Goal: Information Seeking & Learning: Learn about a topic

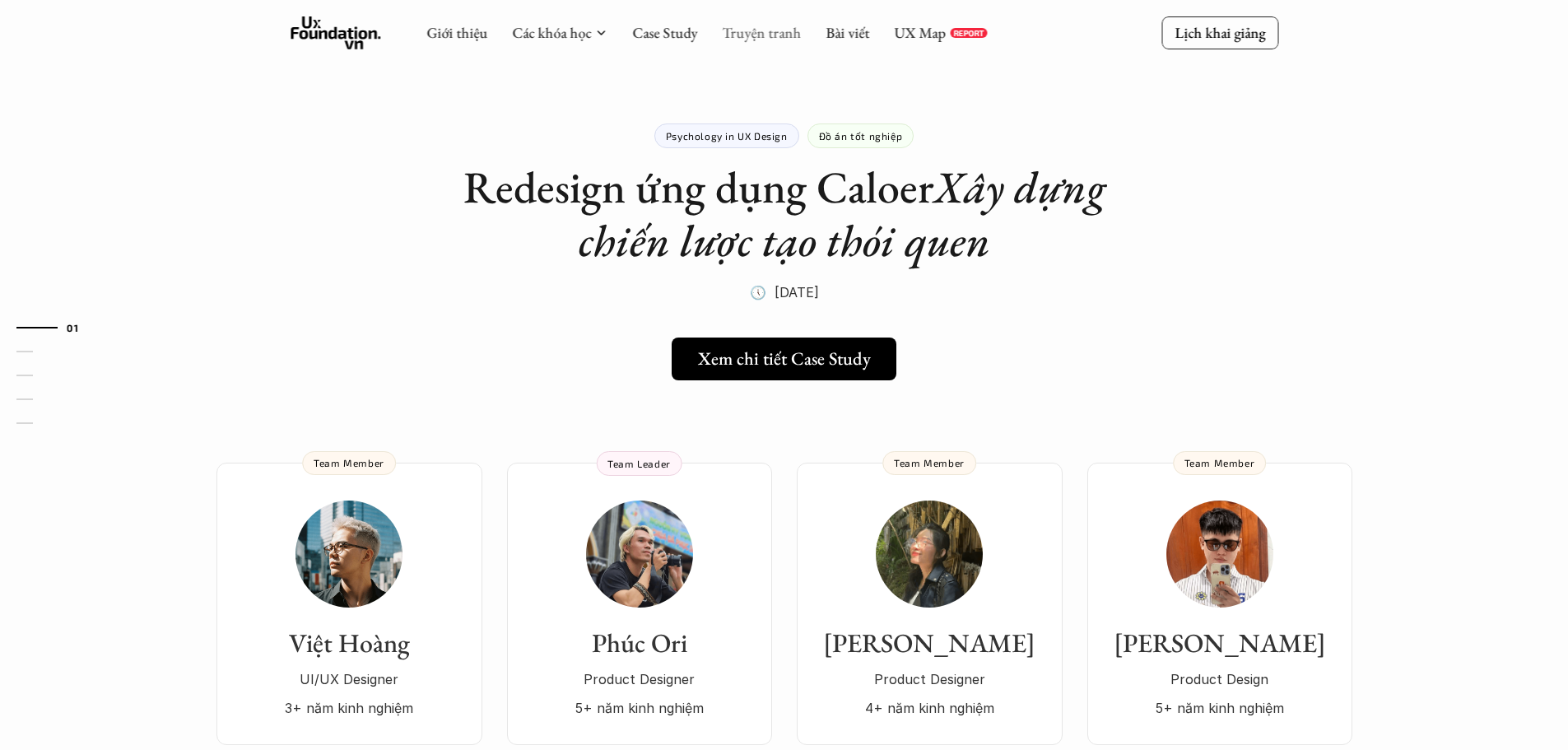
click at [760, 32] on link "Truyện tranh" at bounding box center [761, 32] width 79 height 19
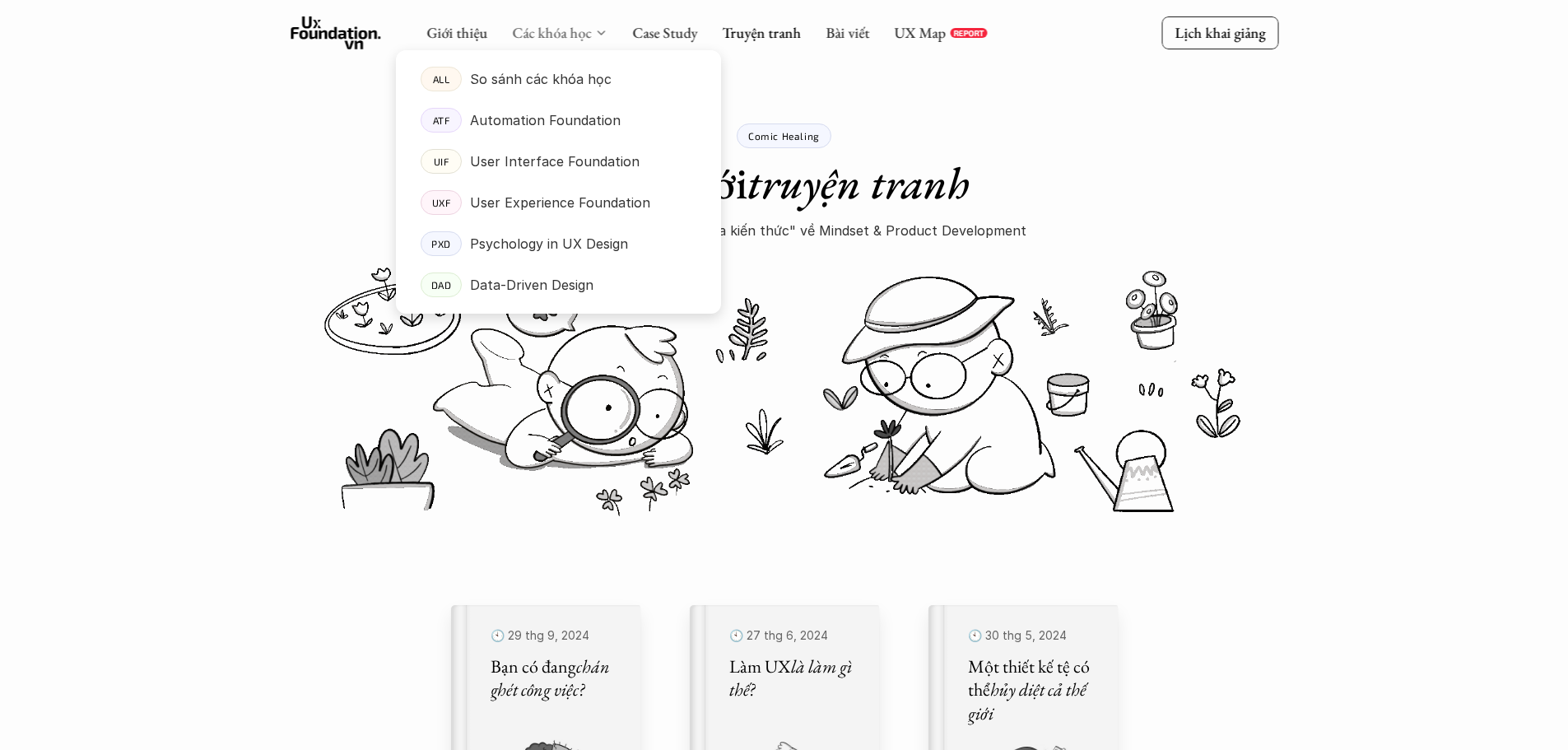
click at [561, 28] on link "Các khóa học" at bounding box center [551, 32] width 79 height 19
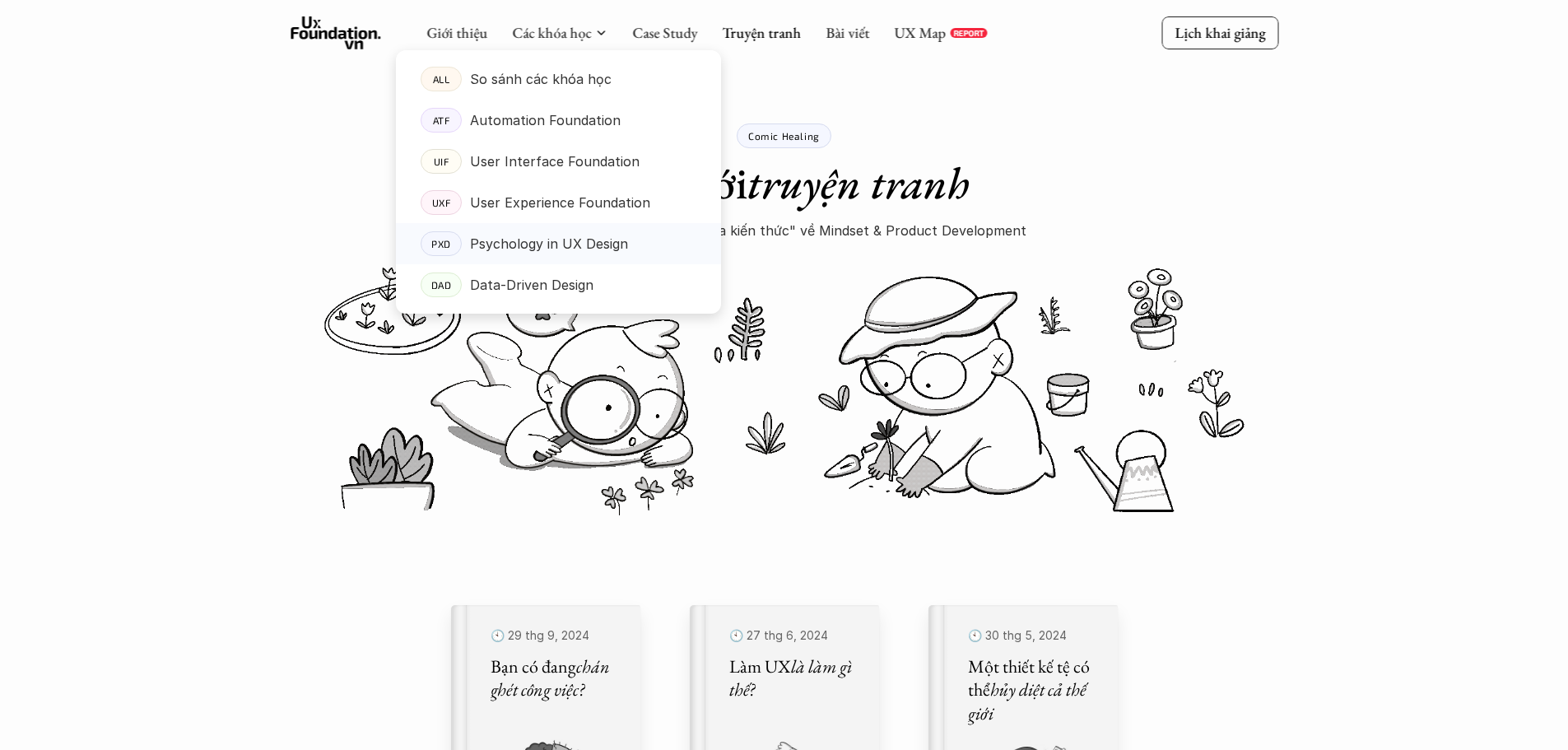
click at [531, 239] on p "Psychology in UX Design" at bounding box center [549, 244] width 158 height 25
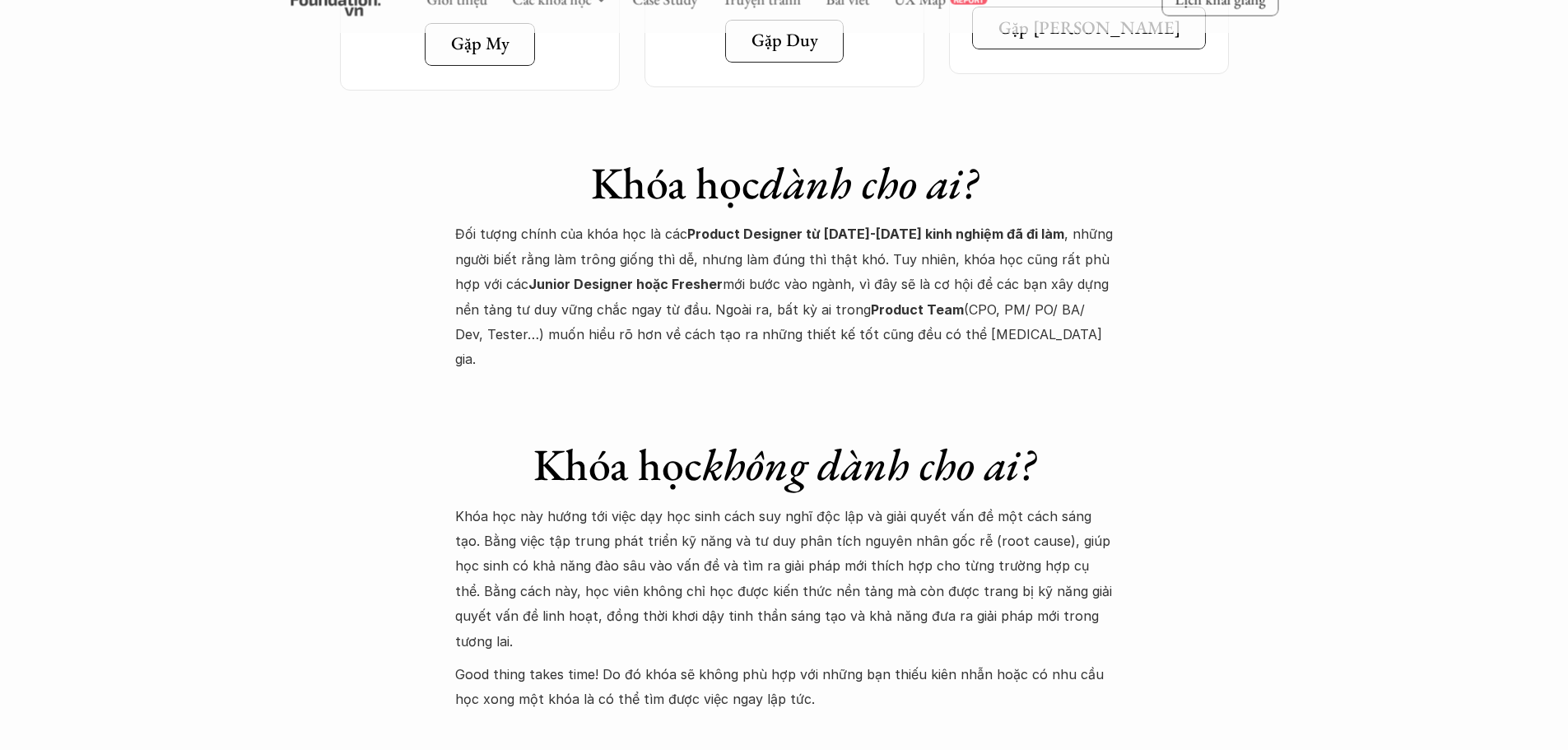
scroll to position [6254, 0]
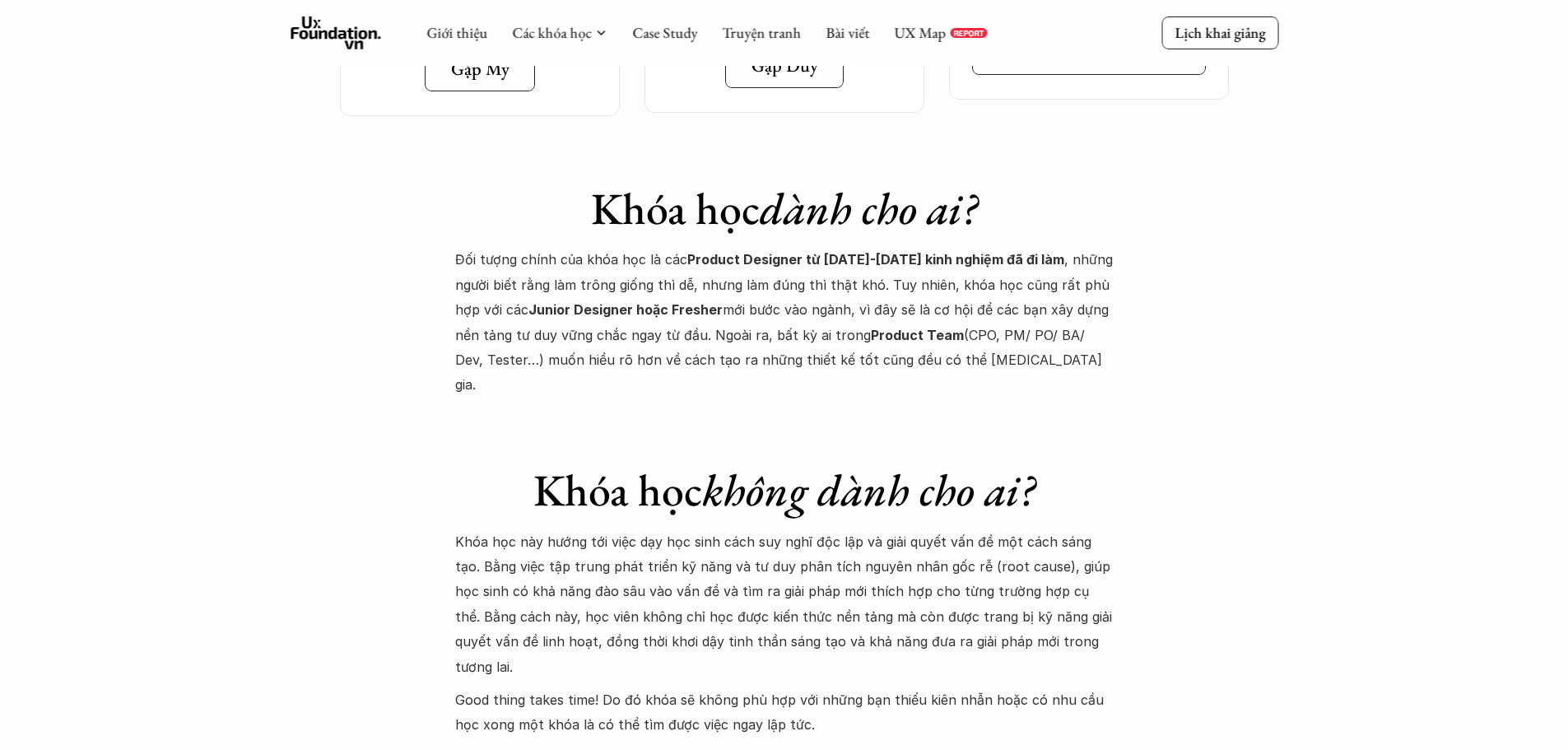
drag, startPoint x: 502, startPoint y: 208, endPoint x: 637, endPoint y: 209, distance: 135.0
click at [637, 247] on p "Đối tượng chính của khóa học là các Product Designer từ 1-6 năm kinh nghiệm đã …" at bounding box center [785, 321] width 659 height 150
click at [756, 247] on p "Đối tượng chính của khóa học là các Product Designer từ 1-6 năm kinh nghiệm đã …" at bounding box center [785, 321] width 659 height 150
drag, startPoint x: 844, startPoint y: 205, endPoint x: 1145, endPoint y: 257, distance: 305.5
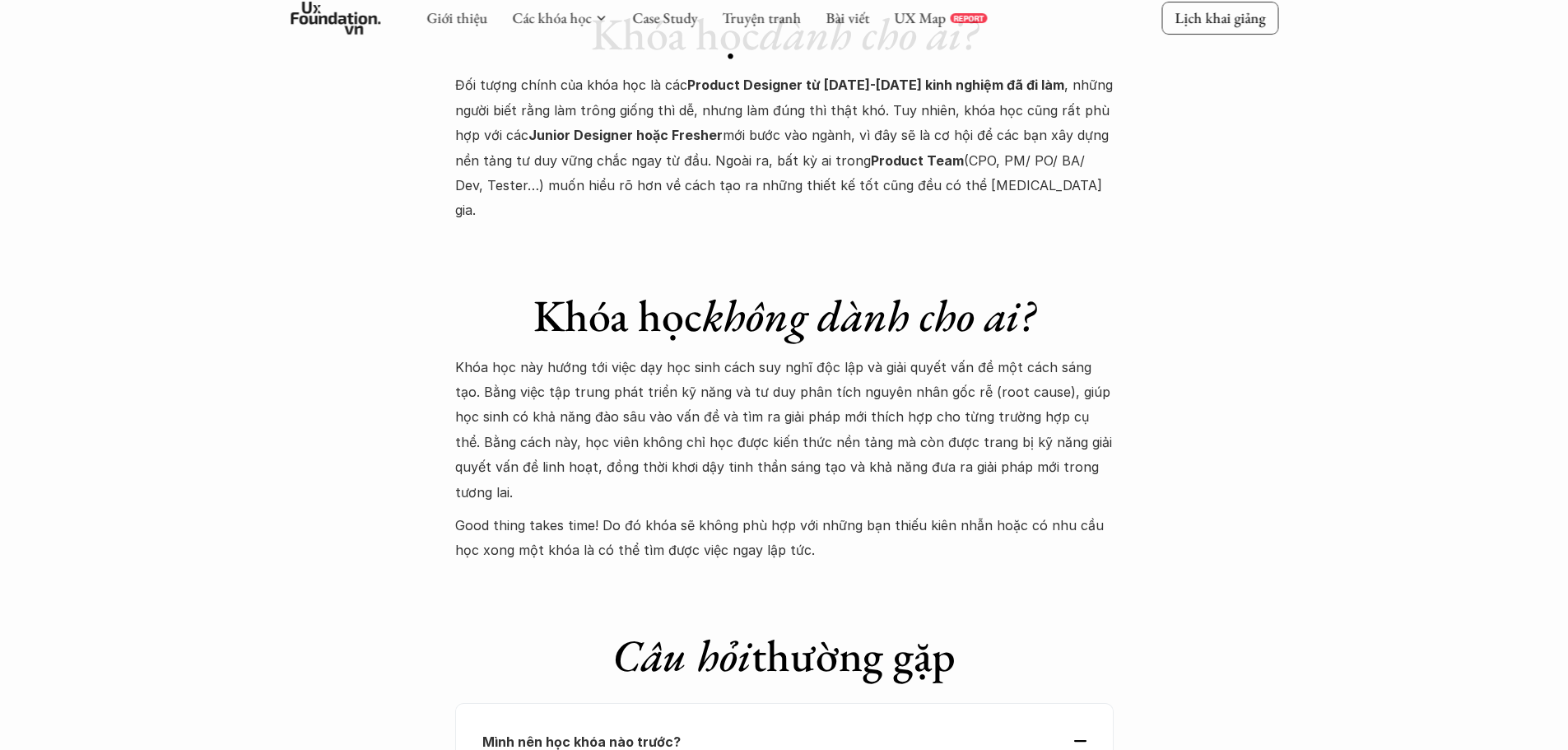
scroll to position [6501, 0]
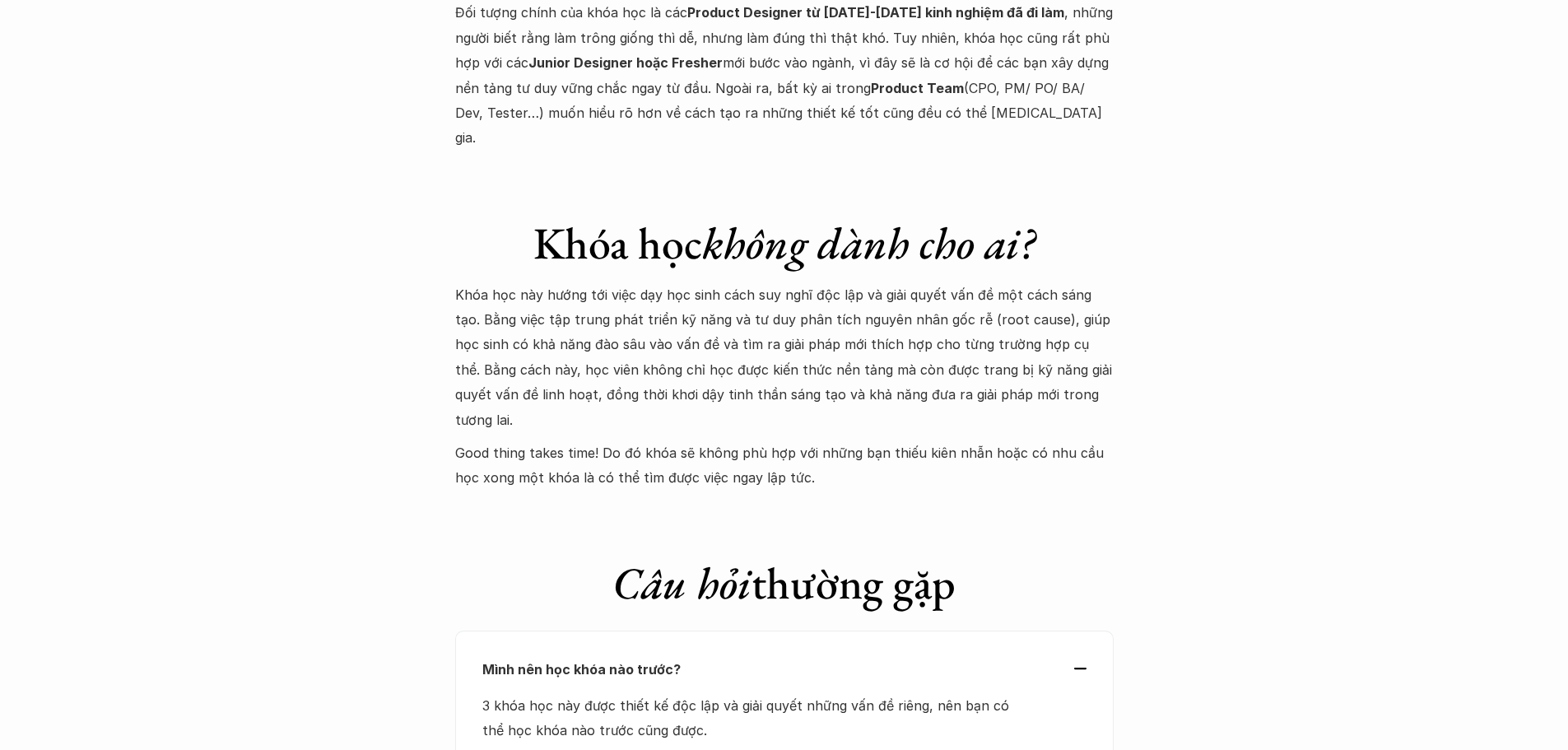
drag, startPoint x: 530, startPoint y: 219, endPoint x: 1089, endPoint y: 280, distance: 562.3
click at [1089, 282] on p "Khóa học này hướng tới việc dạy học sinh cách suy nghĩ độc lập và giải quyết vấ…" at bounding box center [785, 357] width 659 height 150
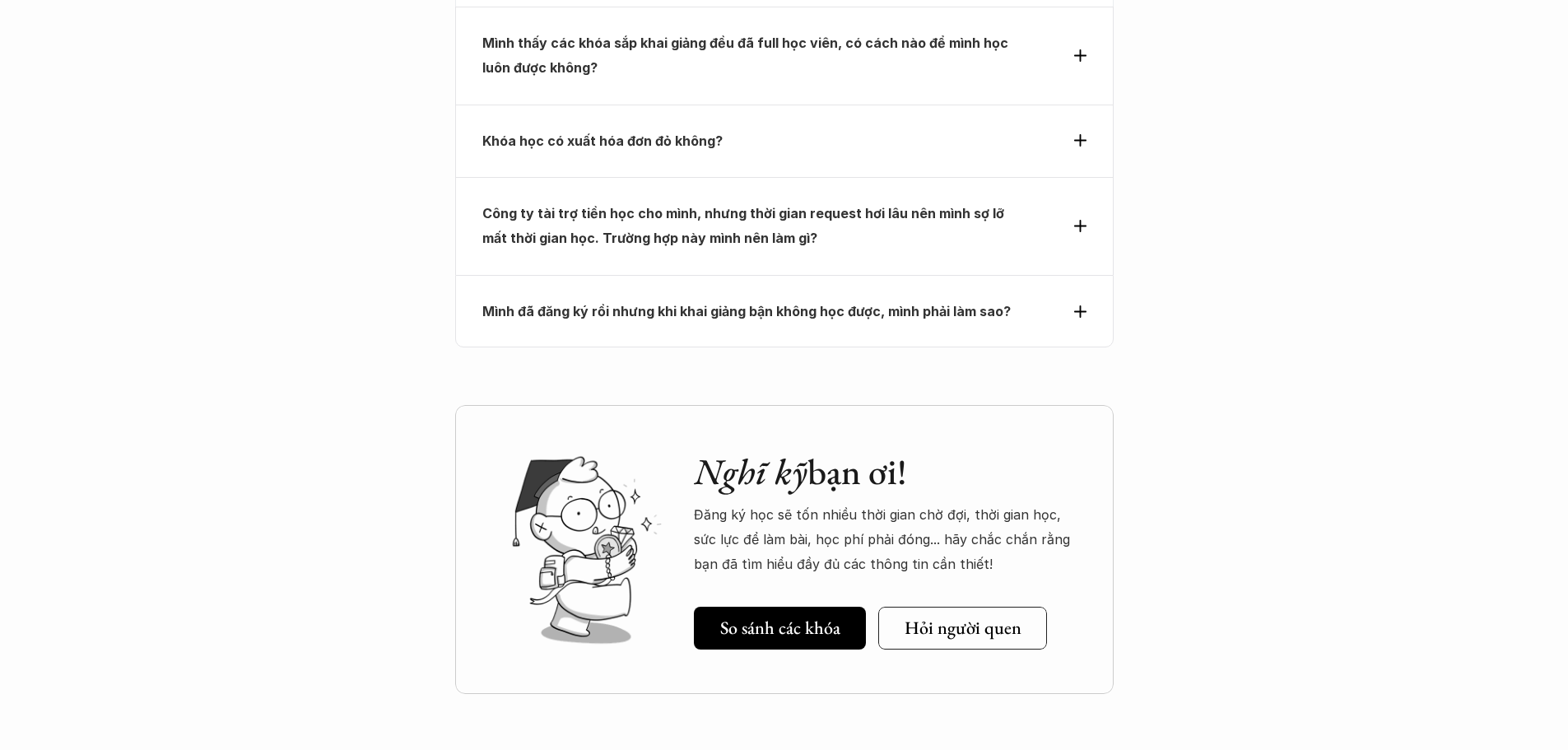
scroll to position [7676, 0]
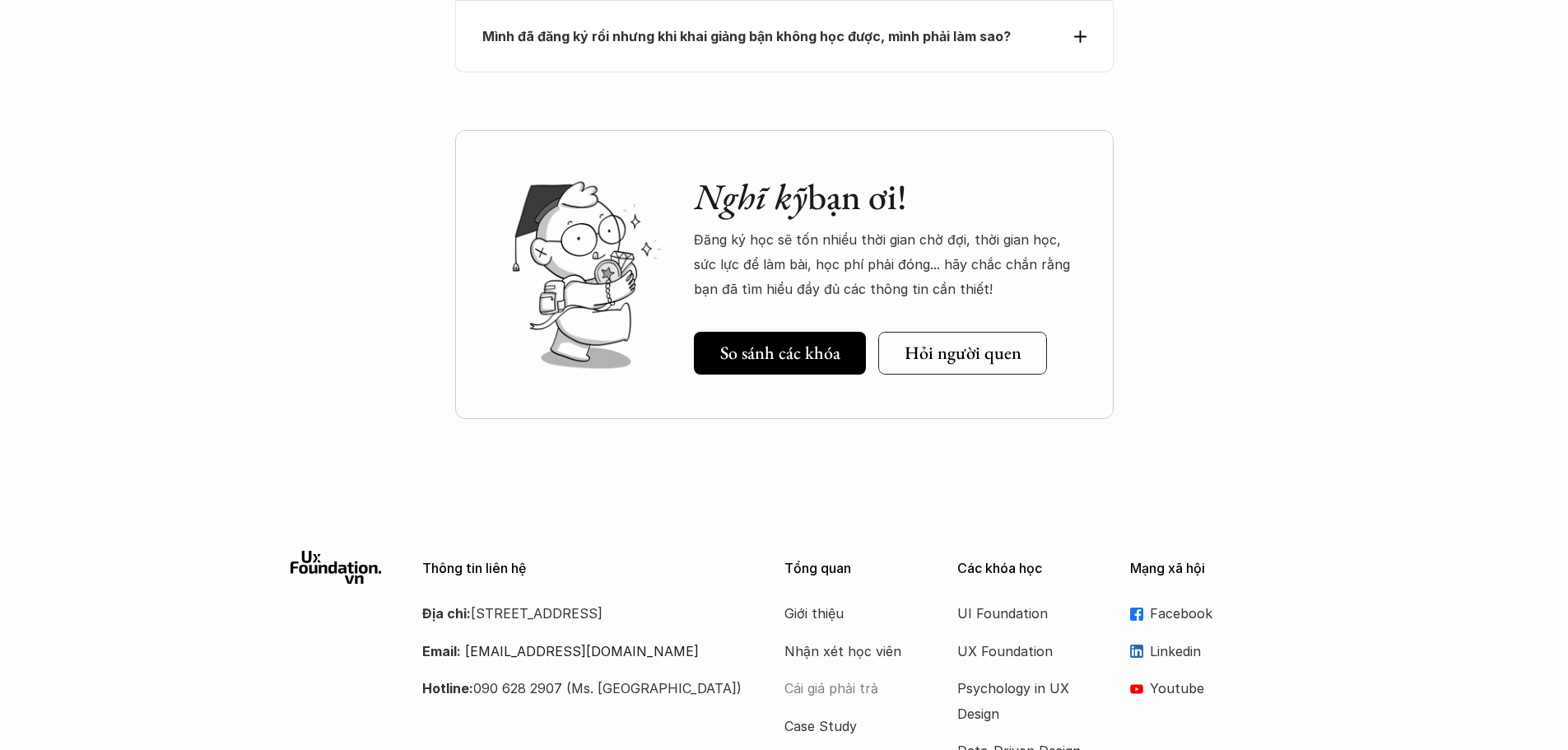
click at [840, 675] on p "Cái giá phải trả" at bounding box center [850, 688] width 131 height 25
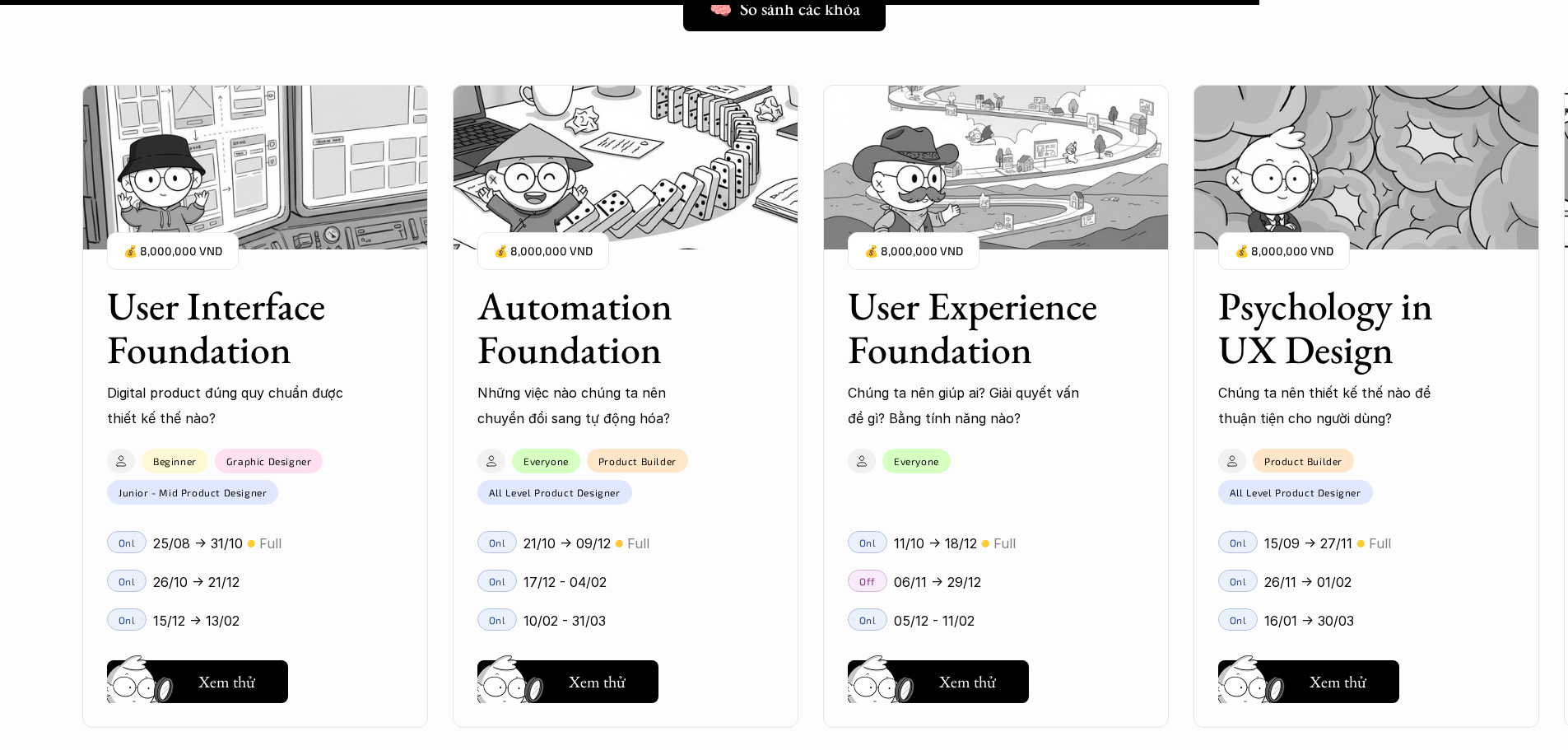
scroll to position [14317, 0]
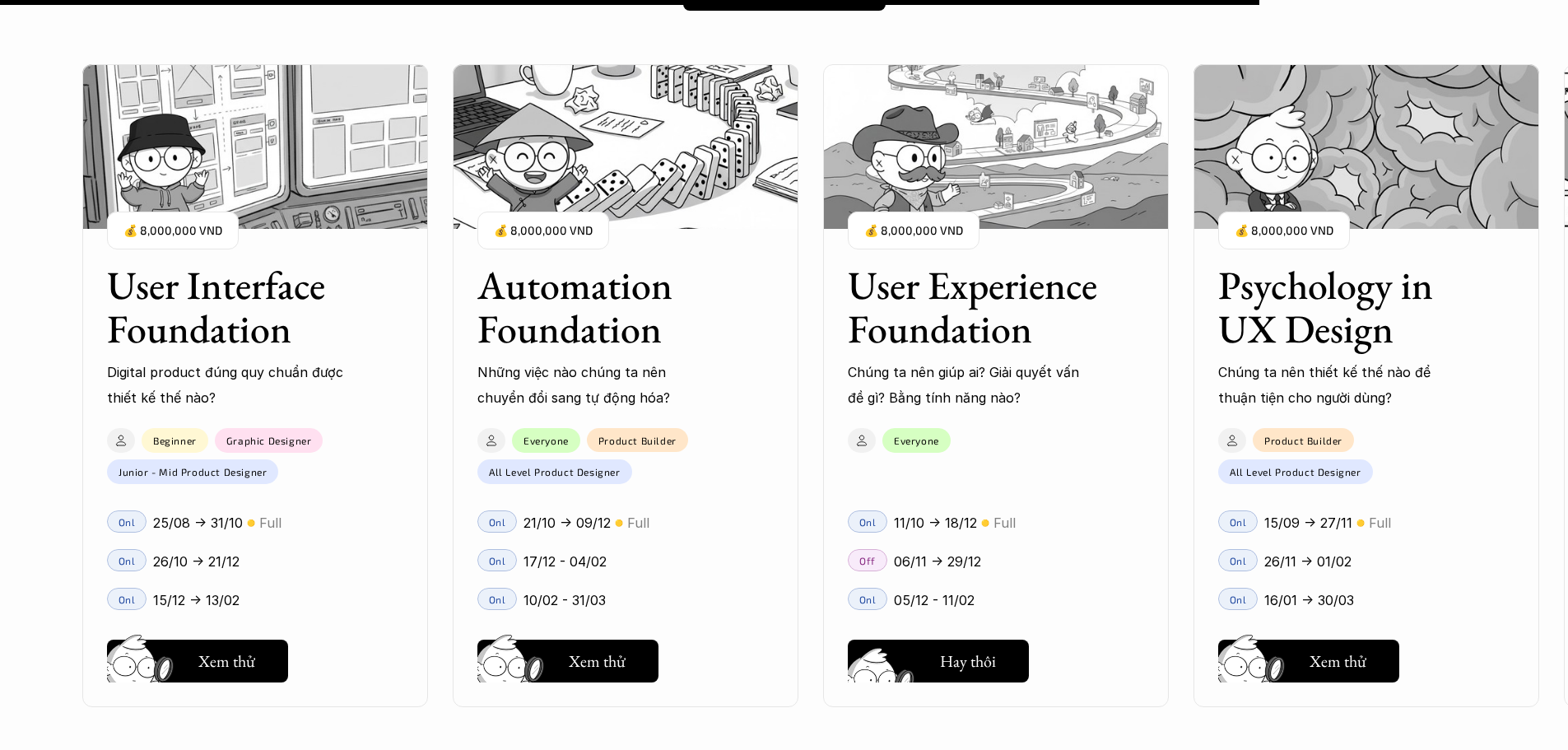
click at [975, 668] on h5 "Xem thử" at bounding box center [968, 665] width 57 height 23
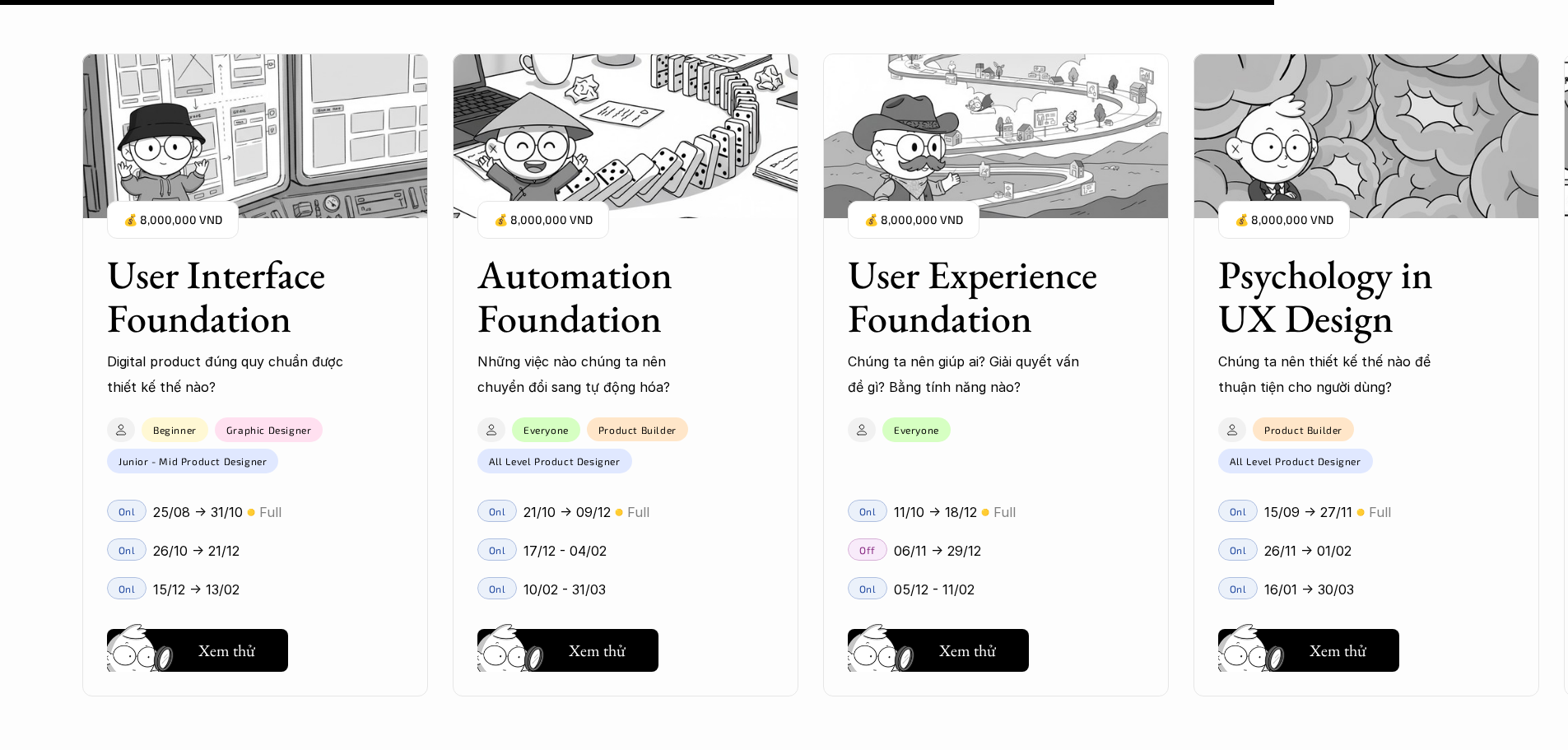
scroll to position [14481, 0]
click at [217, 643] on h5 "Xem thử" at bounding box center [226, 653] width 57 height 23
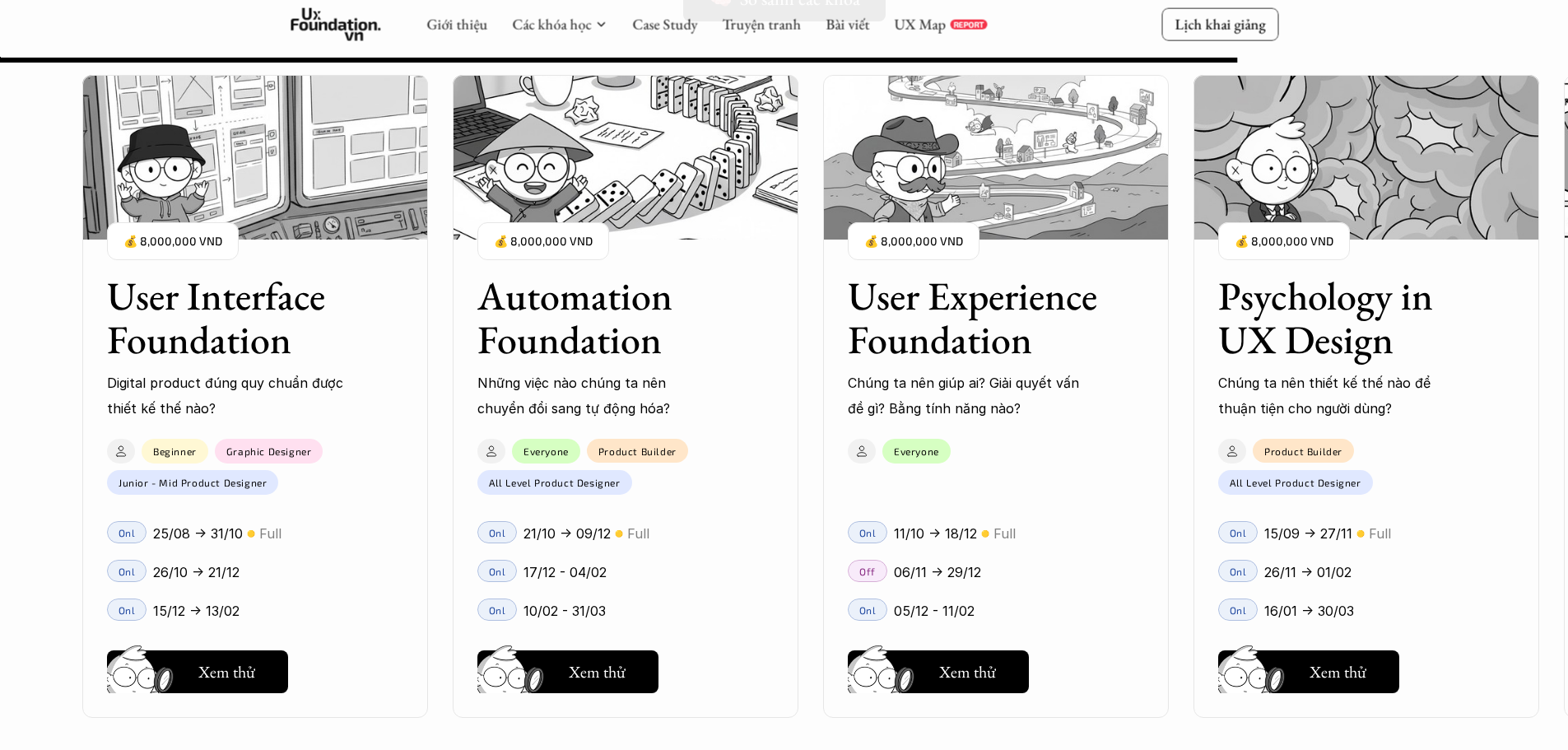
scroll to position [14317, 0]
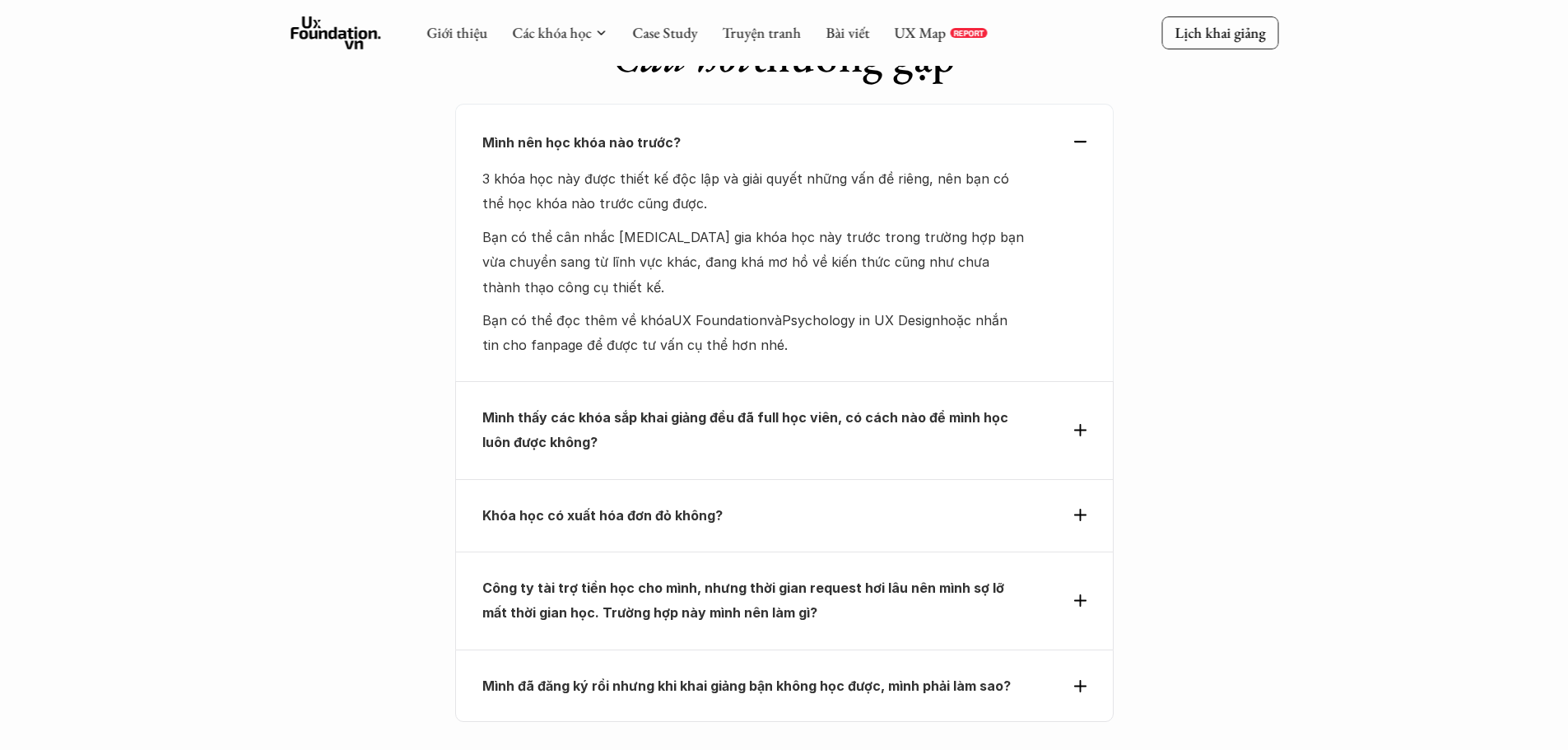
scroll to position [6936, 0]
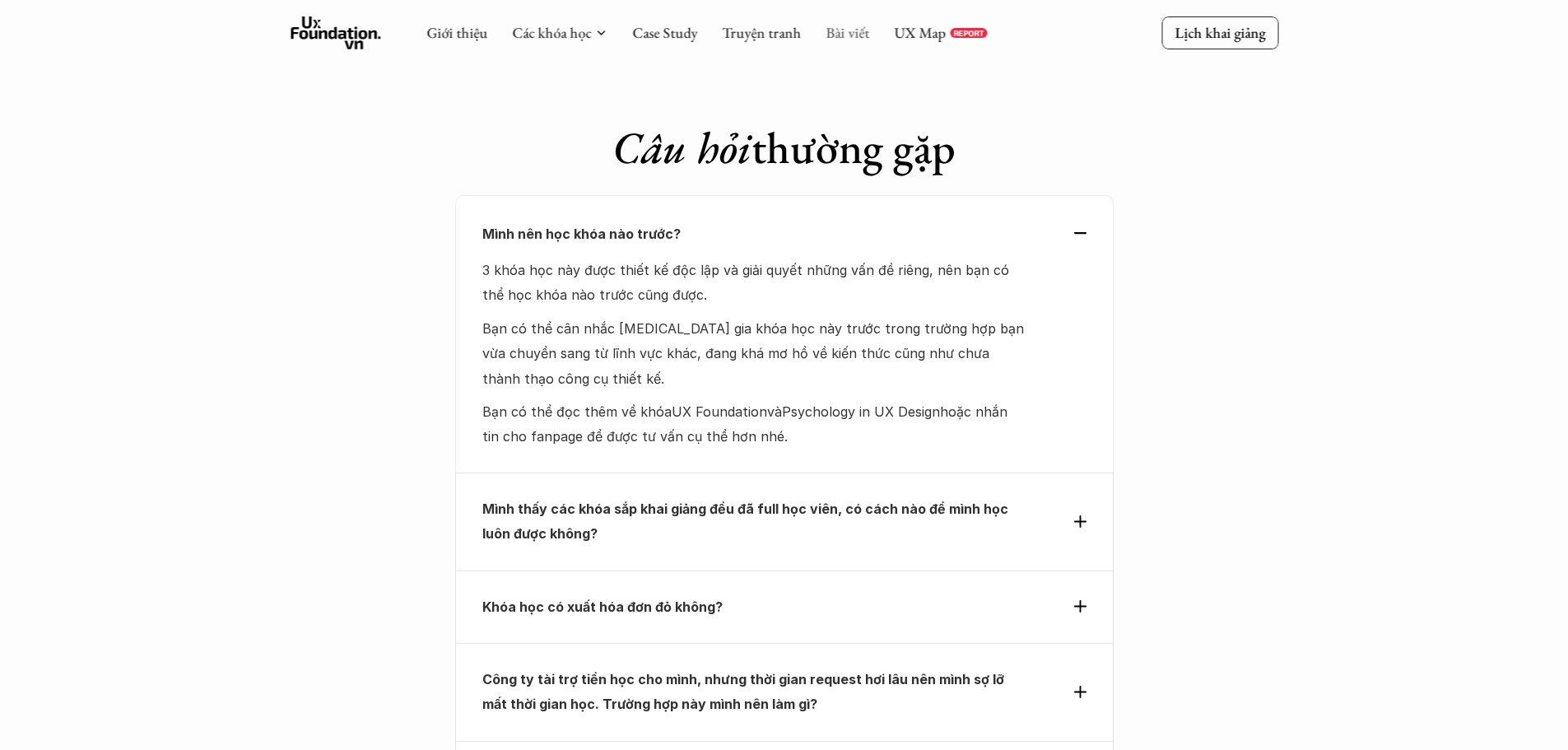
click at [844, 31] on link "Bài viết" at bounding box center [847, 32] width 44 height 19
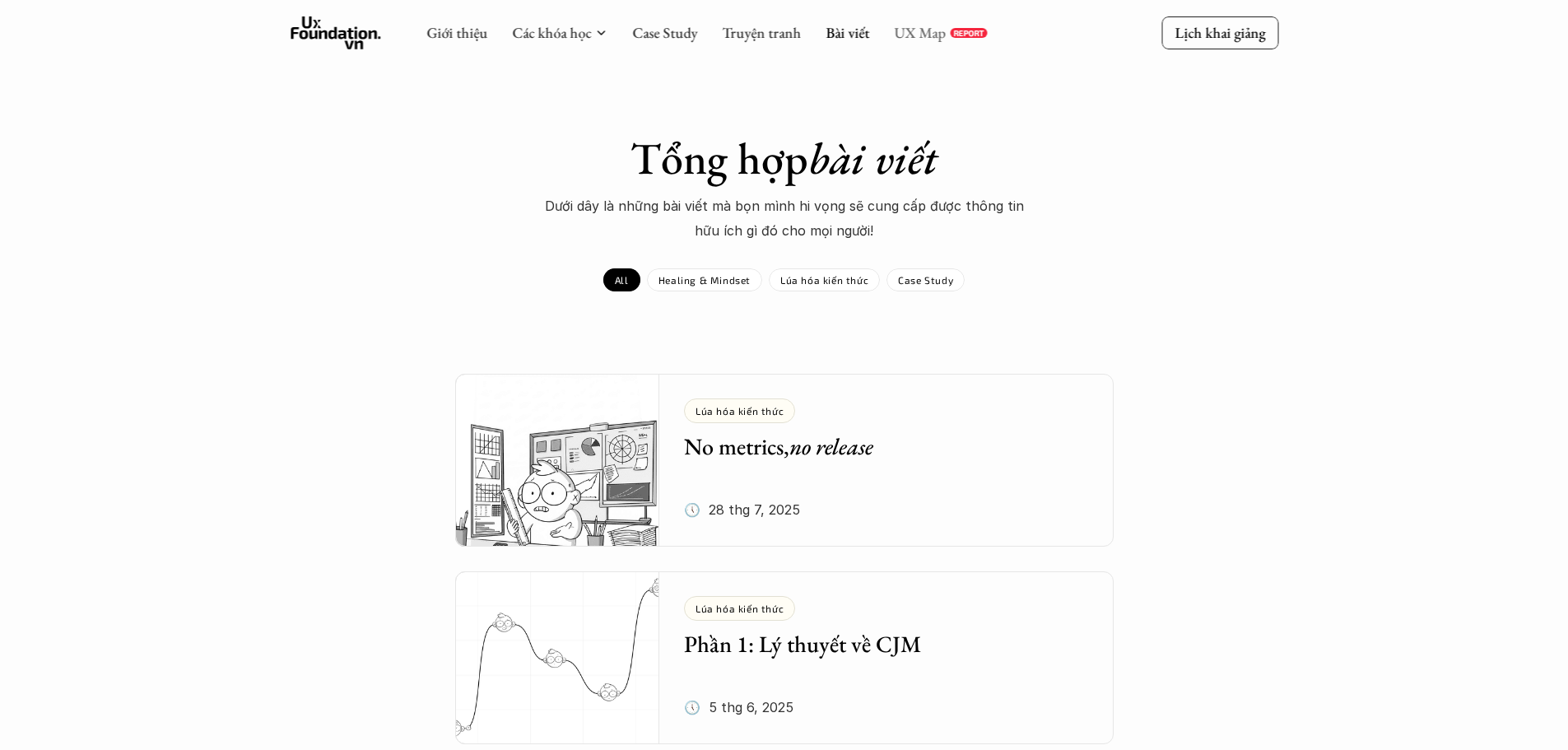
click at [925, 32] on link "UX Map" at bounding box center [920, 32] width 51 height 19
click at [848, 34] on link "Bài viết" at bounding box center [847, 32] width 44 height 19
click at [487, 33] on div "Giới thiệu Các khóa học Case Study Truyện tranh Bài viết UX Map REPORT" at bounding box center [706, 33] width 560 height 33
click at [468, 34] on link "Giới thiệu" at bounding box center [456, 32] width 61 height 19
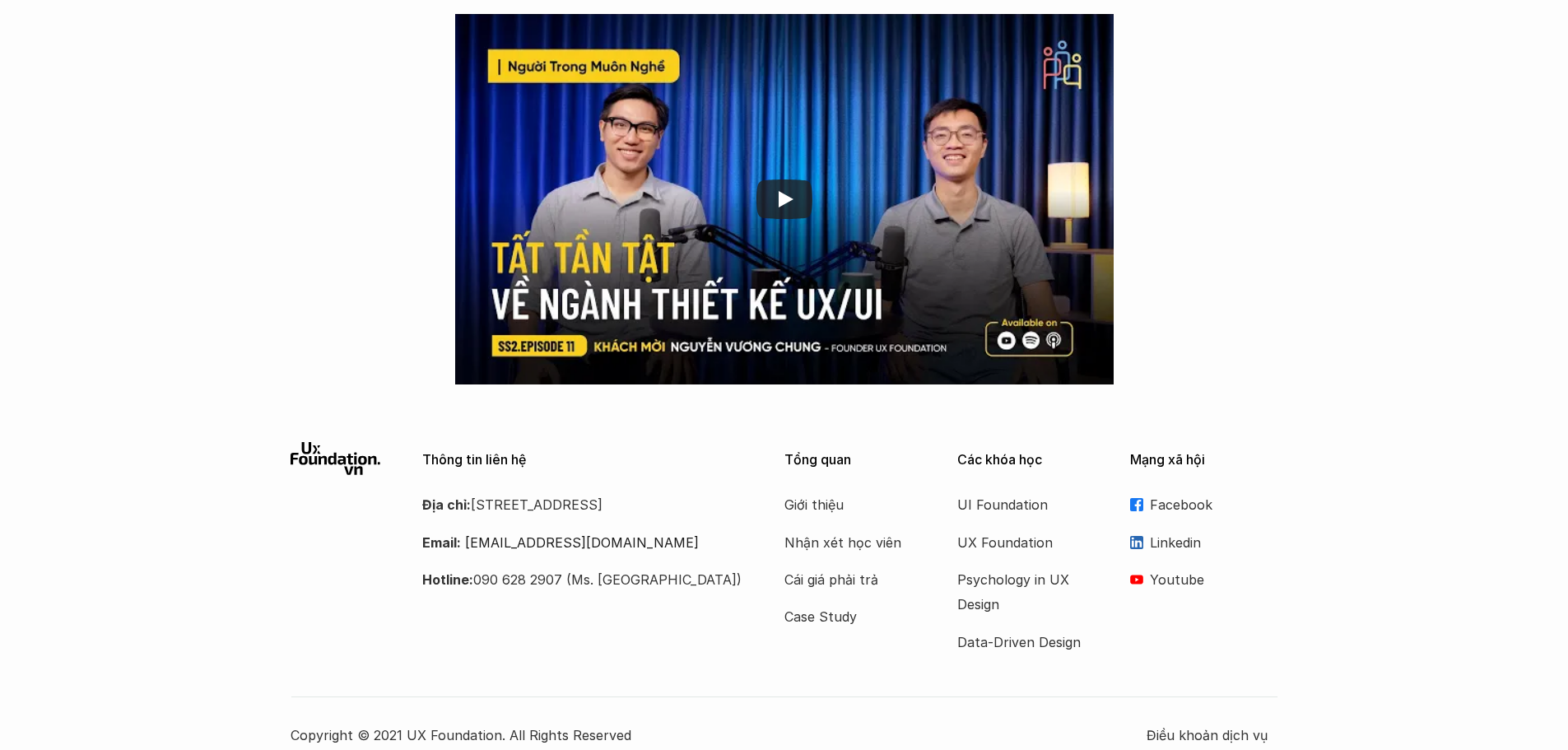
scroll to position [2633, 0]
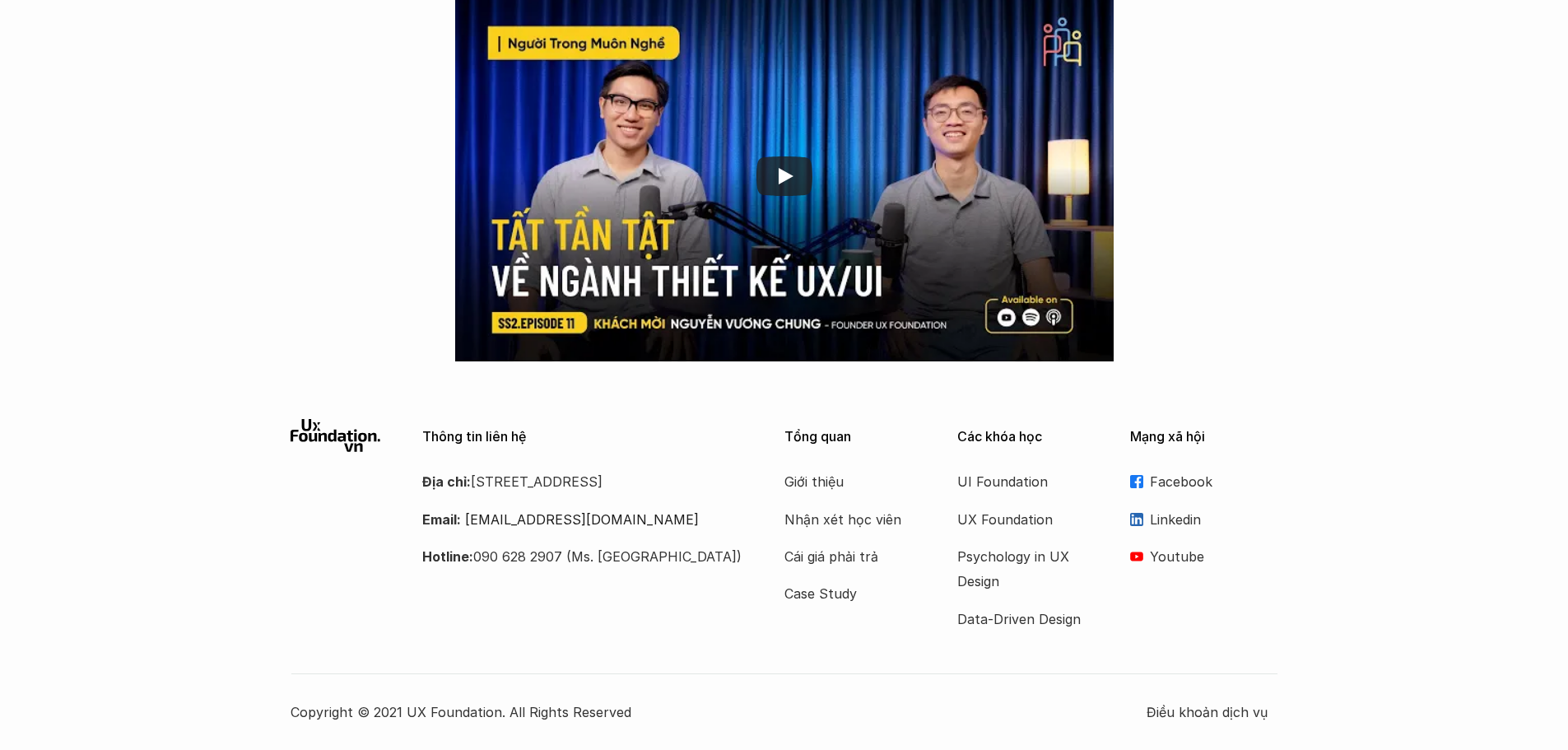
click at [1178, 476] on p "Facebook" at bounding box center [1214, 481] width 129 height 25
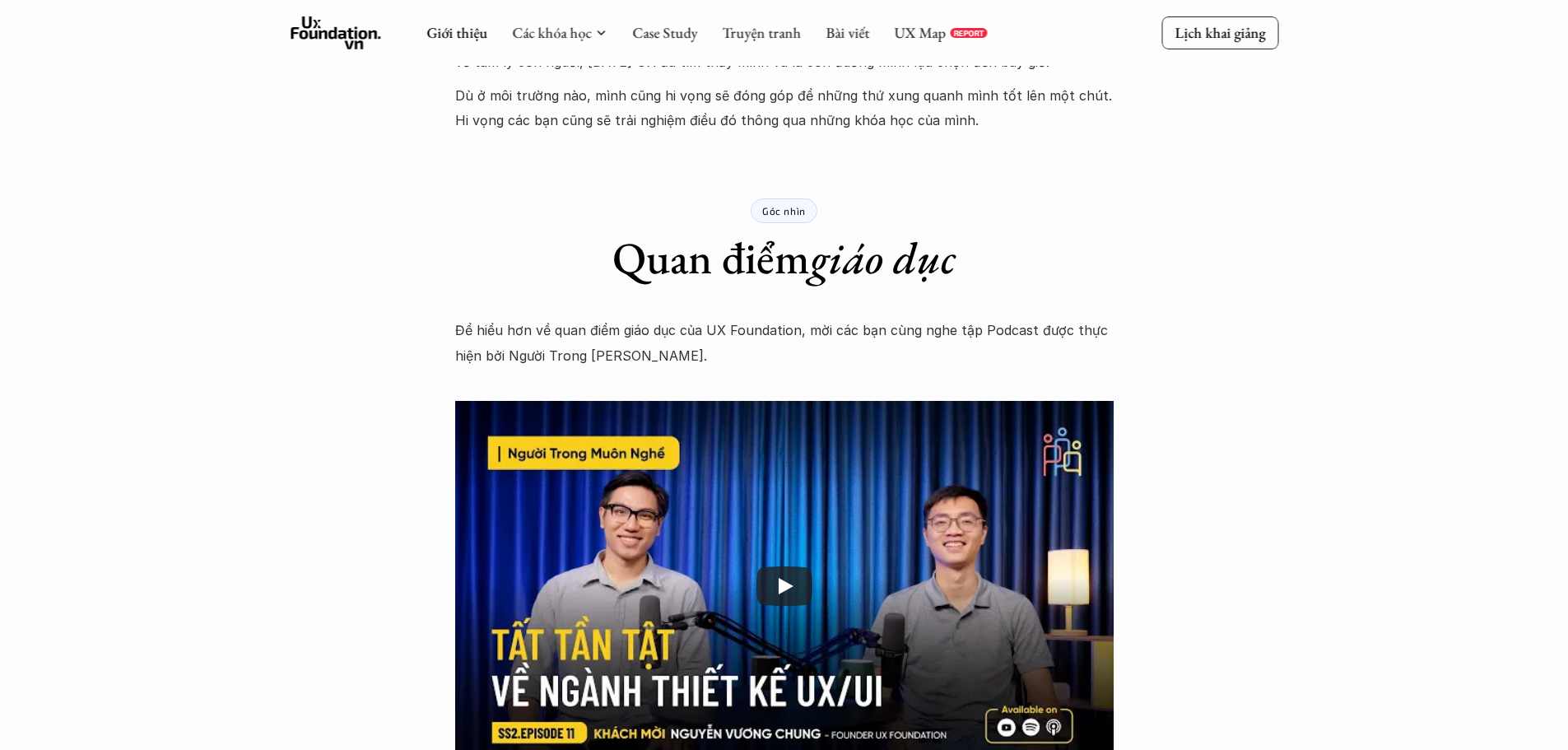
scroll to position [2222, 0]
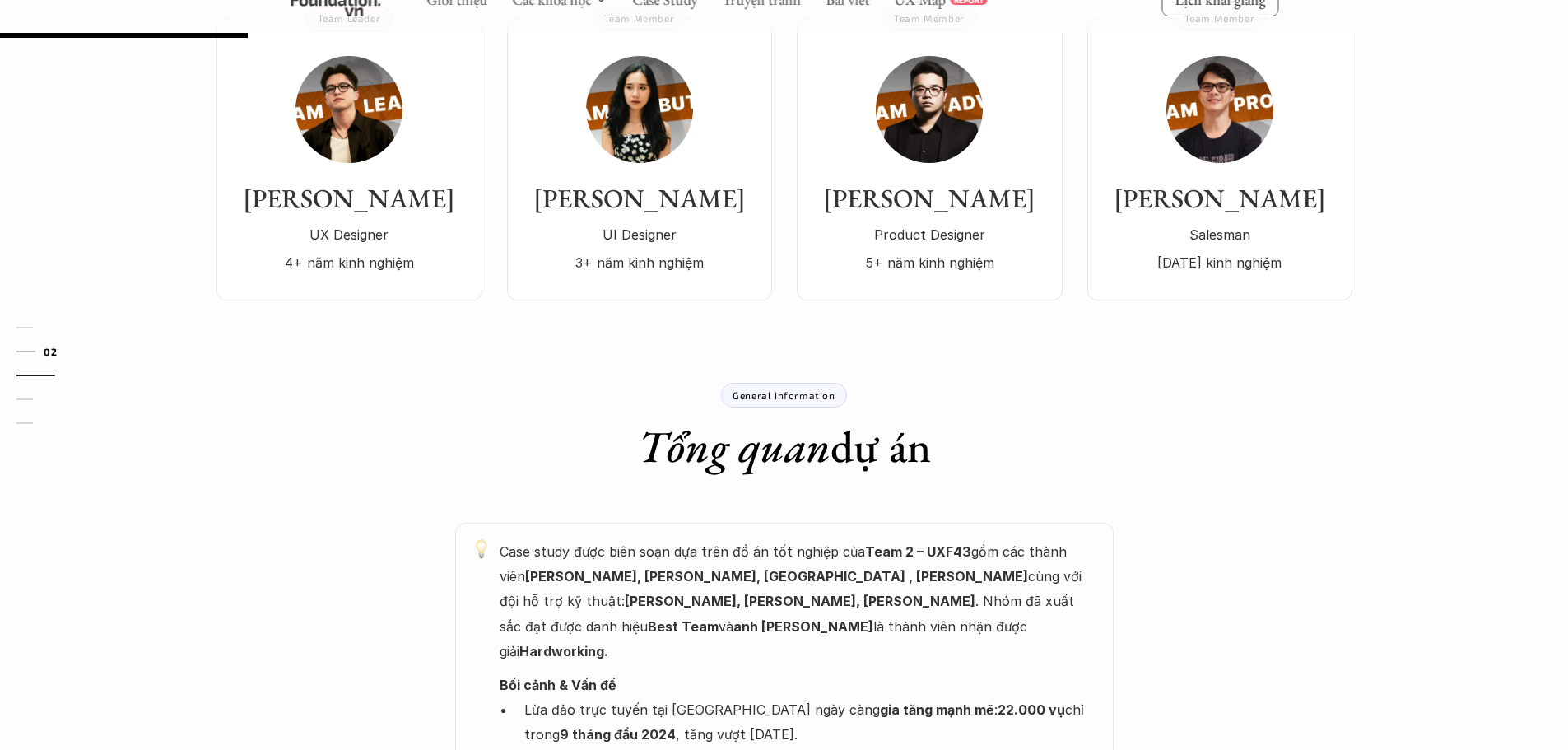
scroll to position [412, 0]
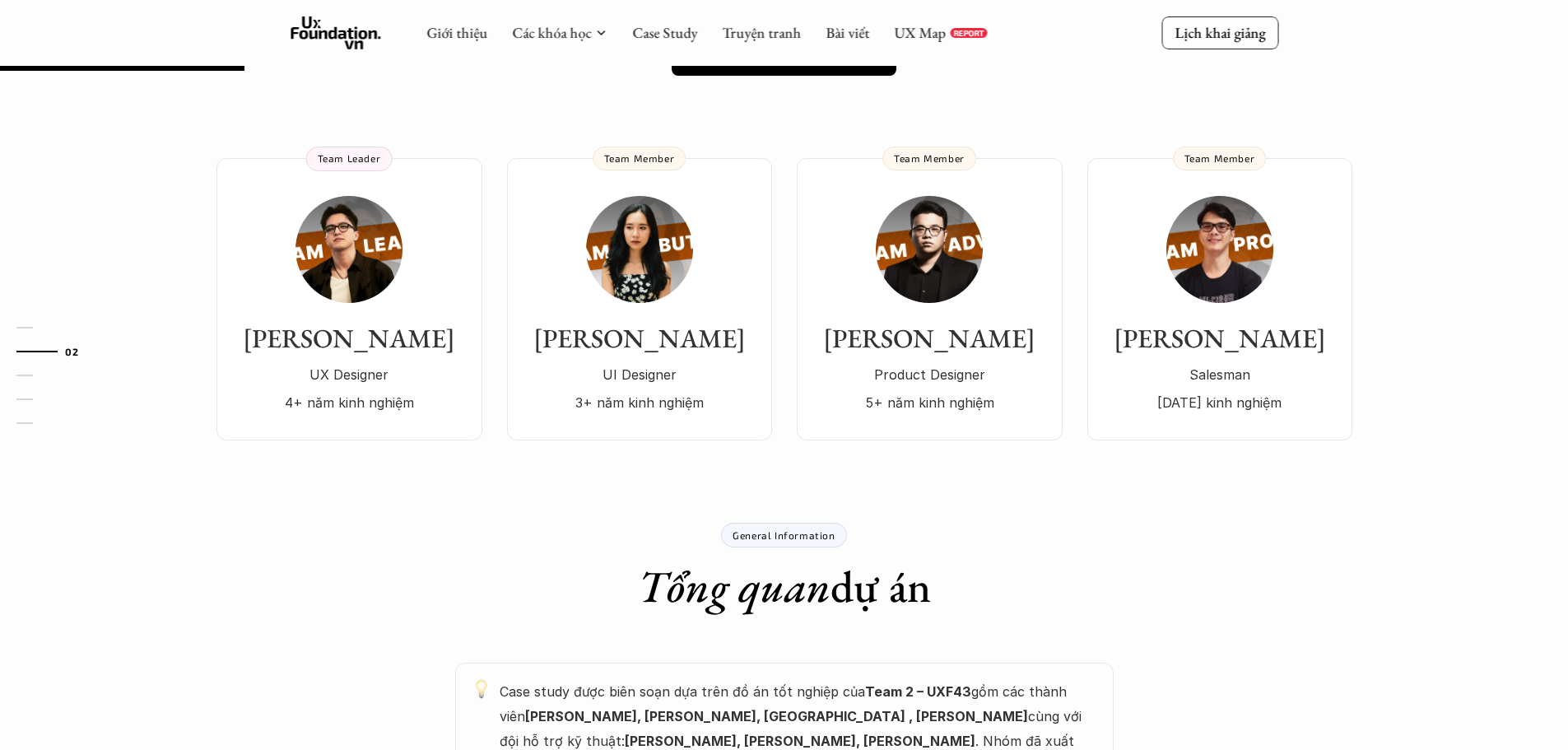
drag, startPoint x: 34, startPoint y: 570, endPoint x: 387, endPoint y: 541, distance: 354.2
click at [387, 541] on div "General Information Tổng quan dự án" at bounding box center [784, 568] width 987 height 91
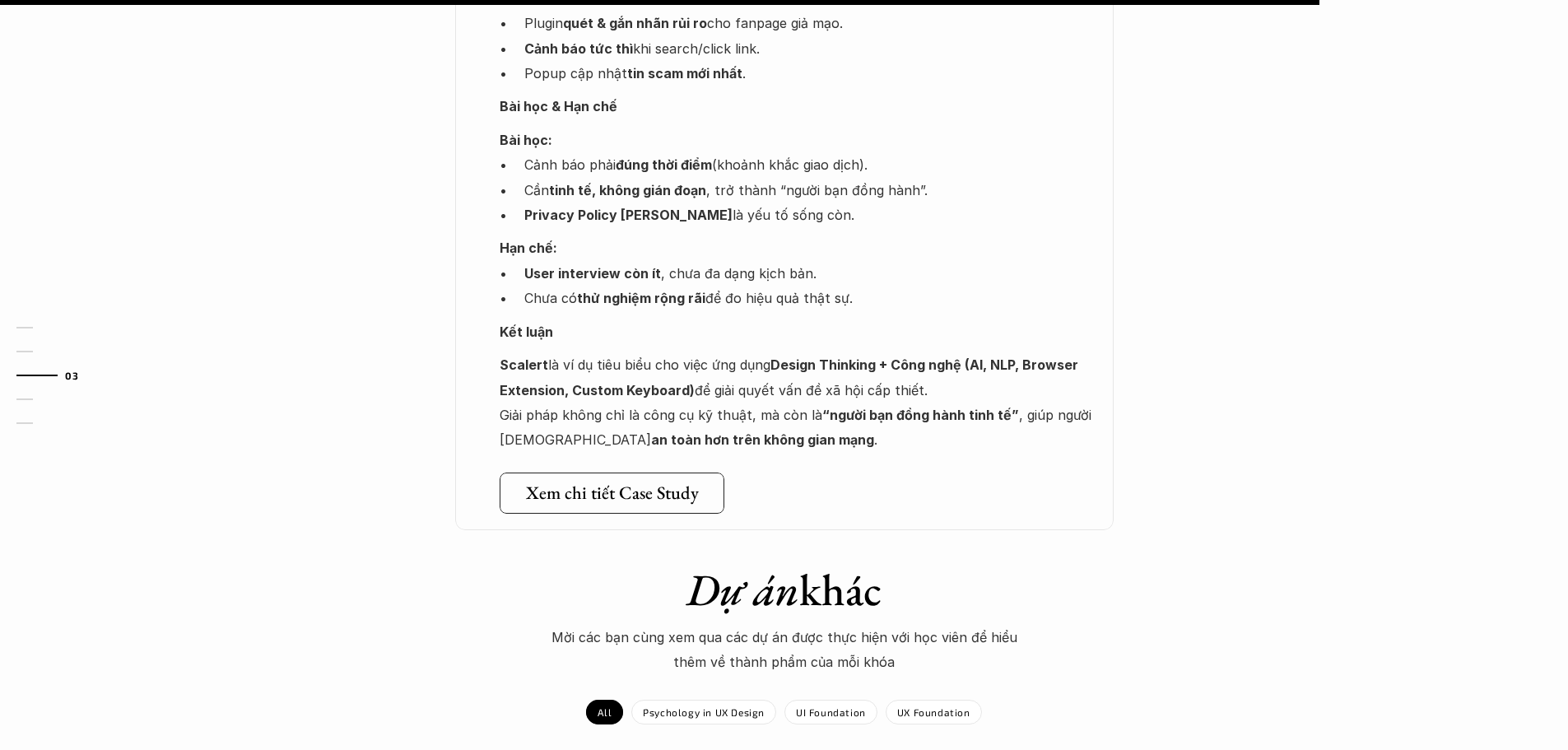
scroll to position [2222, 0]
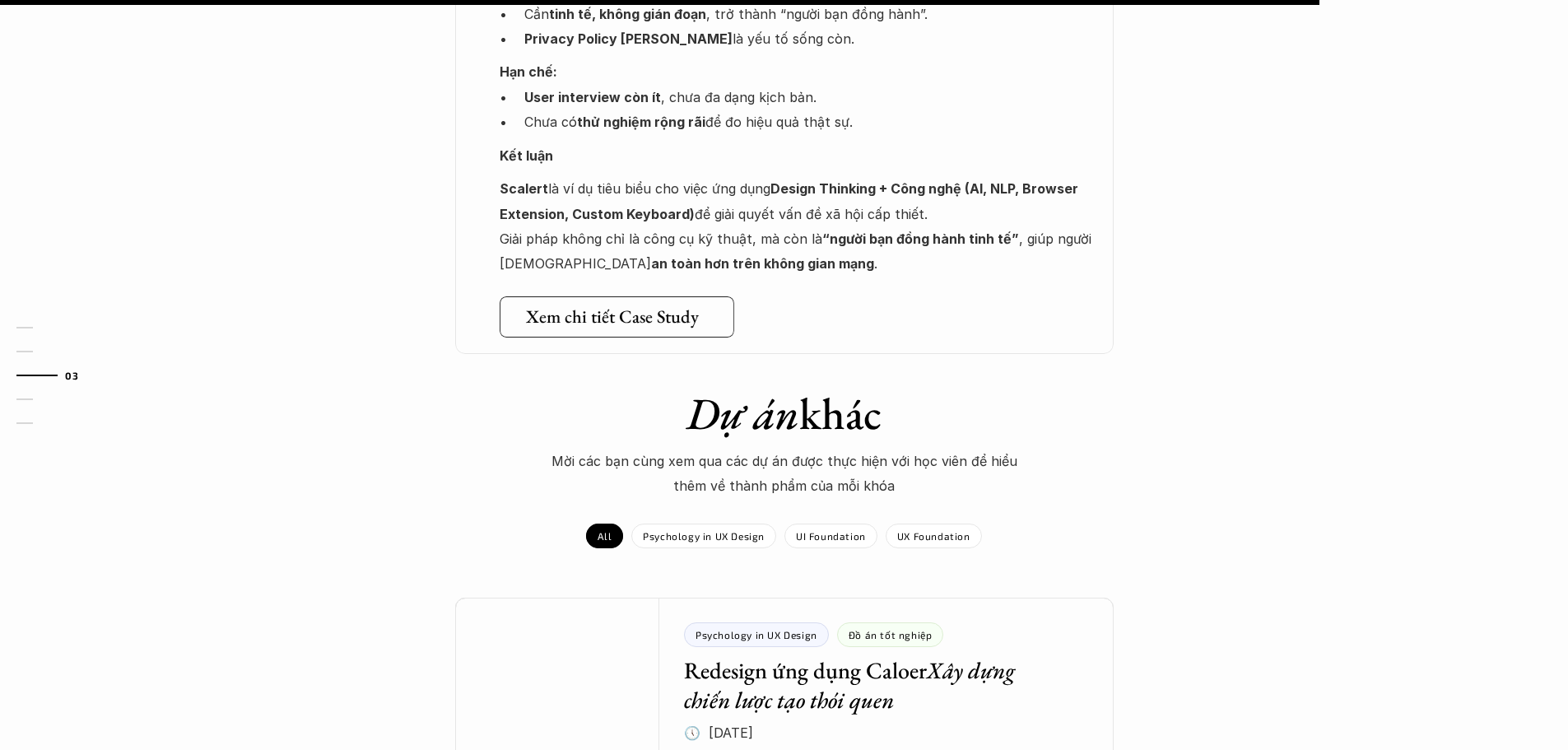
click at [622, 306] on h5 "Xem chi tiết Case Study" at bounding box center [611, 317] width 173 height 21
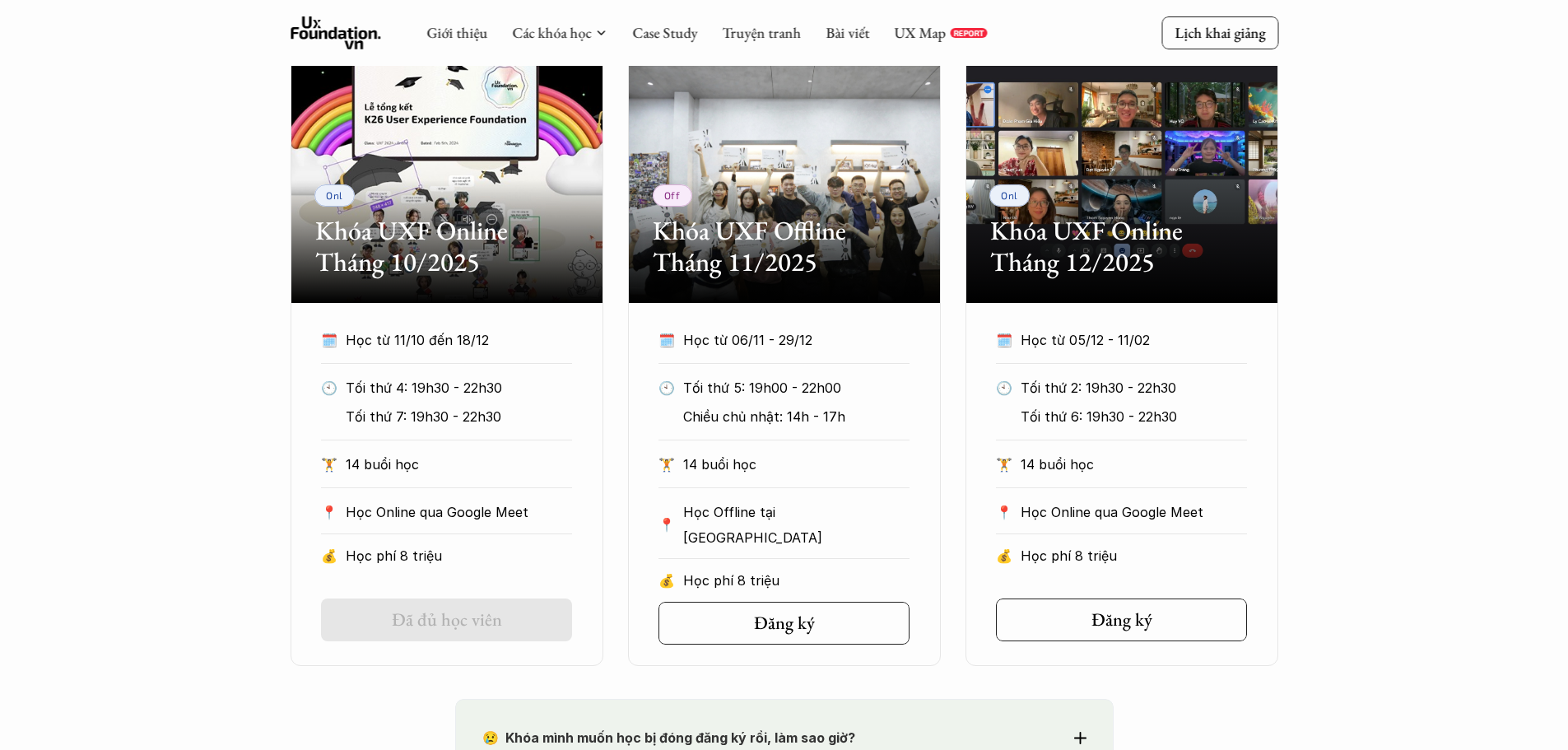
scroll to position [740, 0]
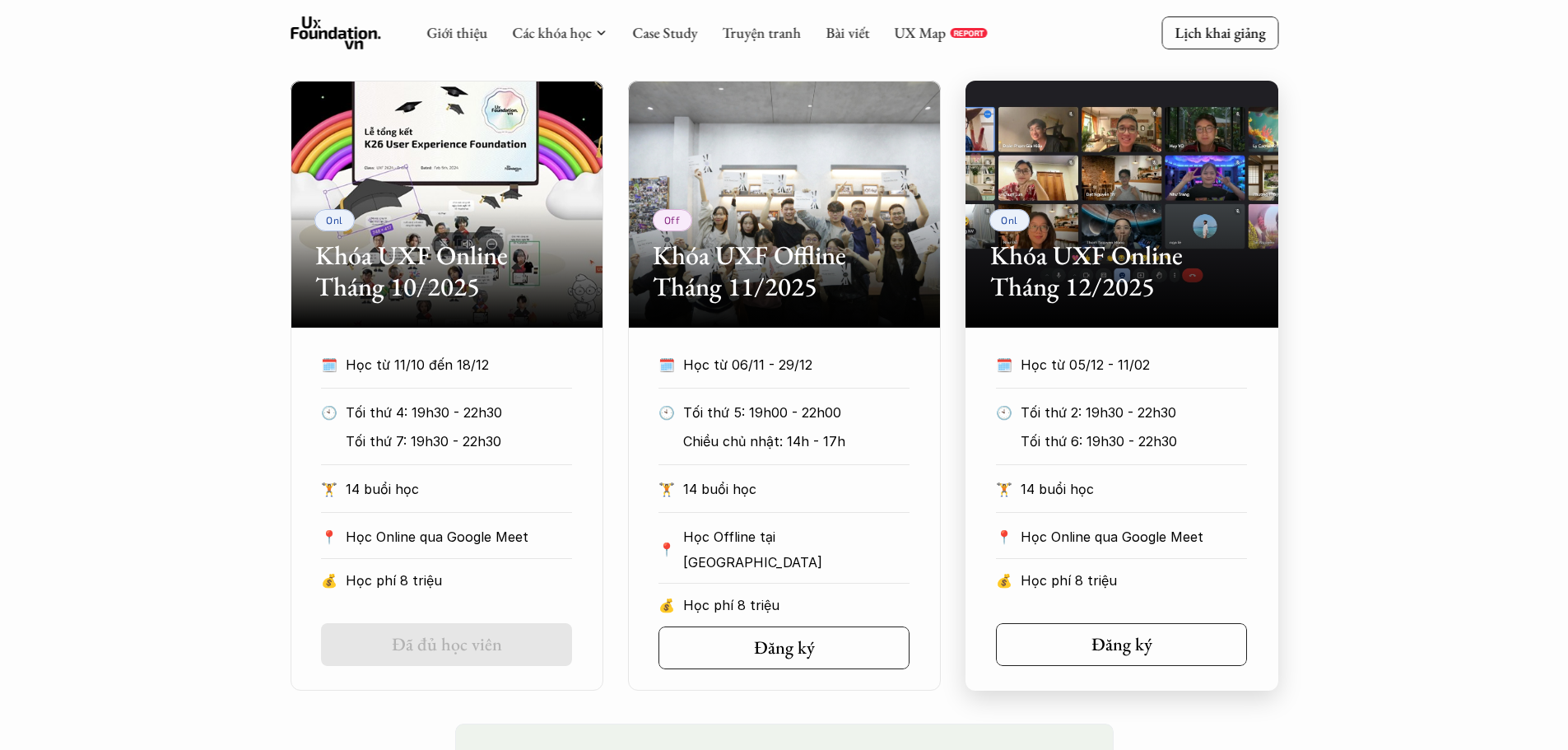
click at [1071, 513] on div "🗓️ Học từ 05/12 - 11/02 🕙 Tối thứ 2: 19h30 - 22h30 Tối thứ 6: 19h30 - 22h30 🏋️ …" at bounding box center [1121, 477] width 300 height 249
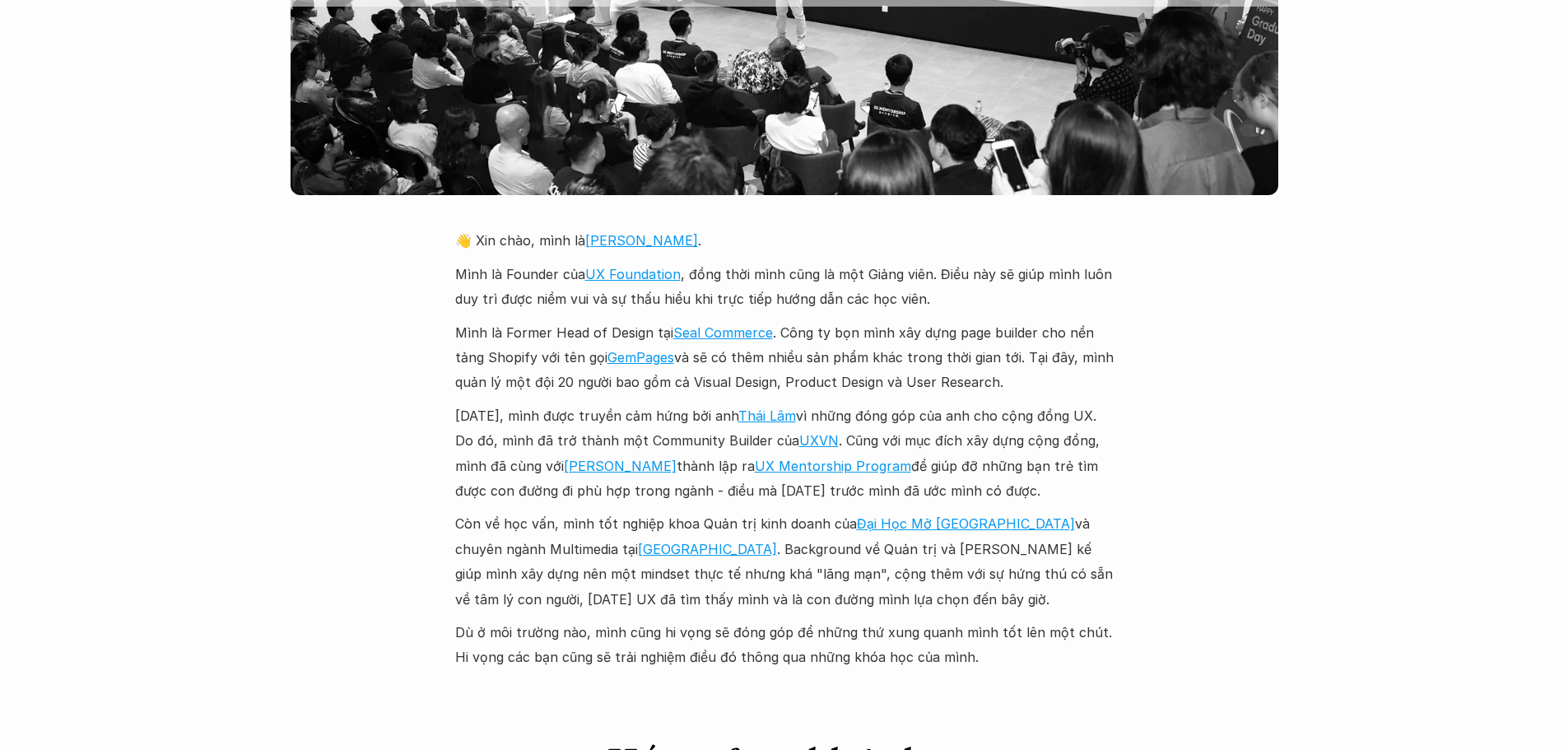
scroll to position [3620, 0]
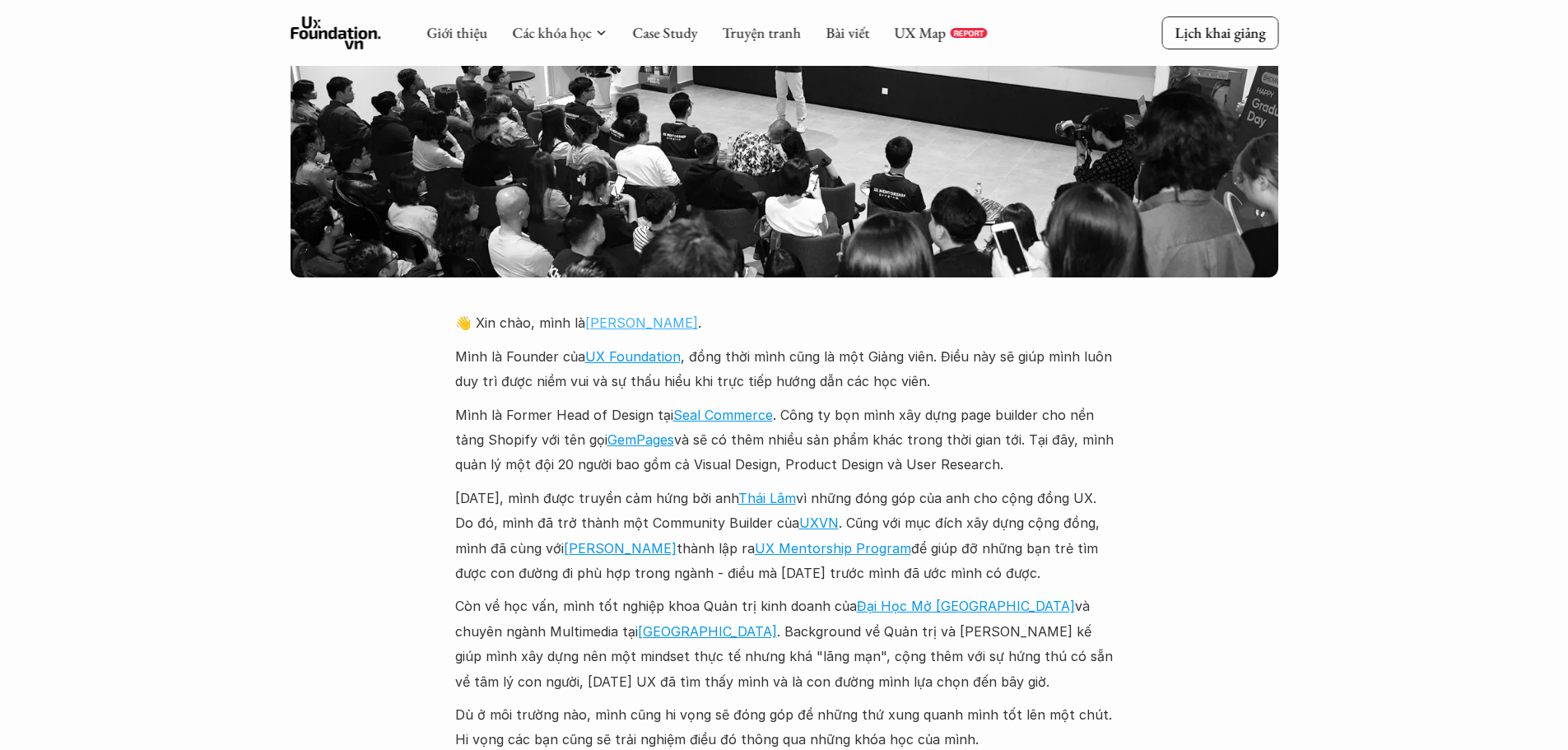
click at [608, 314] on link "[PERSON_NAME]" at bounding box center [641, 322] width 113 height 17
click at [1188, 505] on div "Giới thiệu Các khóa học Case Study Truyện tranh Bài viết UX Map REPORT Lịch kha…" at bounding box center [784, 635] width 1568 height 8510
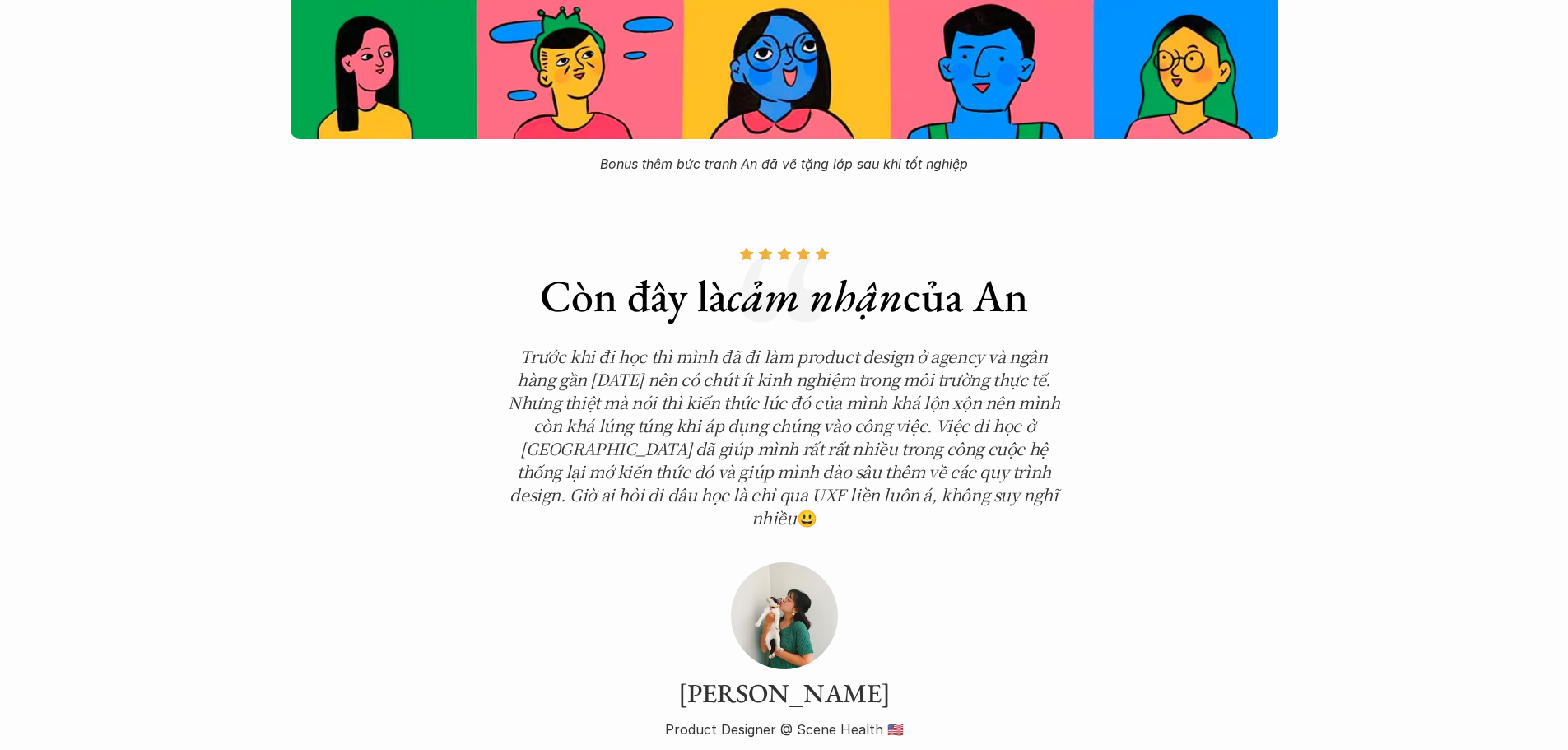
scroll to position [5431, 0]
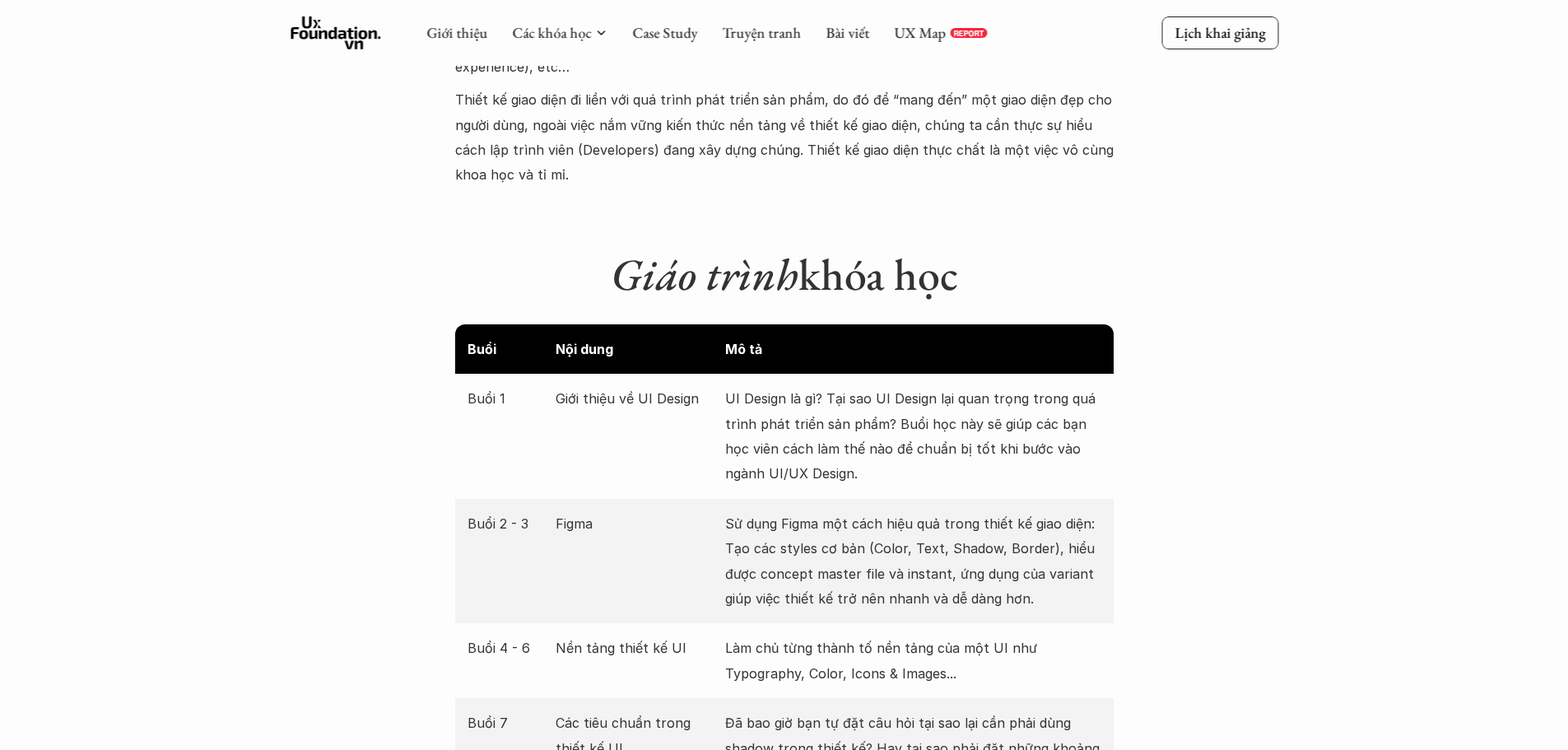
scroll to position [1563, 0]
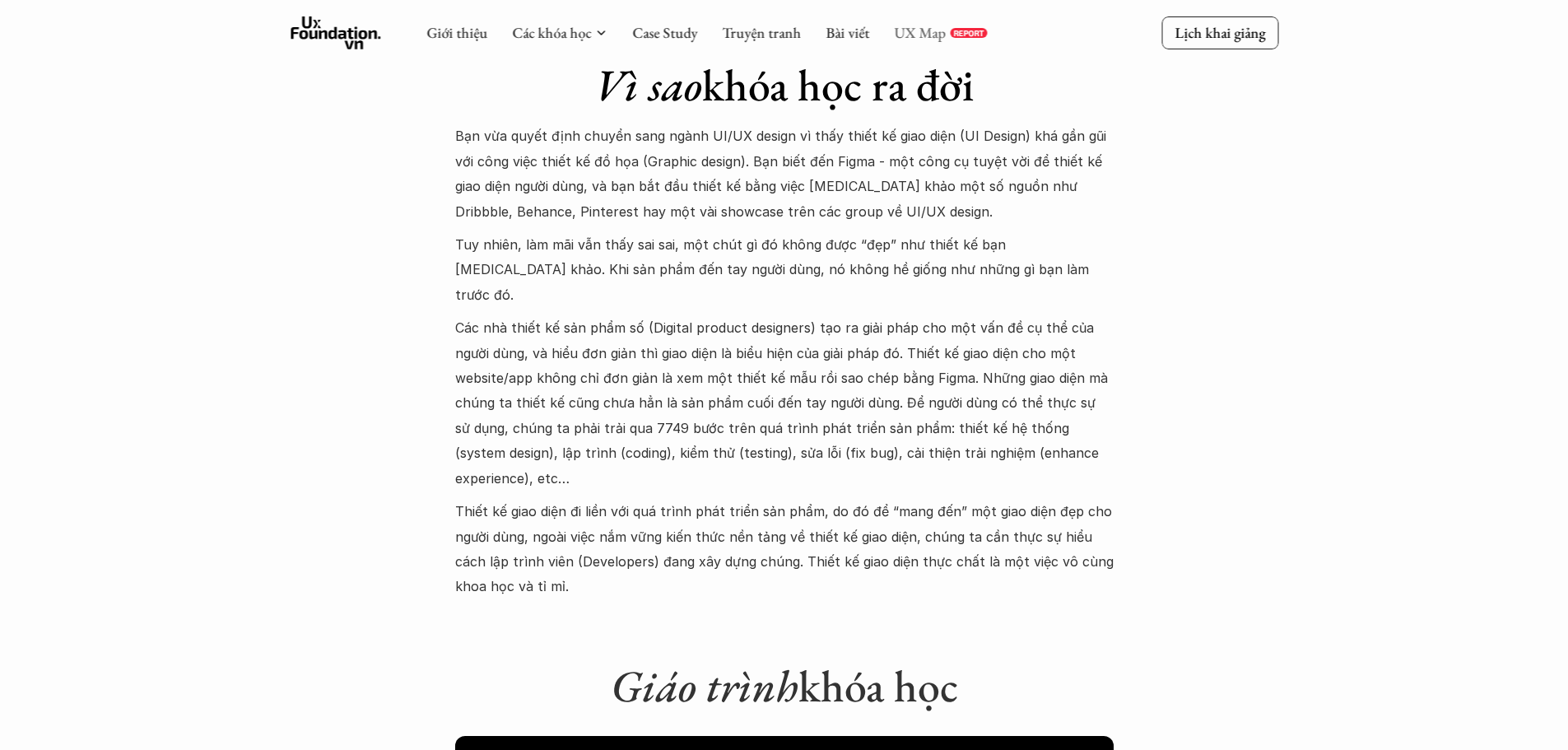
click at [931, 29] on link "UX Map" at bounding box center [920, 32] width 51 height 19
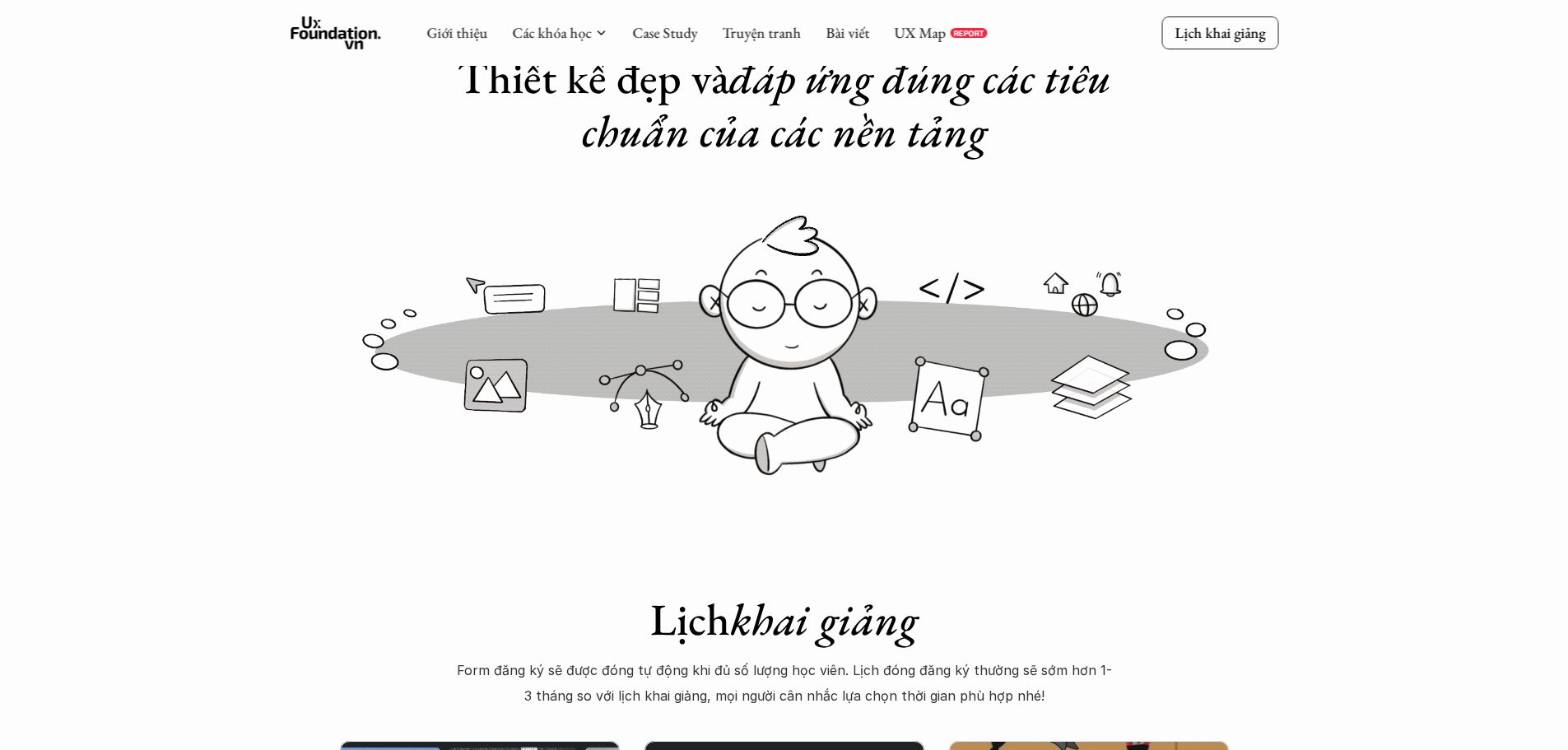
scroll to position [0, 0]
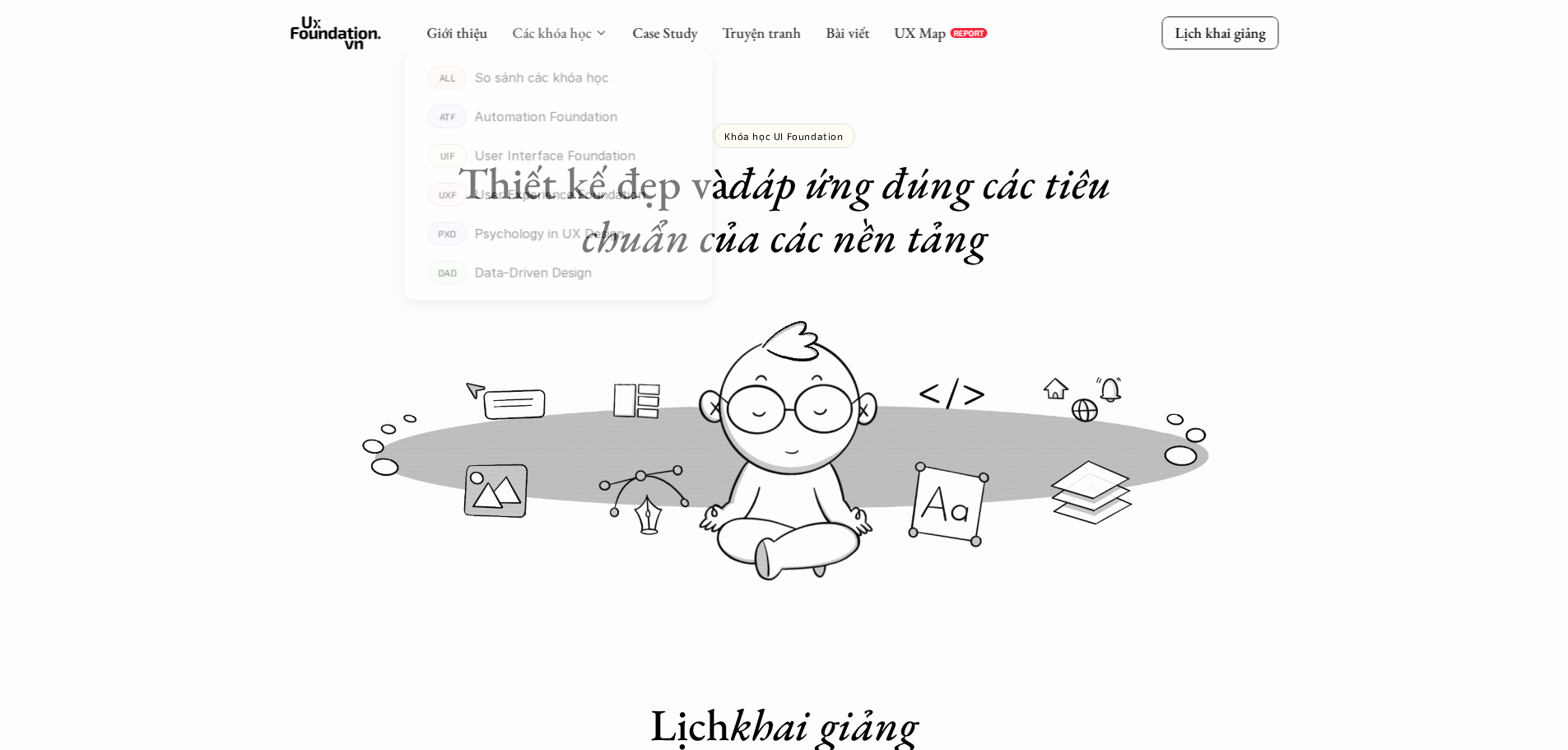
click at [578, 32] on link "Các khóa học" at bounding box center [551, 32] width 79 height 19
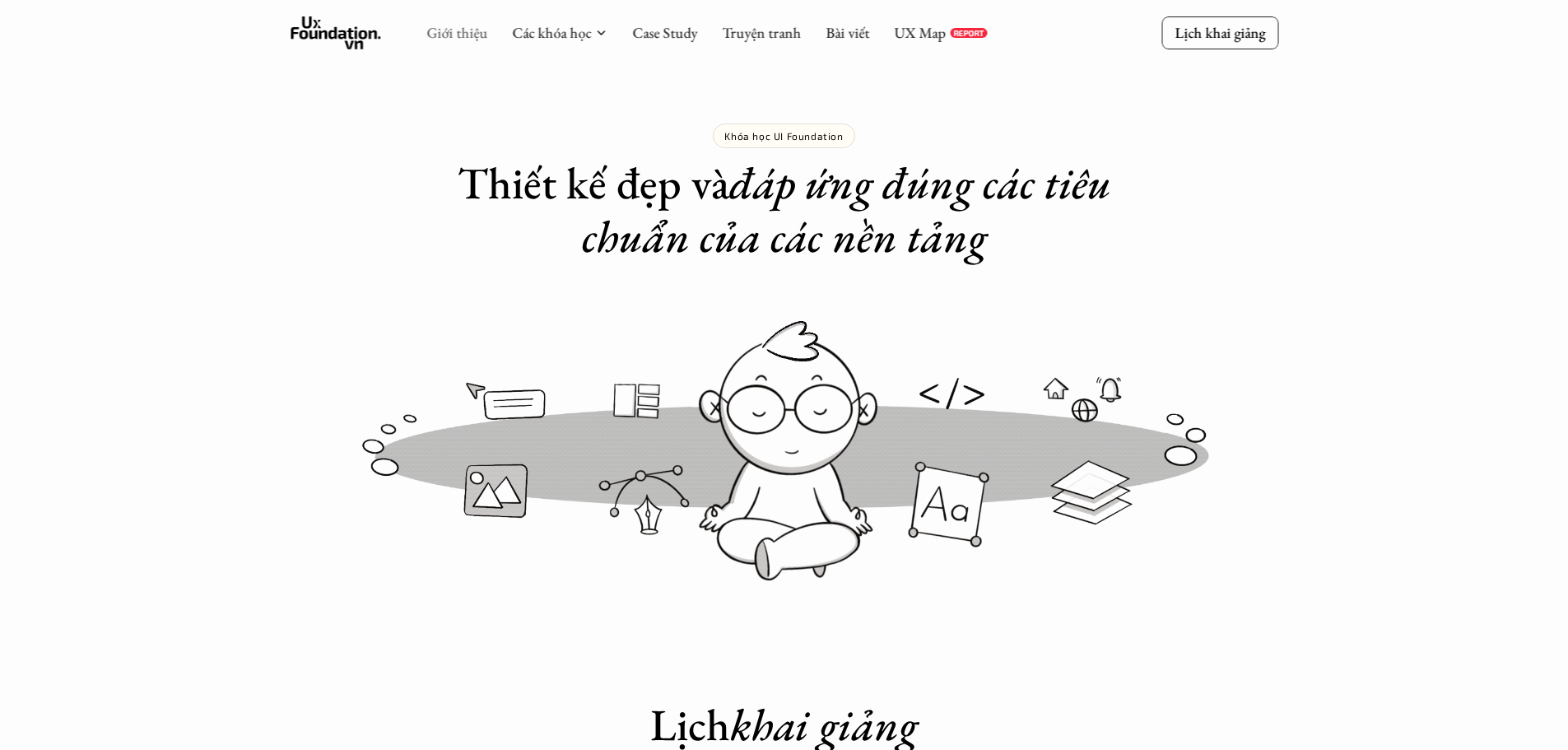
click at [436, 36] on link "Giới thiệu" at bounding box center [456, 32] width 61 height 19
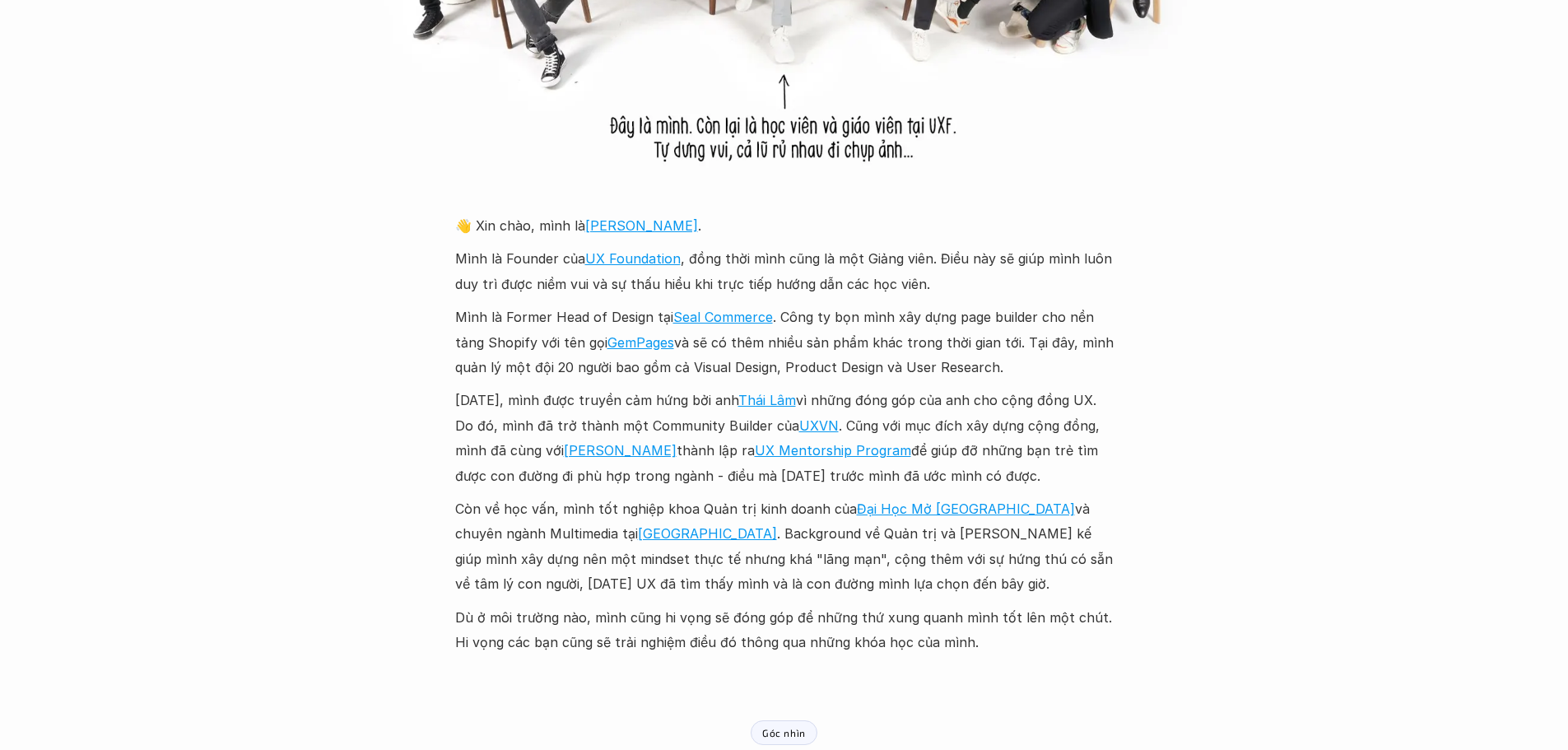
scroll to position [1728, 0]
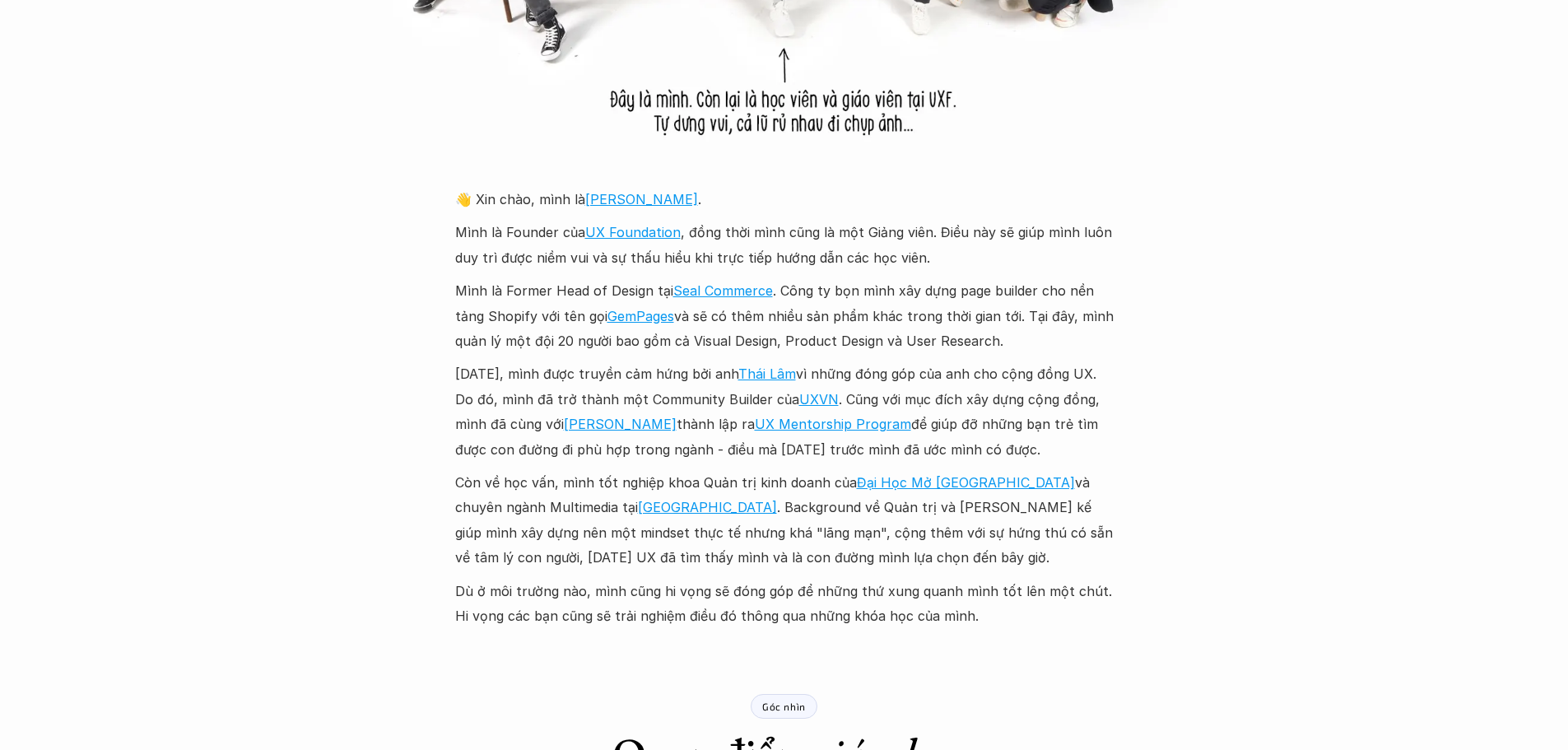
click at [514, 328] on p "Mình là Former Head of Design tại Seal Commerce . Công ty bọn mình xây dựng pag…" at bounding box center [785, 315] width 659 height 75
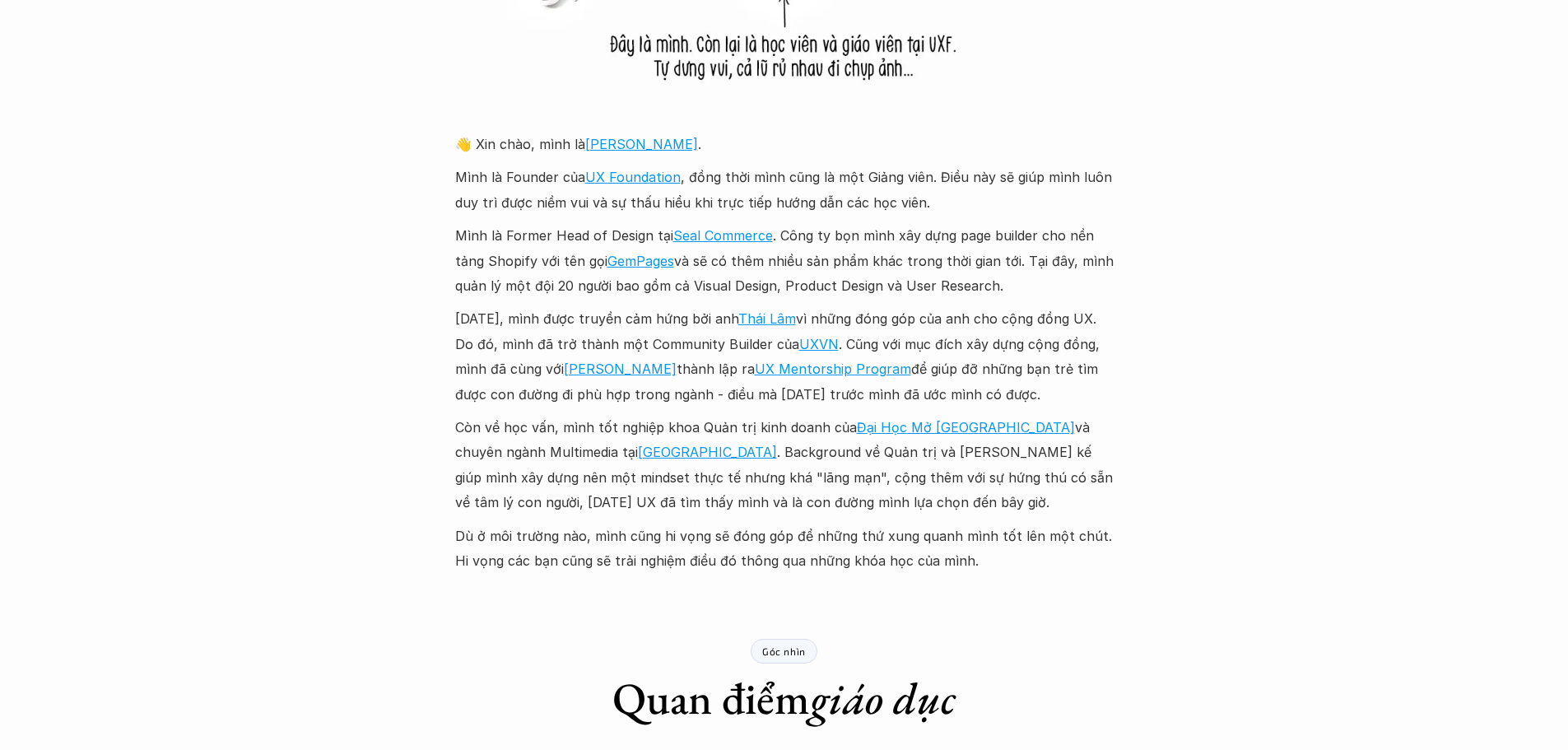
scroll to position [1811, 0]
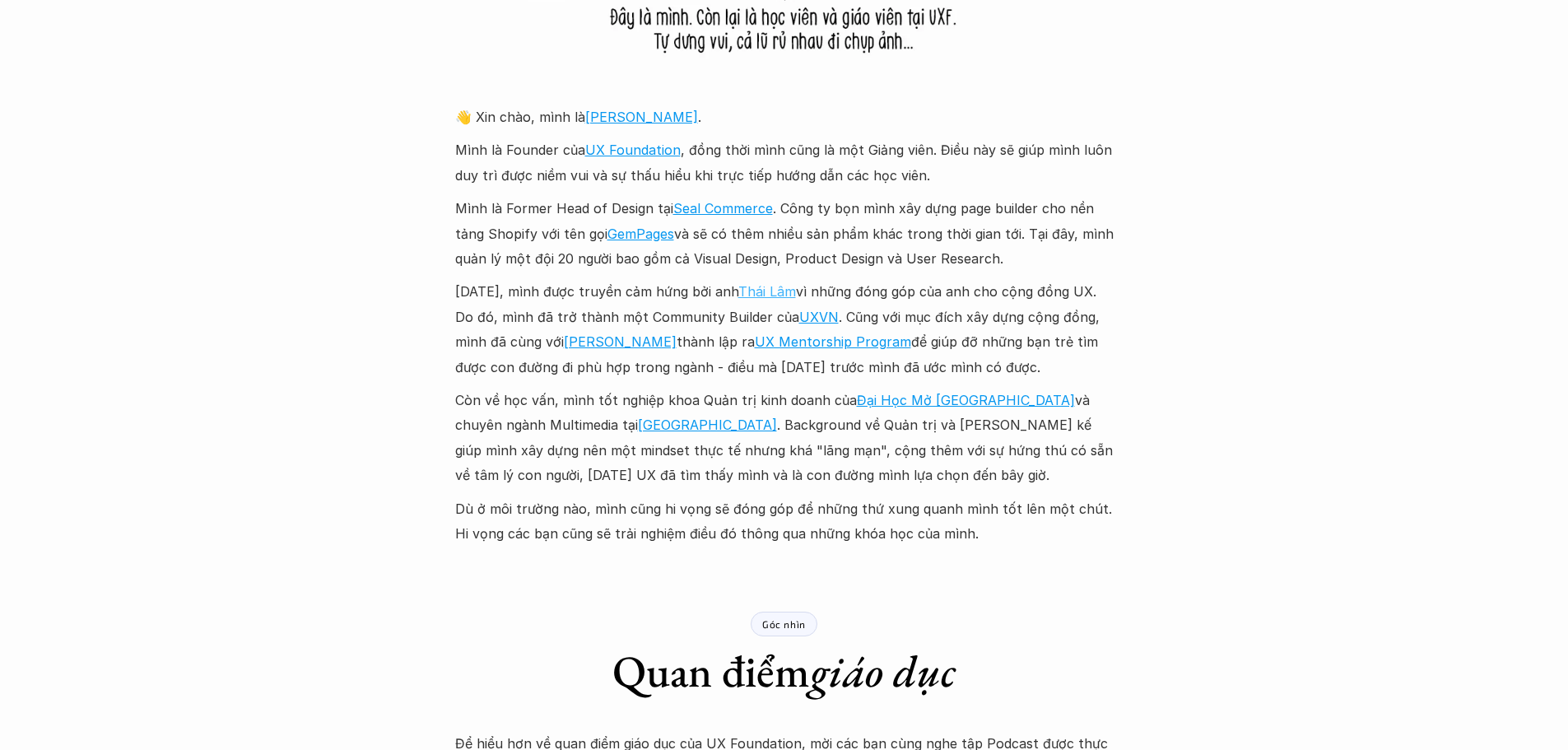
click at [782, 289] on link "Thái Lâm" at bounding box center [767, 291] width 58 height 17
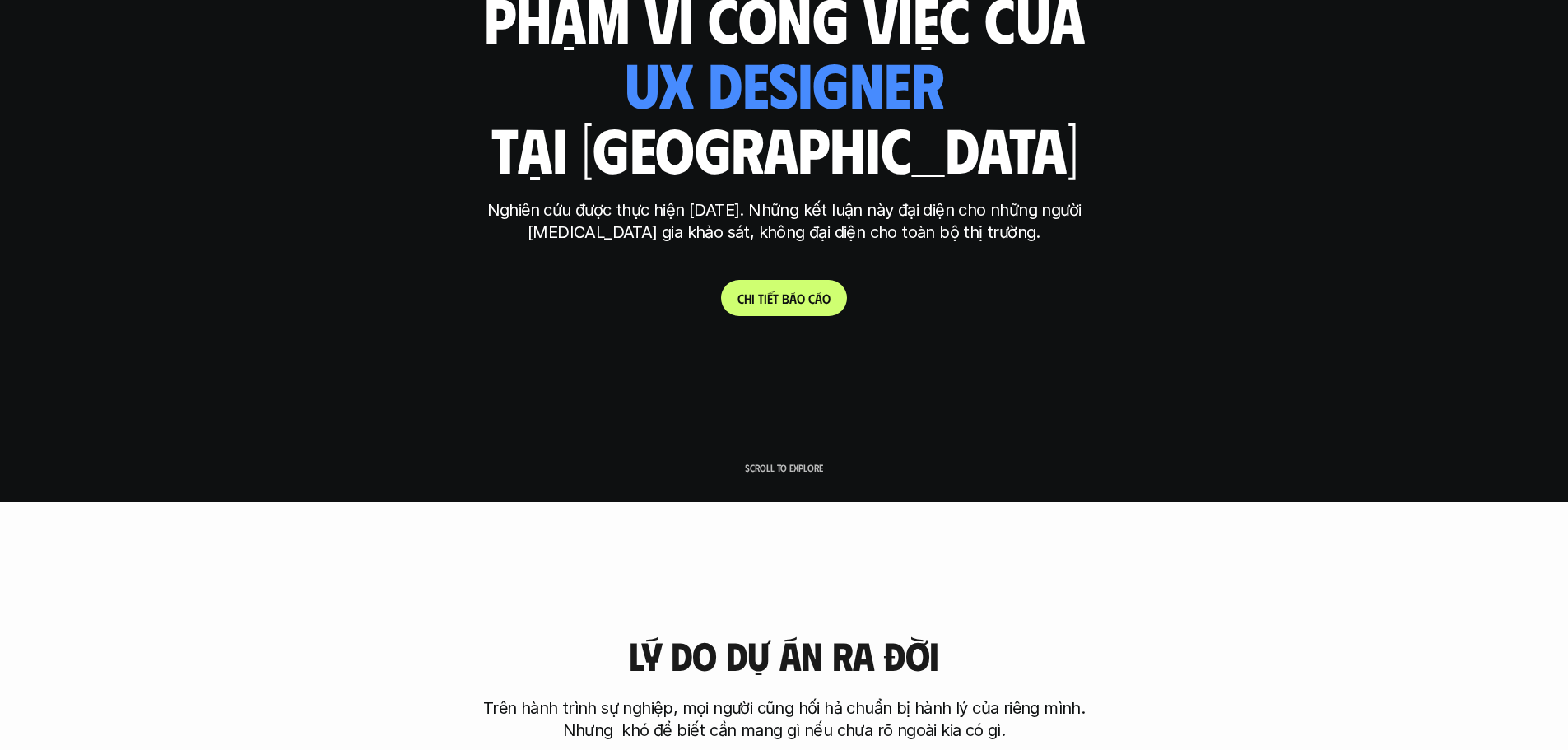
scroll to position [247, 0]
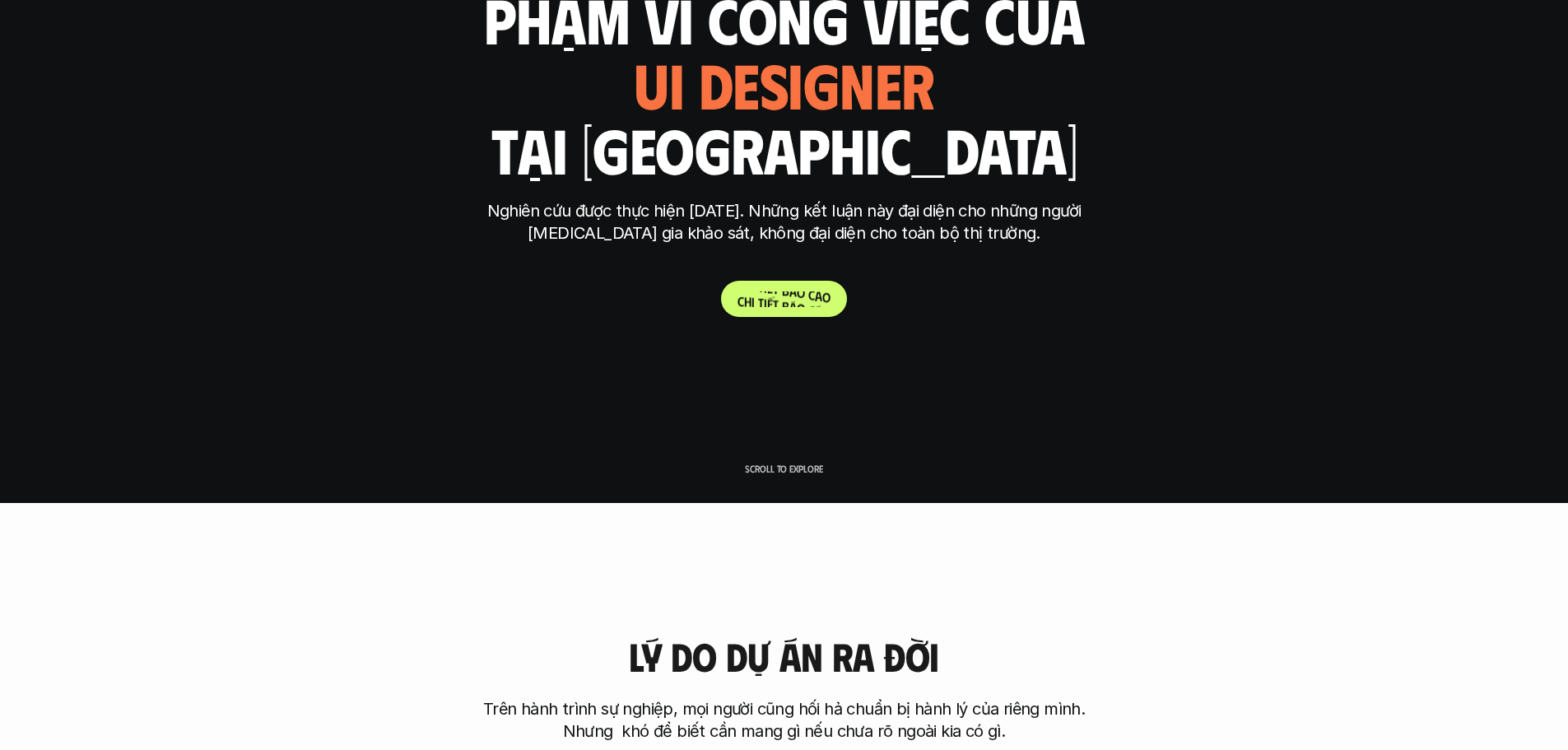
click at [815, 303] on p "C h i t i ế t b á o c á o" at bounding box center [784, 299] width 93 height 16
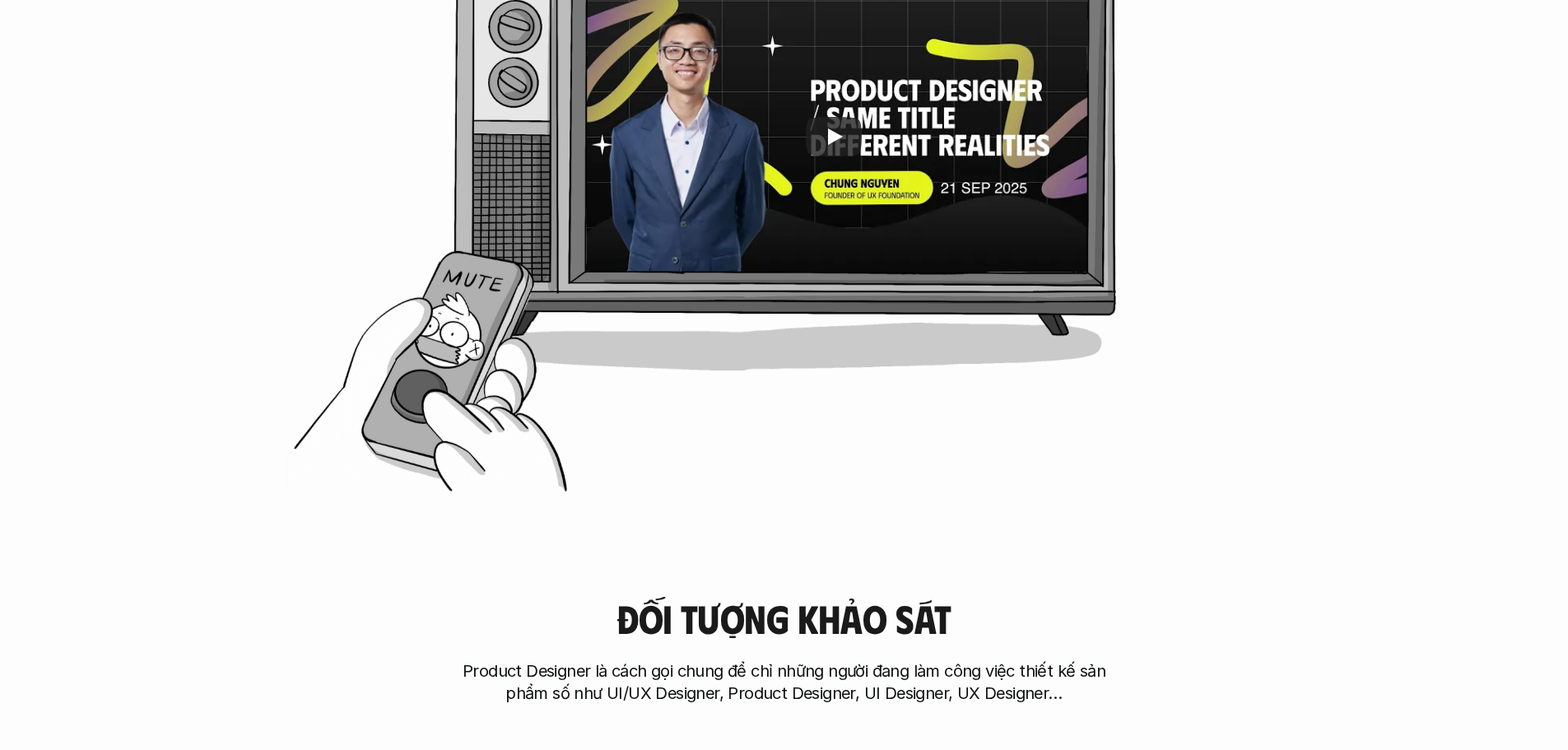
scroll to position [1070, 0]
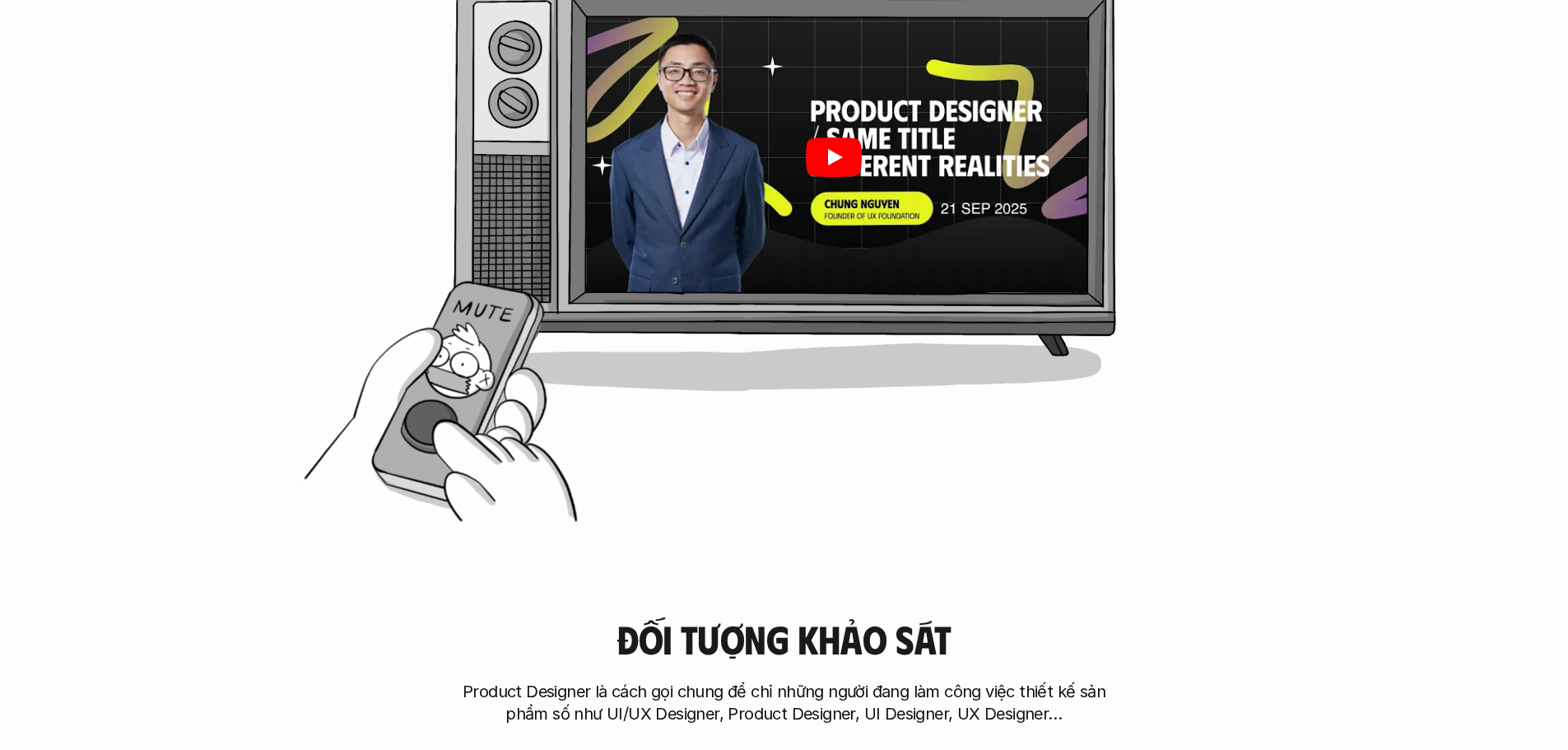
click at [859, 150] on icon "Play" at bounding box center [833, 157] width 56 height 39
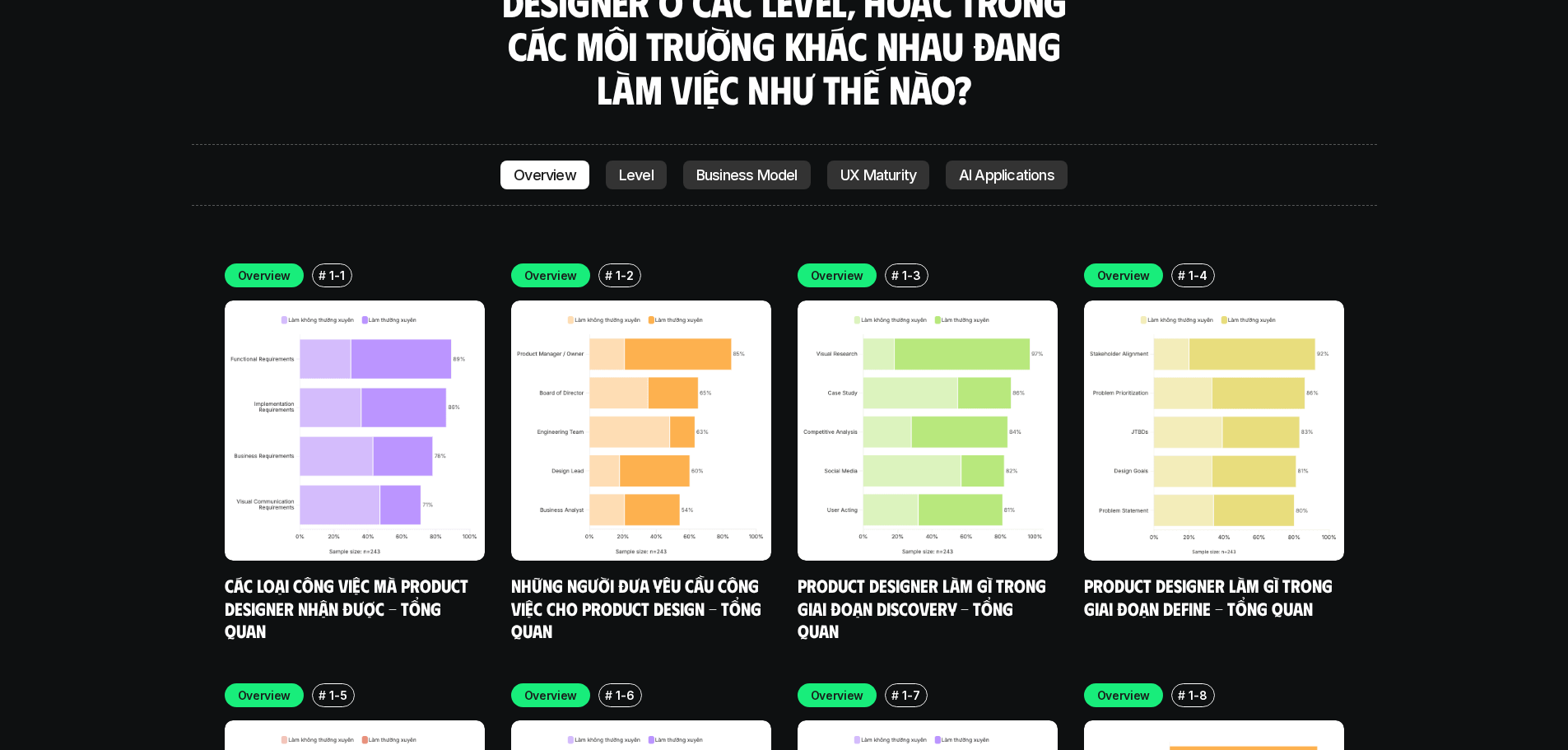
scroll to position [5759, 0]
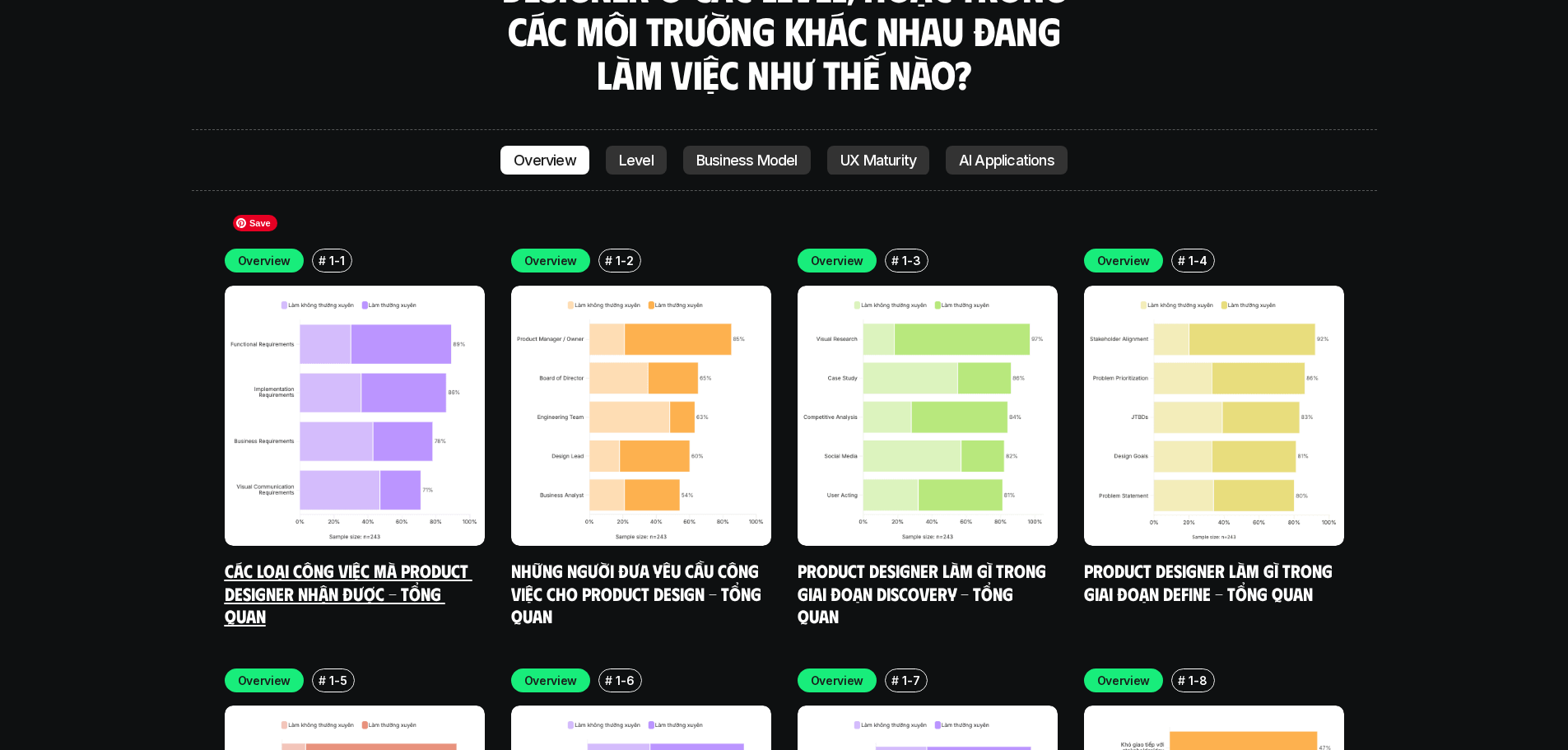
click at [408, 411] on img at bounding box center [354, 415] width 260 height 260
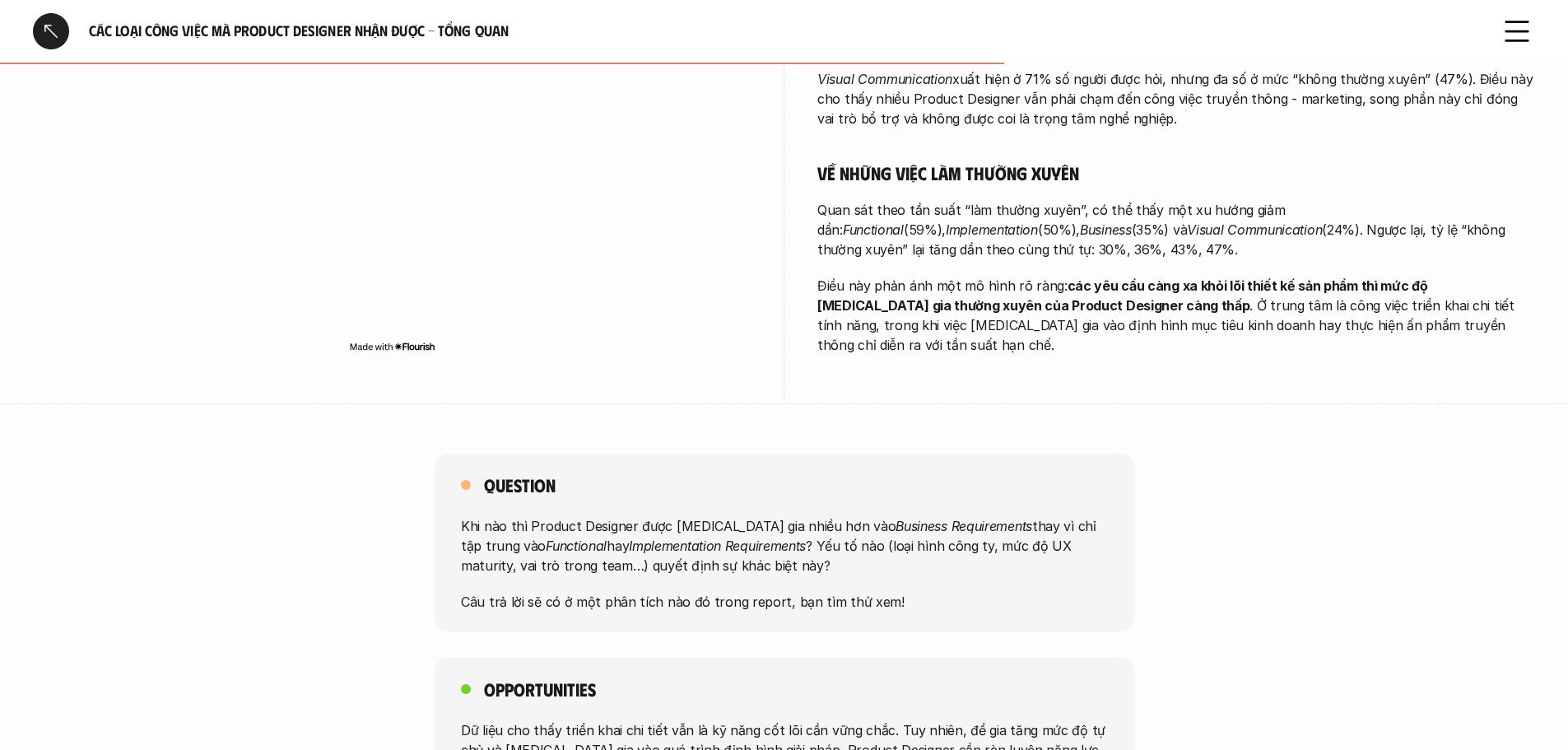
scroll to position [1070, 0]
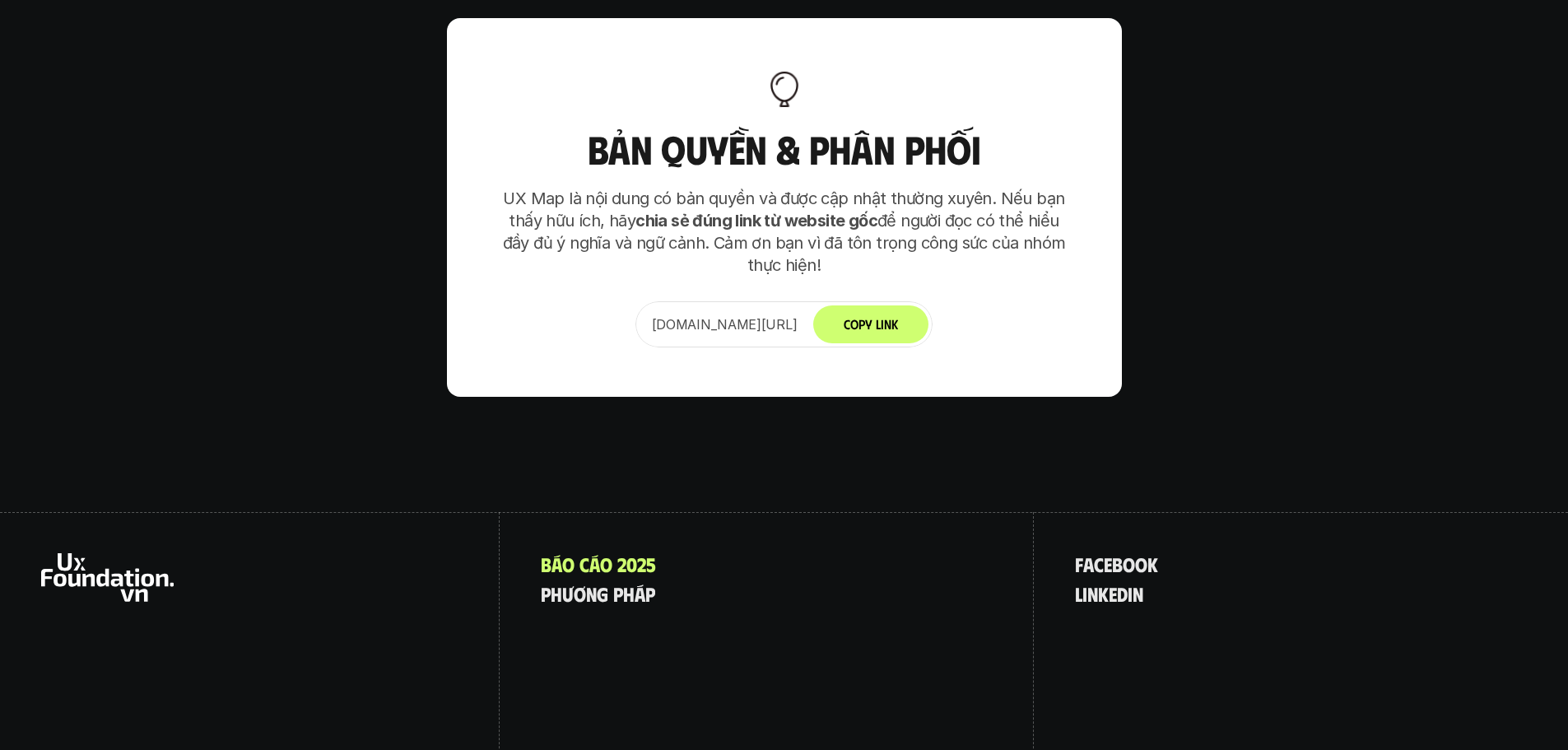
scroll to position [11560, 0]
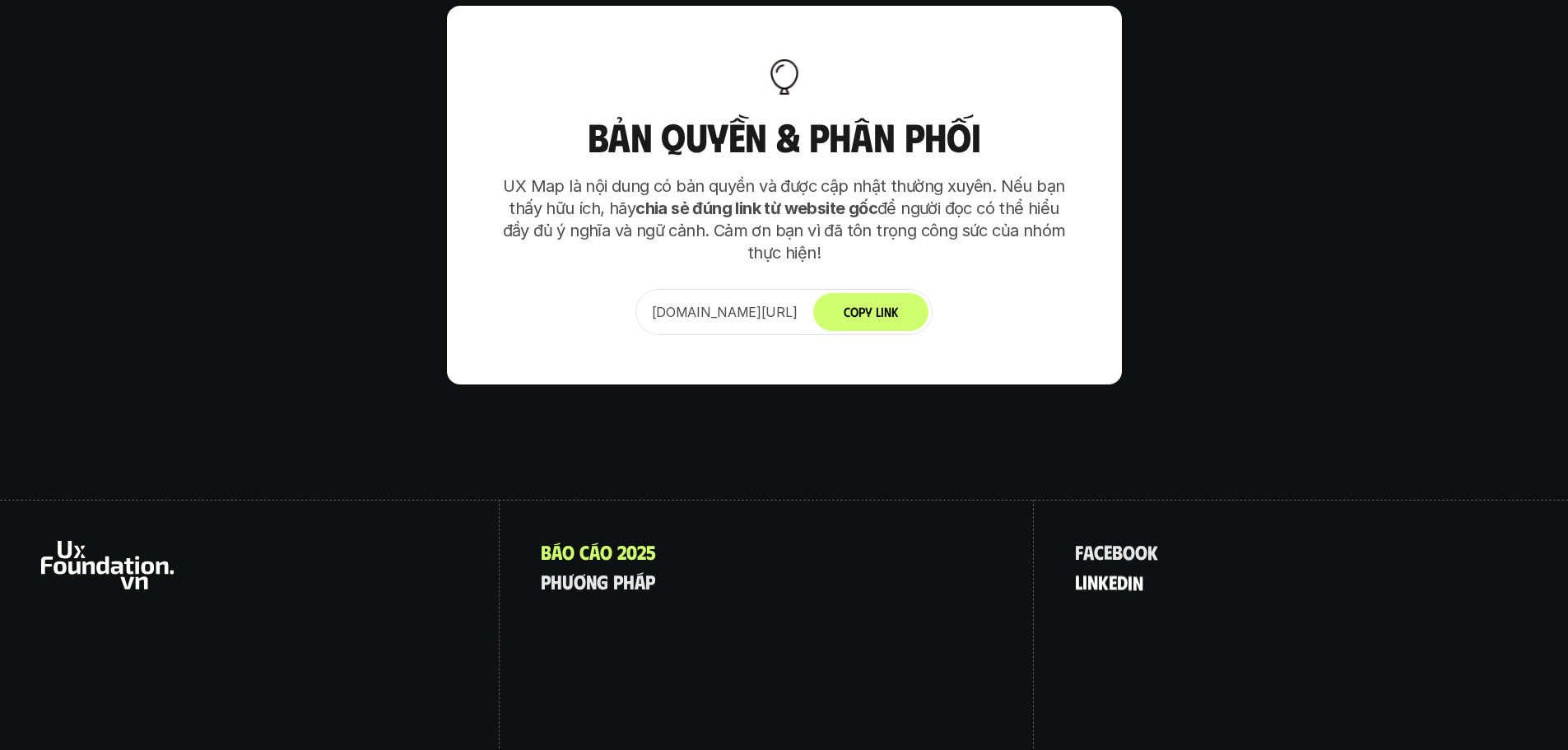
click at [1127, 570] on p "l i n k e d i n" at bounding box center [1109, 580] width 68 height 21
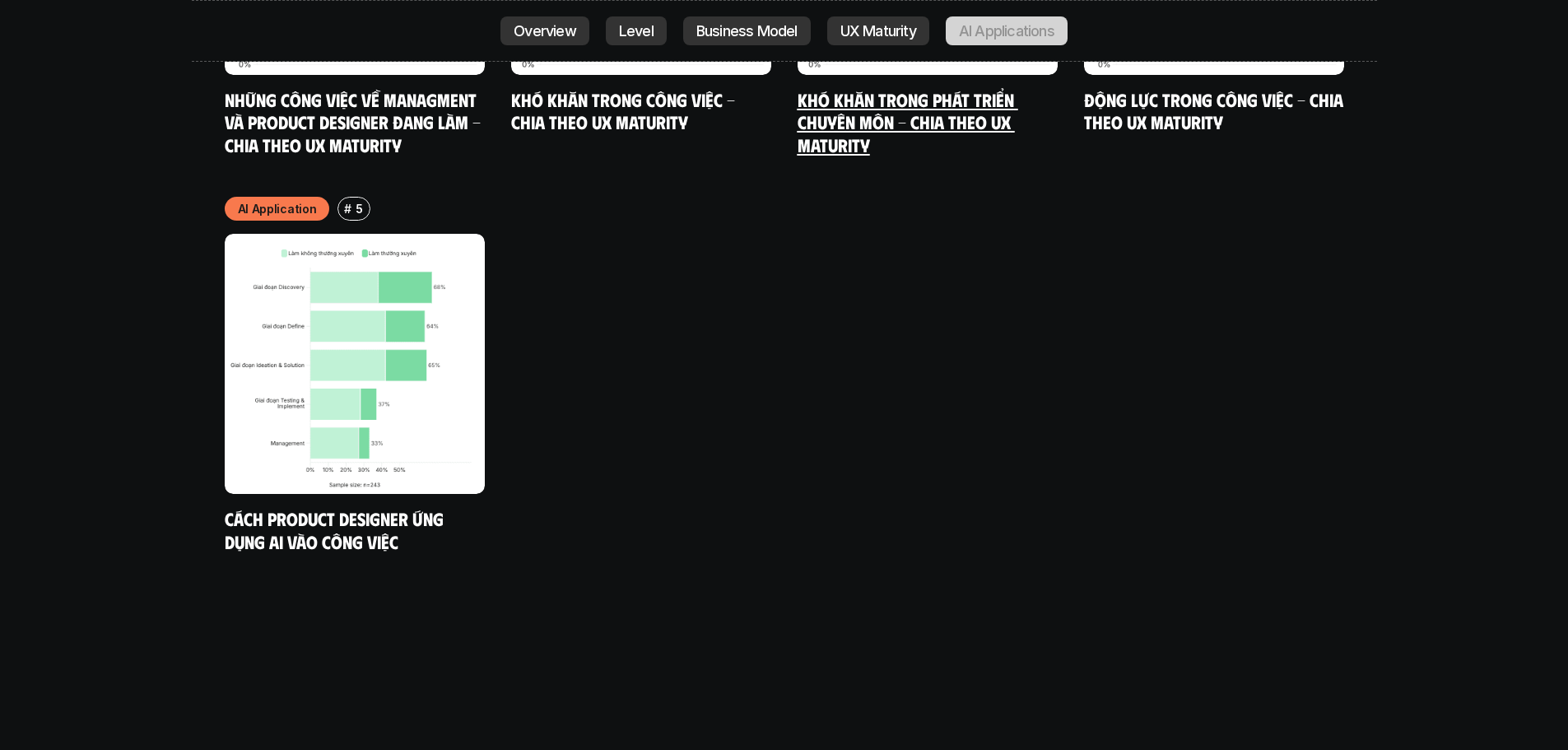
scroll to position [9750, 0]
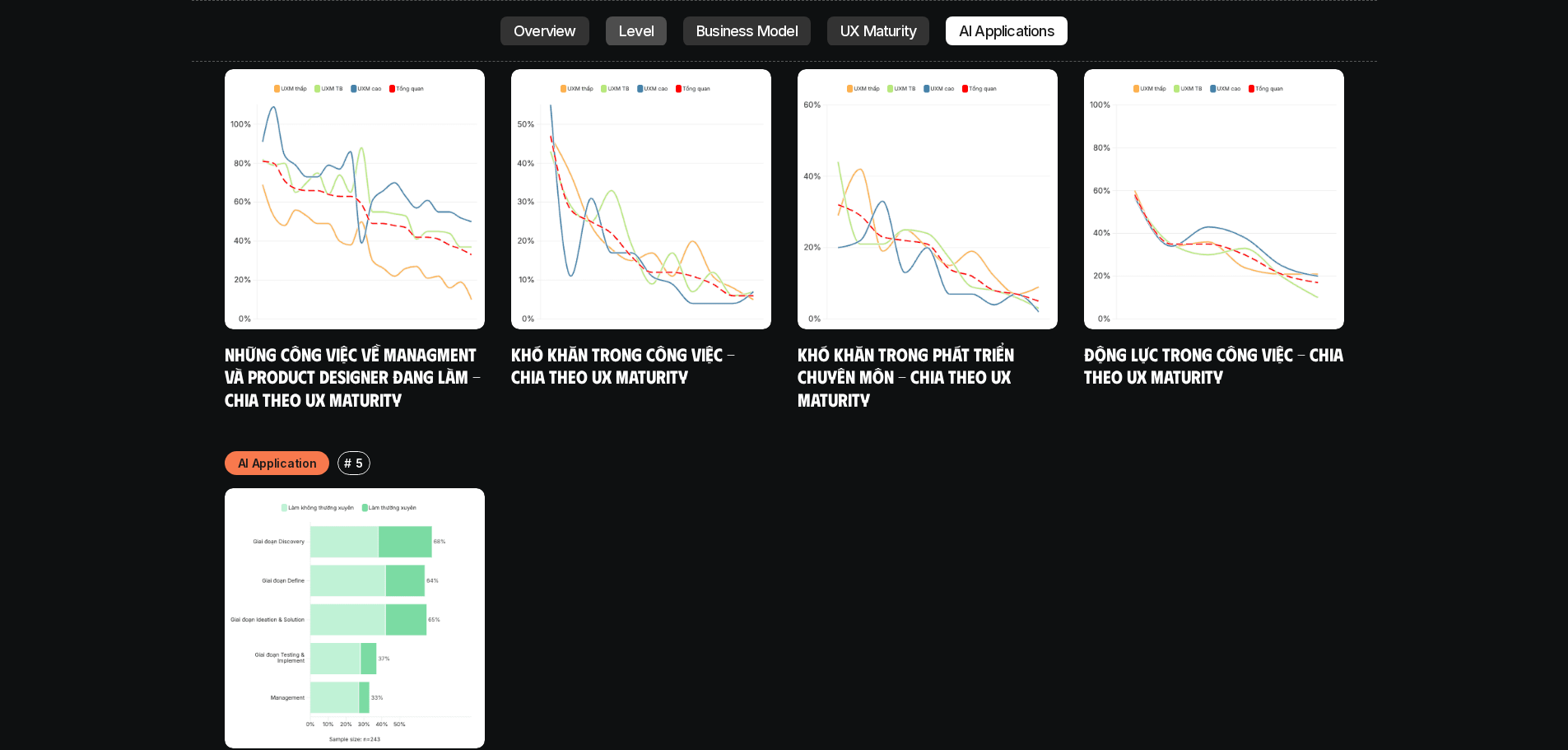
click at [624, 28] on p "Level" at bounding box center [636, 31] width 35 height 17
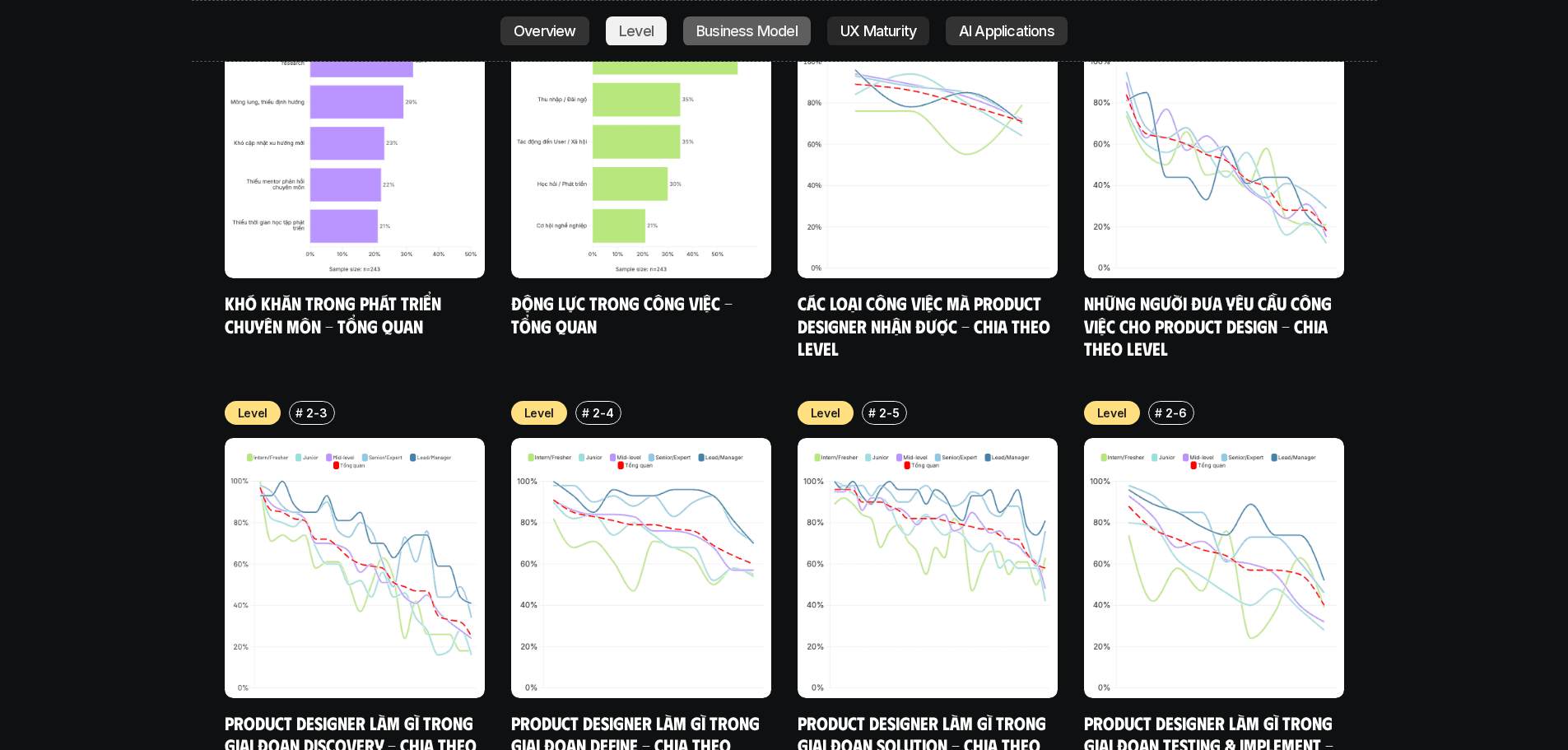
scroll to position [6694, 0]
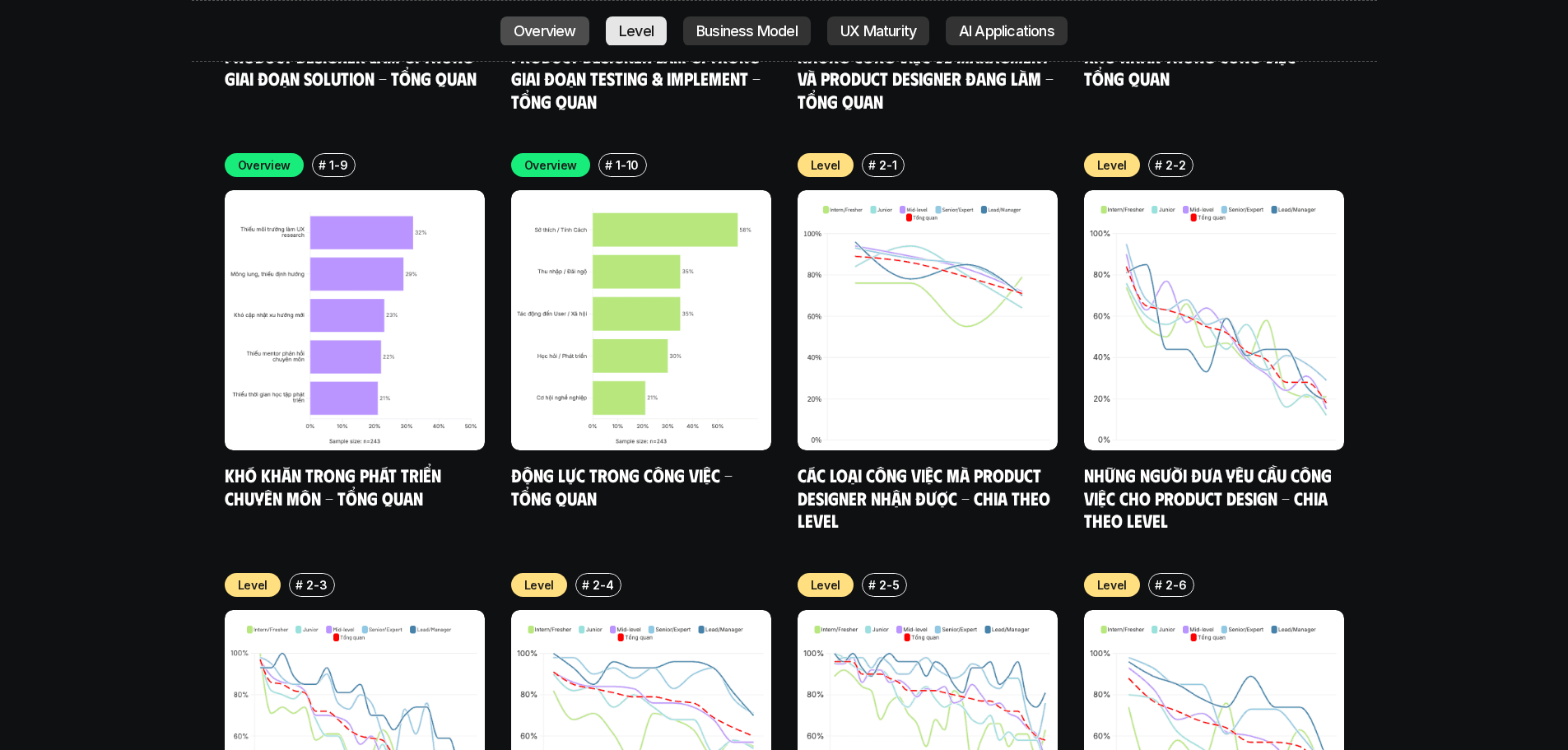
click at [573, 24] on p "Overview" at bounding box center [544, 31] width 62 height 17
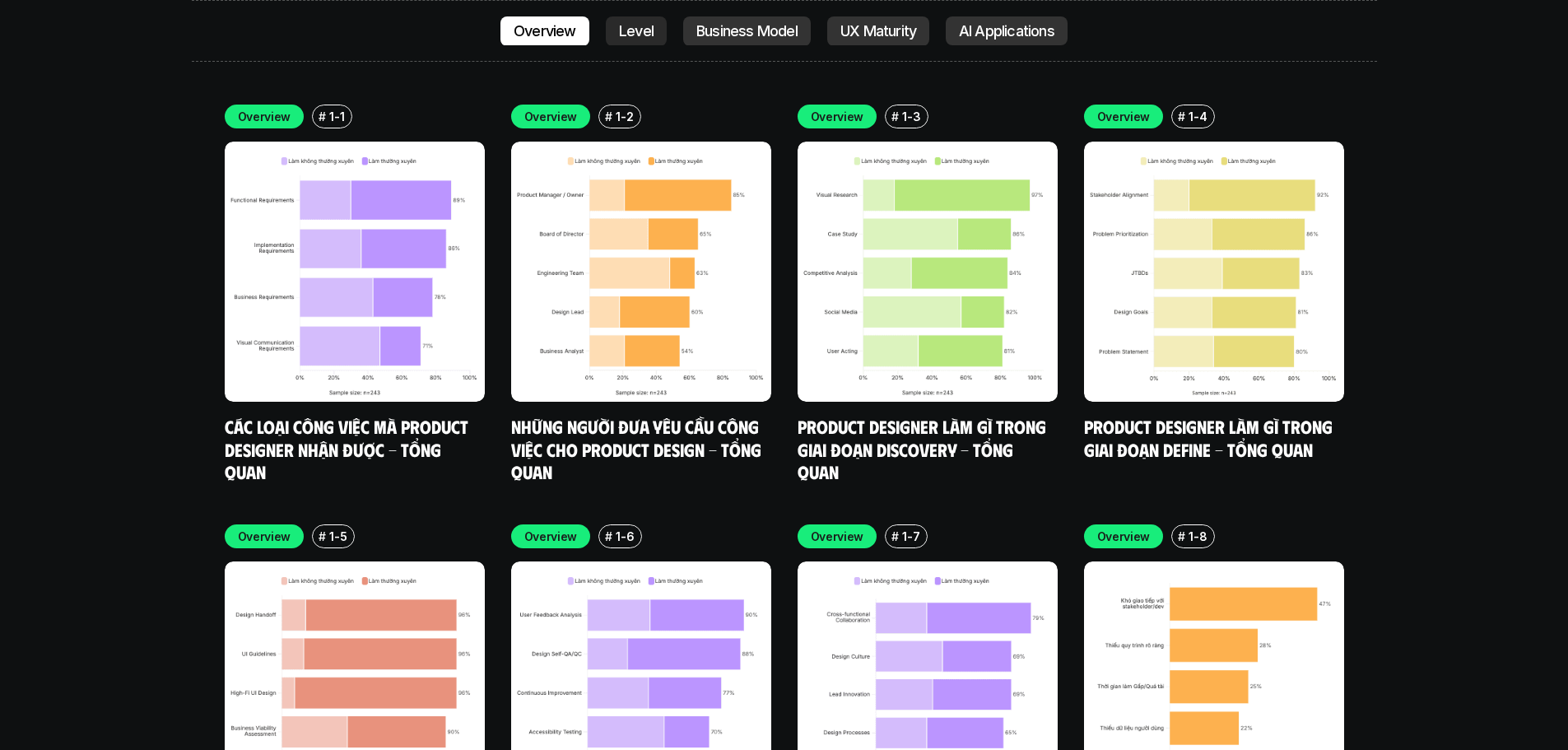
scroll to position [5838, 0]
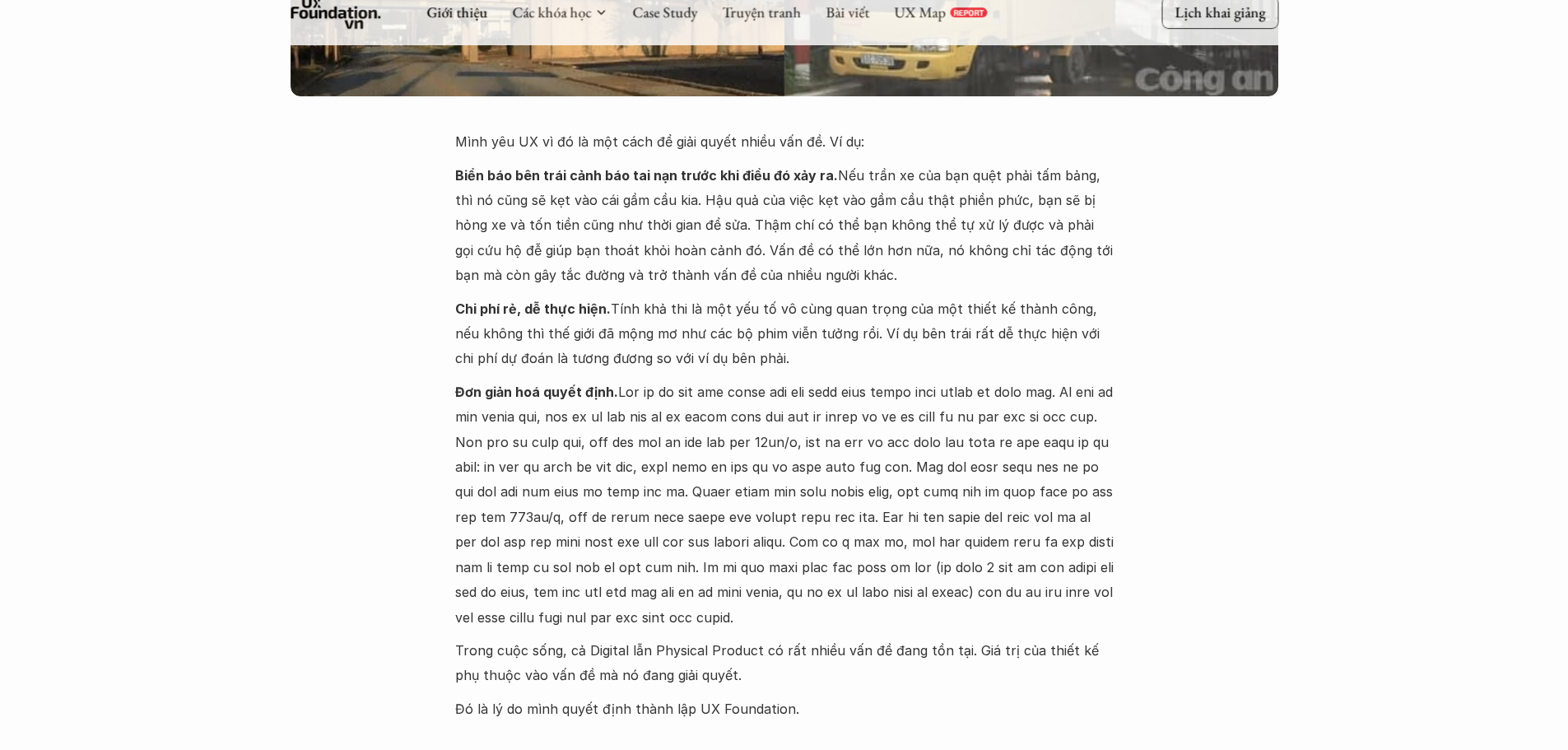
scroll to position [493, 0]
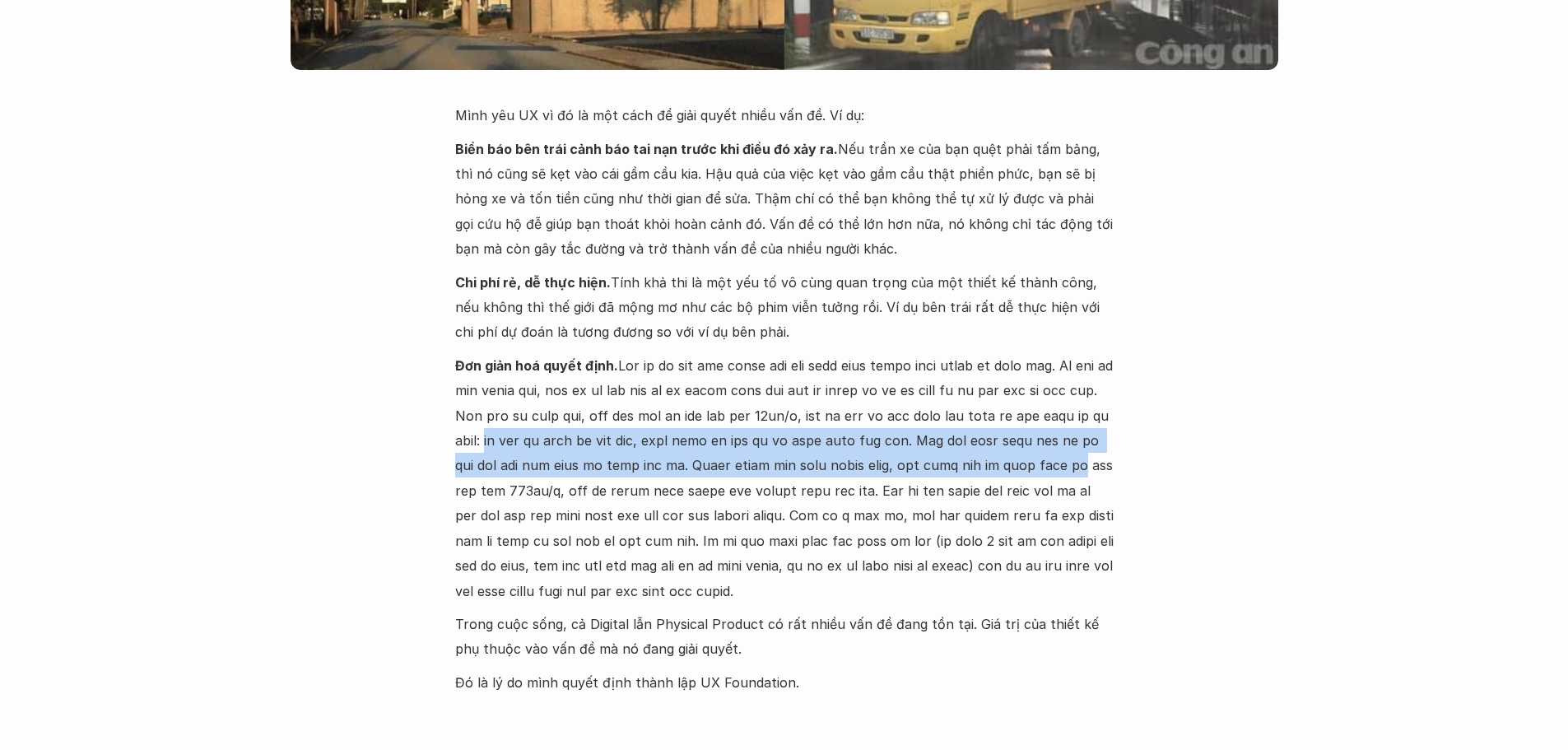
drag, startPoint x: 515, startPoint y: 441, endPoint x: 1094, endPoint y: 474, distance: 579.9
click at [1094, 474] on p "Đơn giản hoá quyết định." at bounding box center [785, 478] width 659 height 250
click at [479, 468] on p "Đơn giản hoá quyết định." at bounding box center [785, 478] width 659 height 250
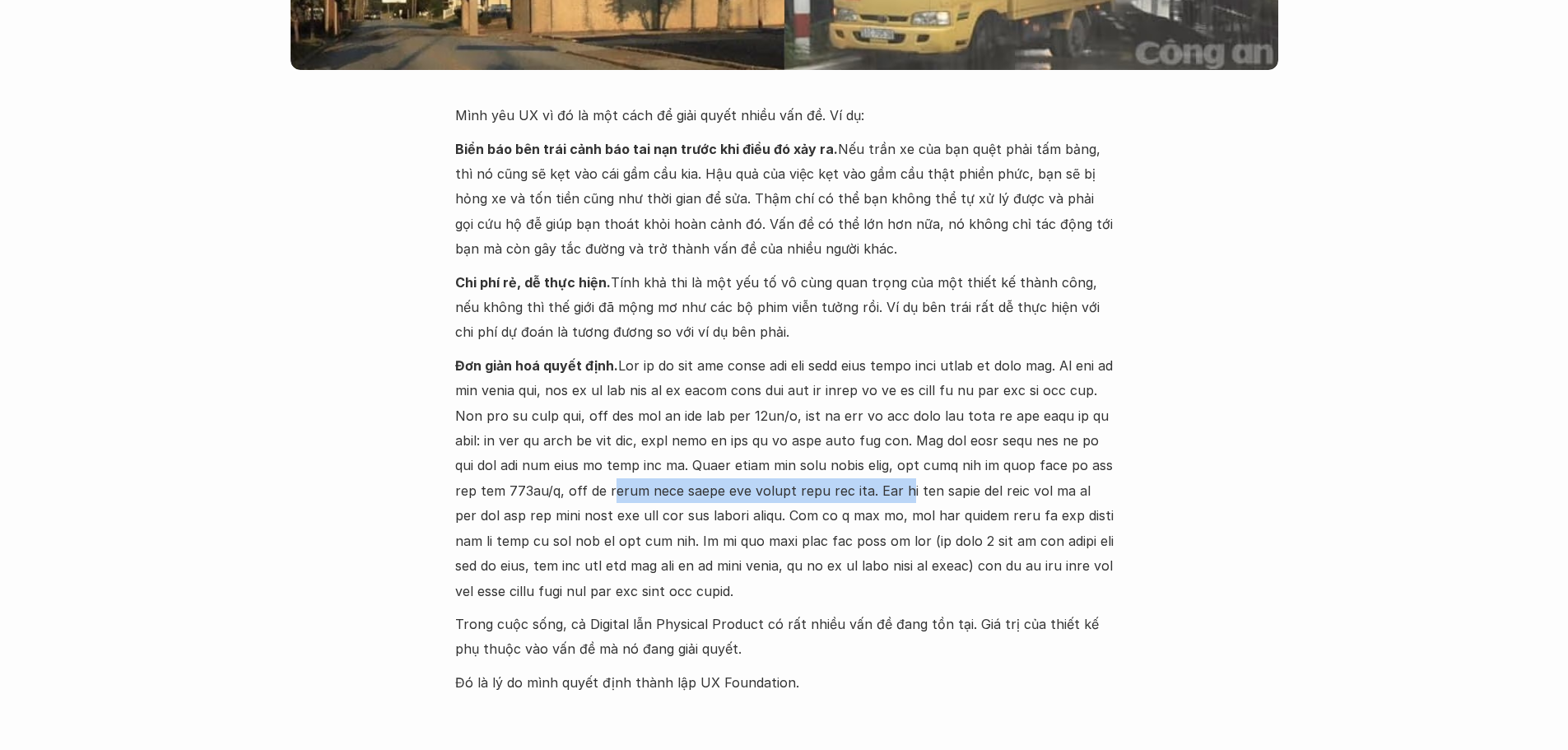
drag, startPoint x: 641, startPoint y: 493, endPoint x: 933, endPoint y: 491, distance: 292.0
click at [933, 491] on p "Đơn giản hoá quyết định." at bounding box center [785, 478] width 659 height 250
click at [1027, 481] on p "Đơn giản hoá quyết định." at bounding box center [785, 478] width 659 height 250
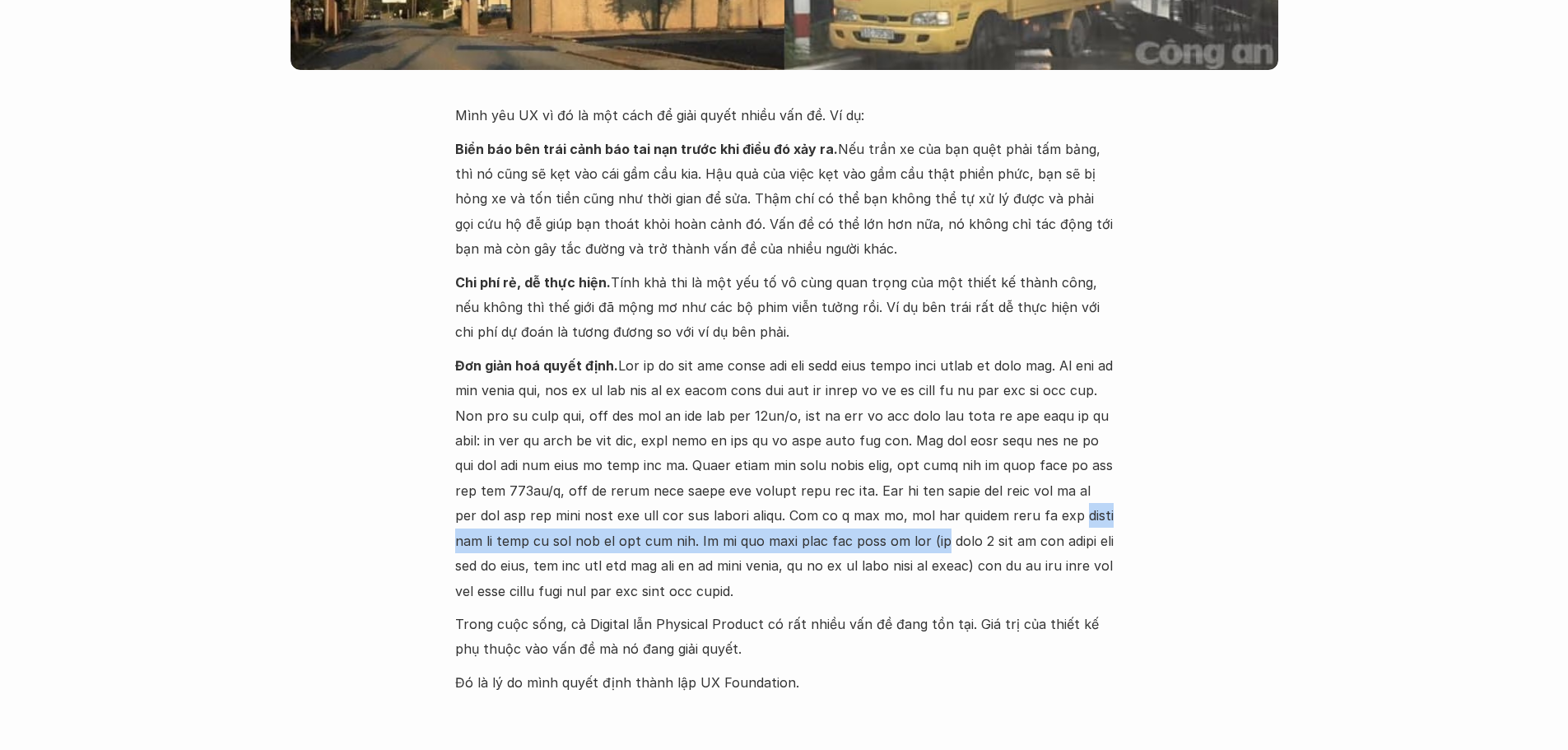
drag, startPoint x: 455, startPoint y: 546, endPoint x: 978, endPoint y: 535, distance: 523.1
click at [978, 535] on p "Đơn giản hoá quyết định." at bounding box center [785, 478] width 659 height 250
click at [898, 535] on p "Đơn giản hoá quyết định." at bounding box center [785, 478] width 659 height 250
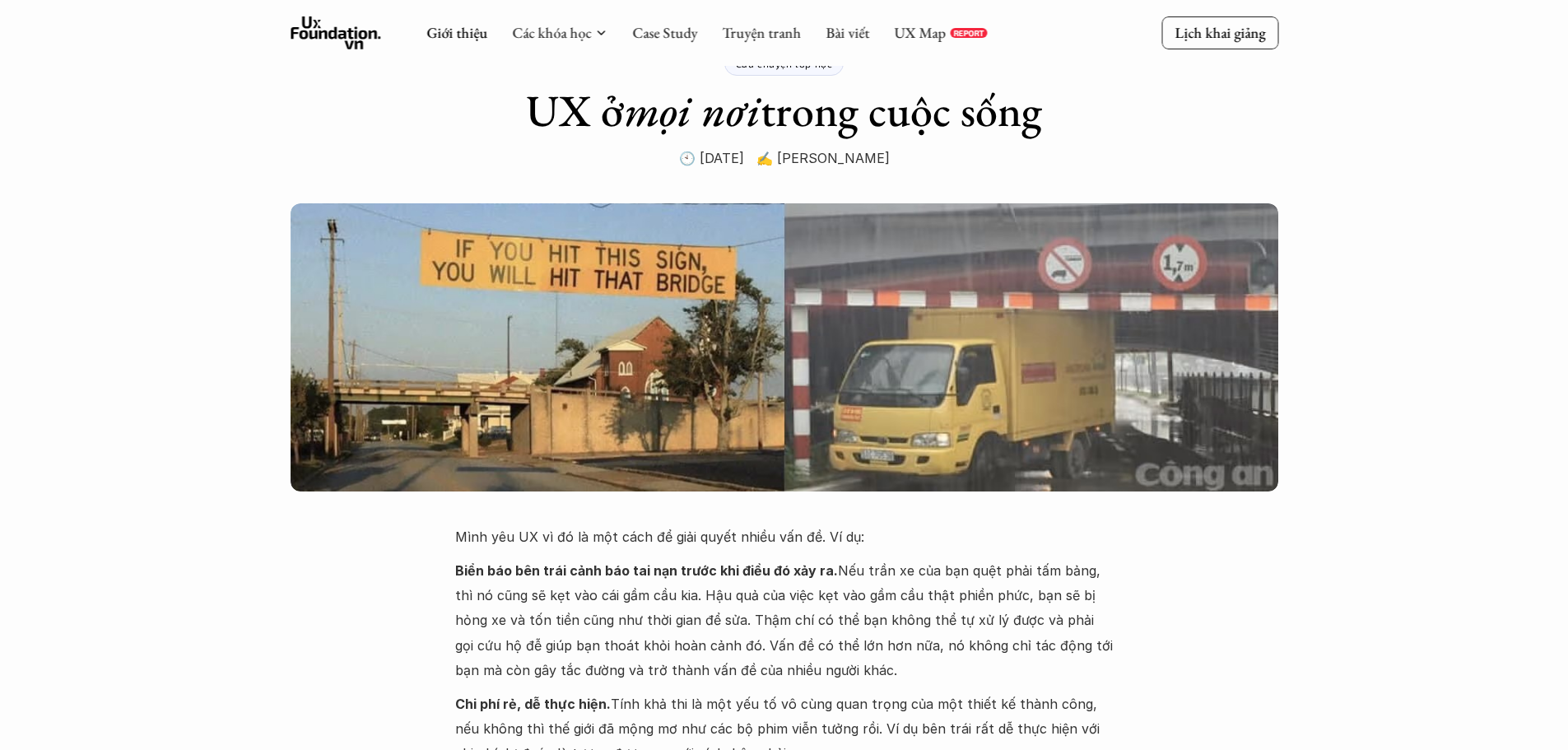
scroll to position [0, 0]
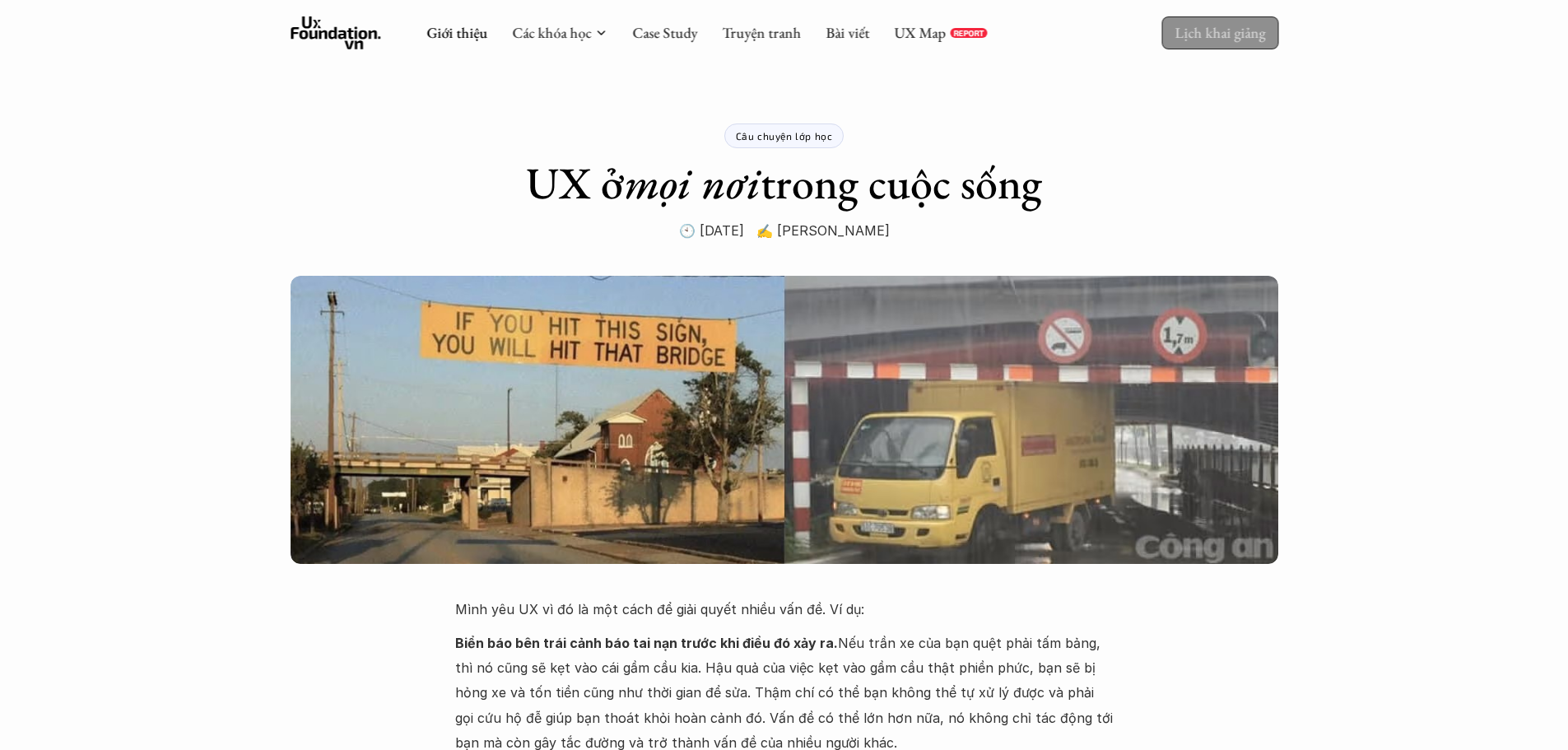
click at [1213, 19] on link "Lịch khai giảng" at bounding box center [1220, 33] width 117 height 32
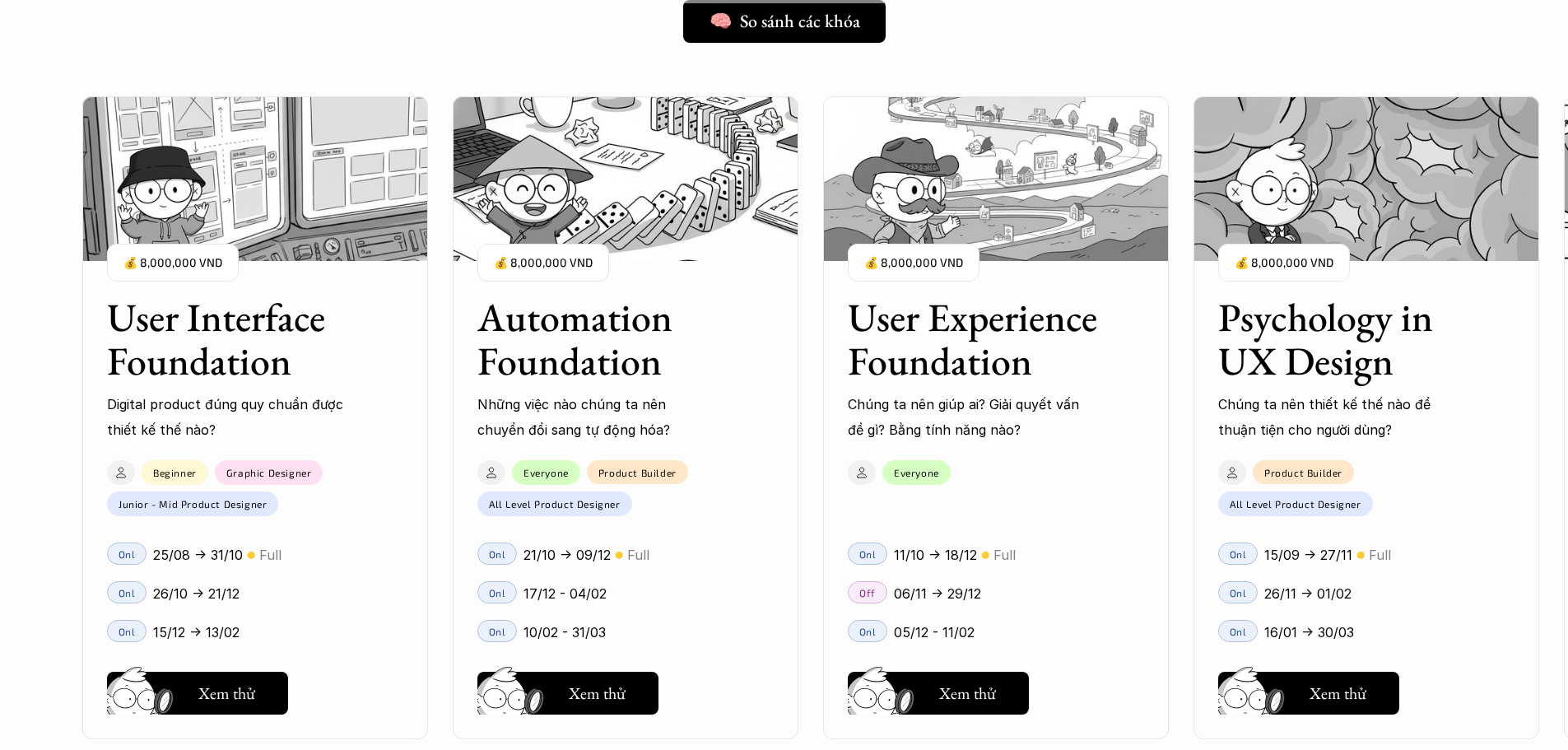
scroll to position [1495, 0]
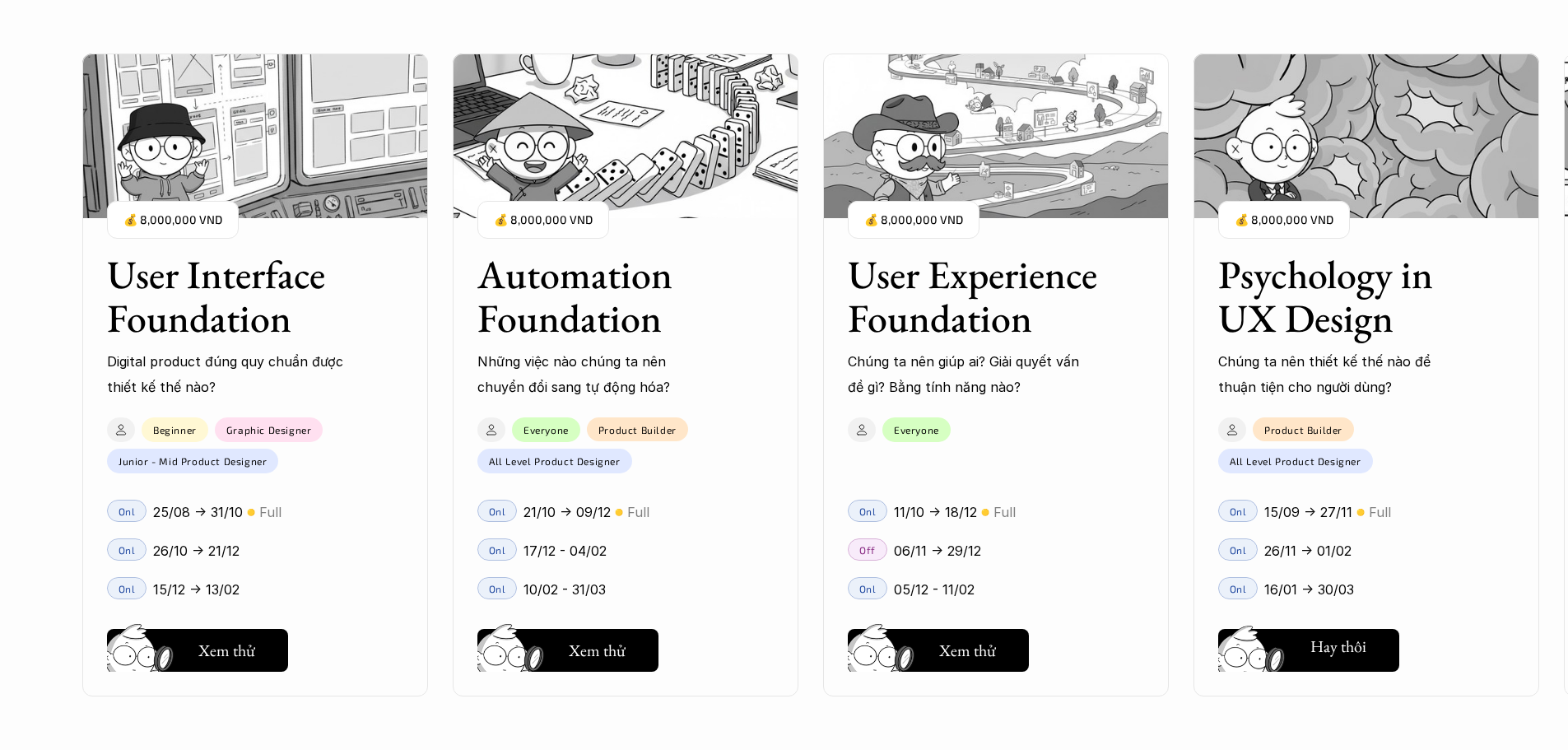
click at [1291, 662] on img at bounding box center [1254, 663] width 88 height 75
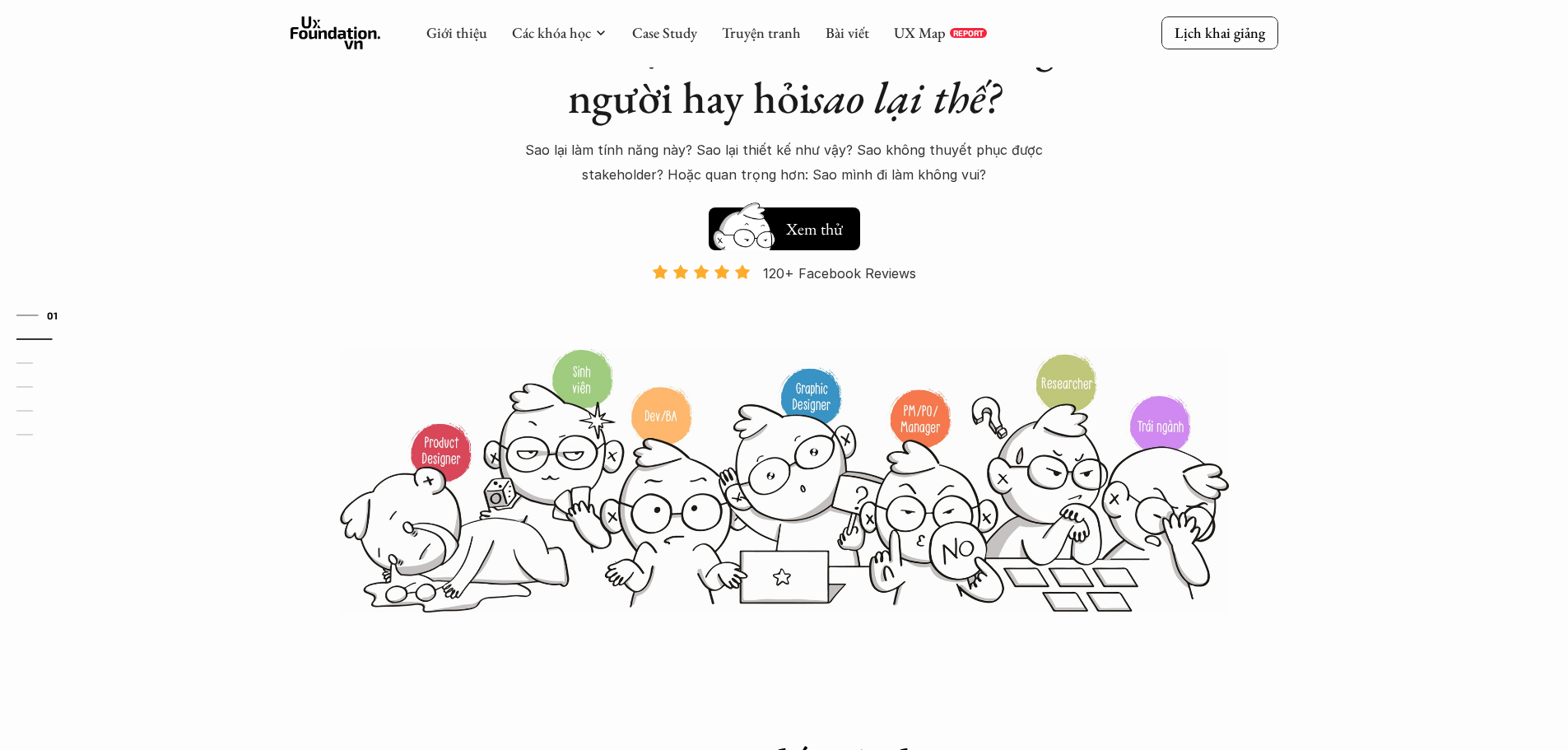
scroll to position [96, 0]
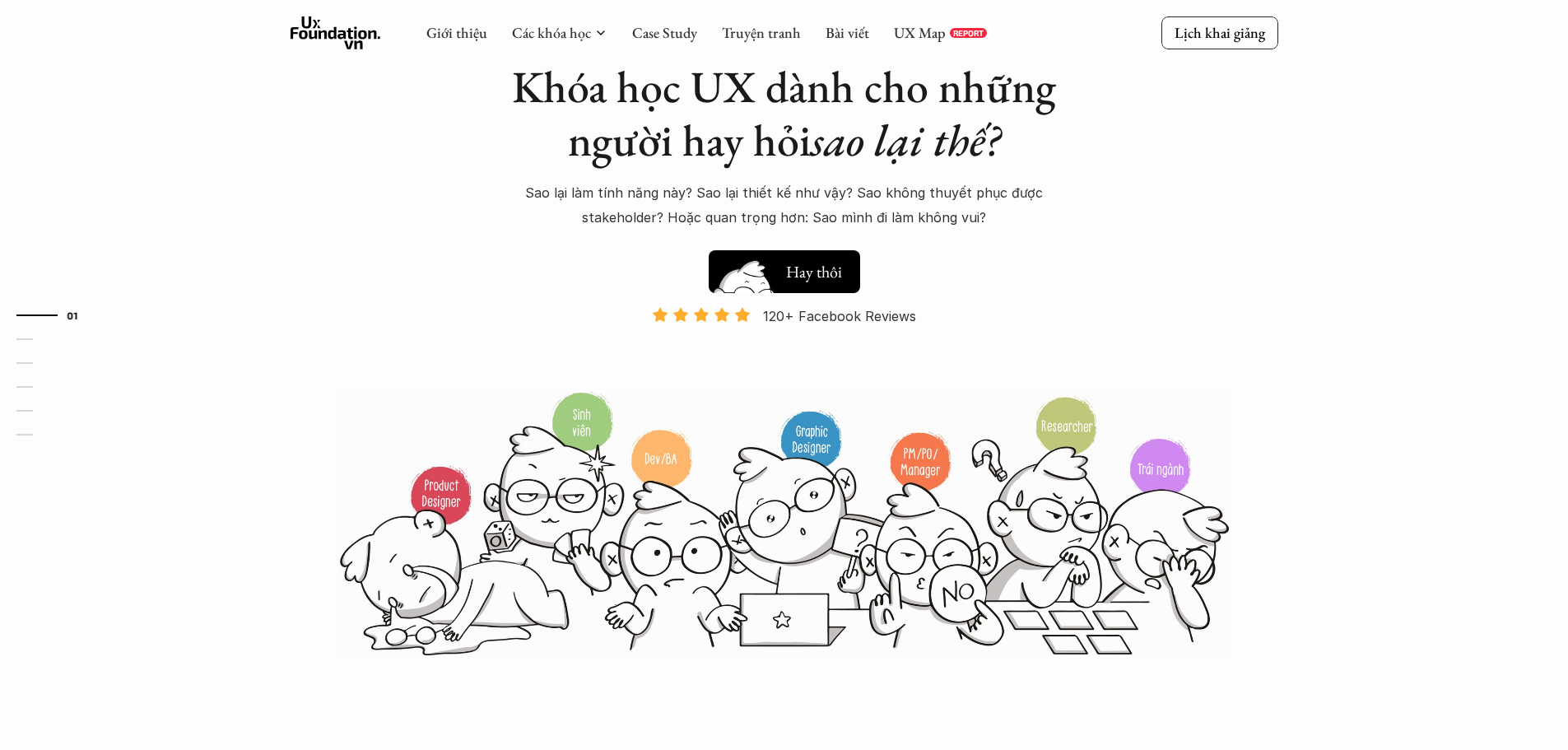
click at [820, 263] on h5 "Xem thử" at bounding box center [814, 268] width 57 height 23
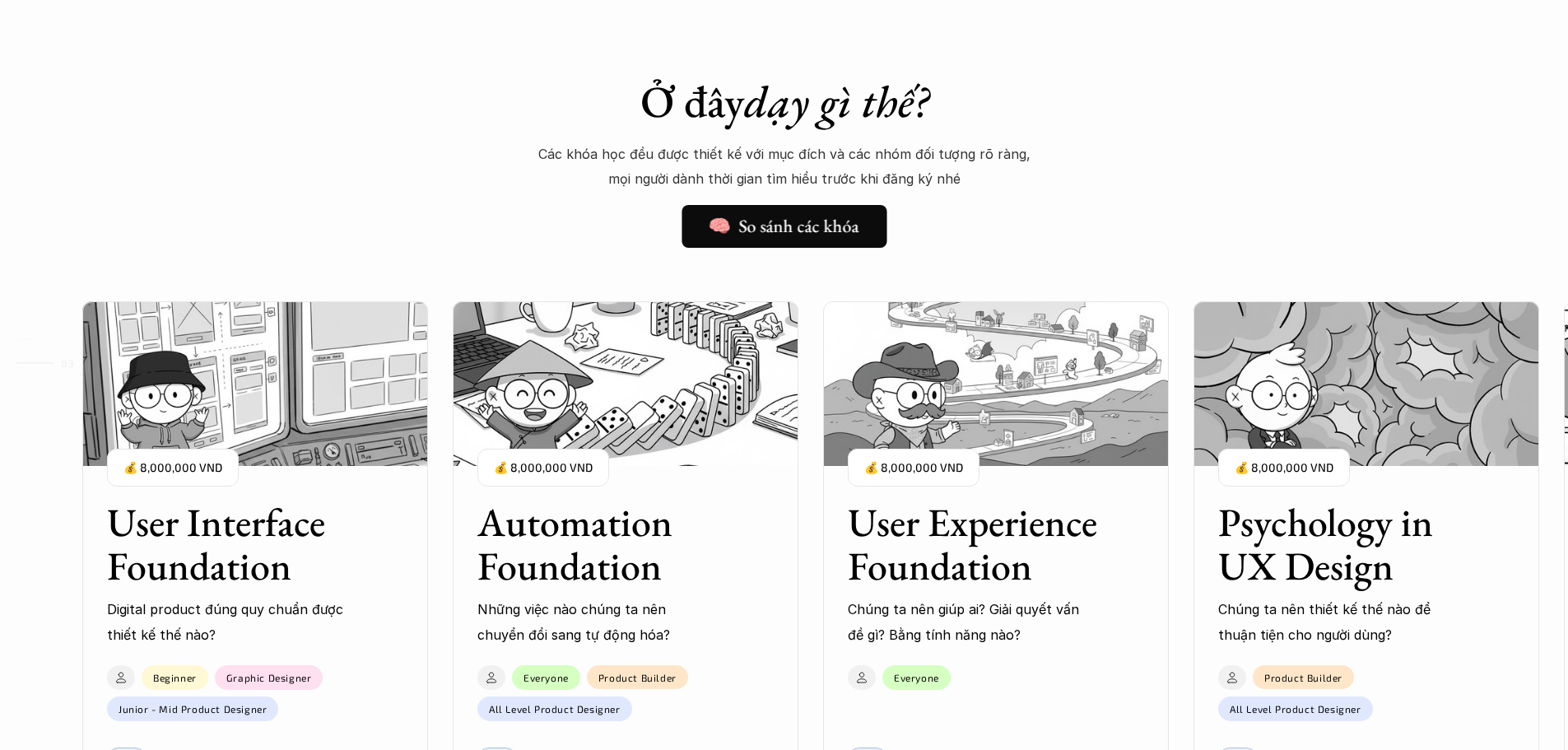
scroll to position [1248, 0]
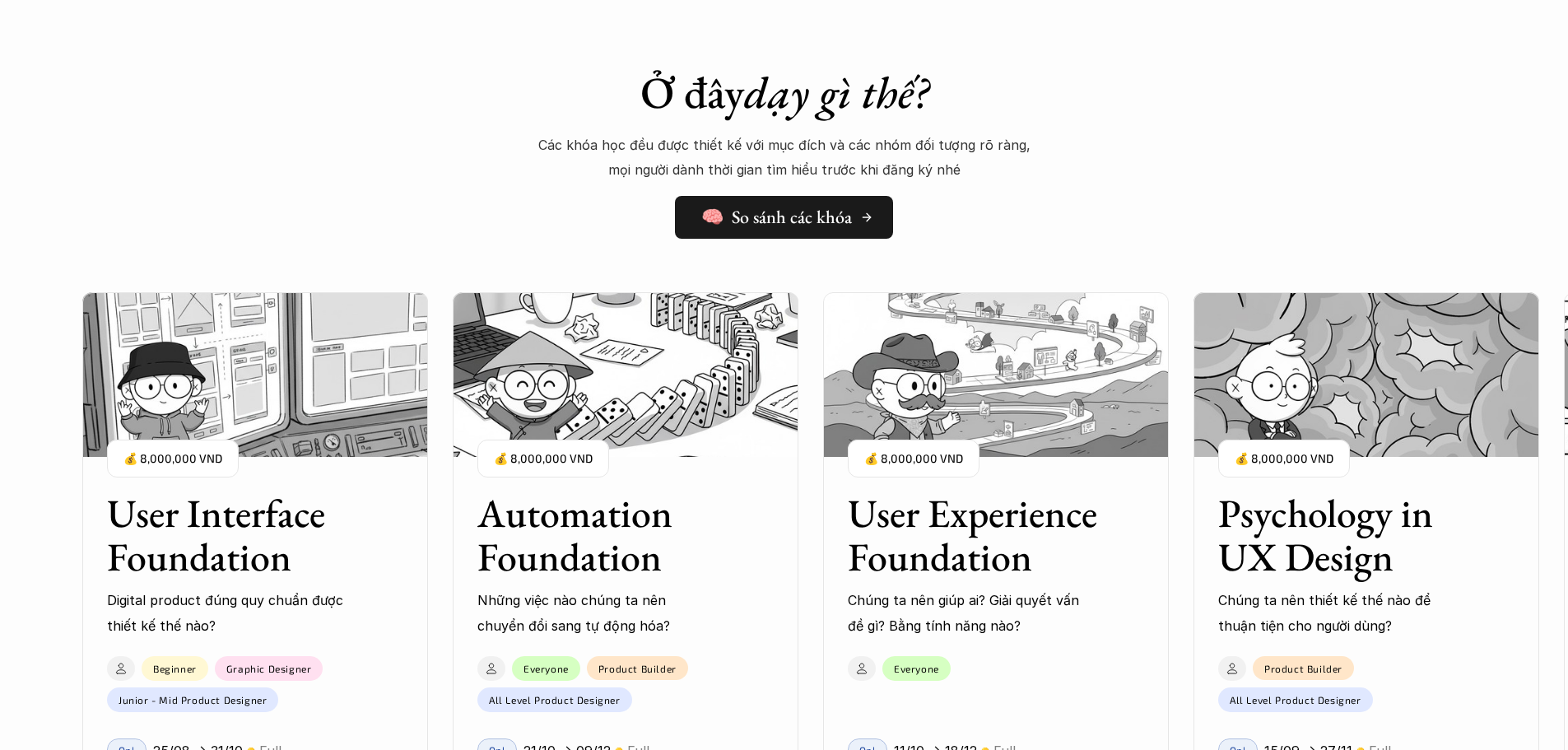
click at [818, 216] on h5 "🧠 So sánh các khóa" at bounding box center [777, 217] width 151 height 21
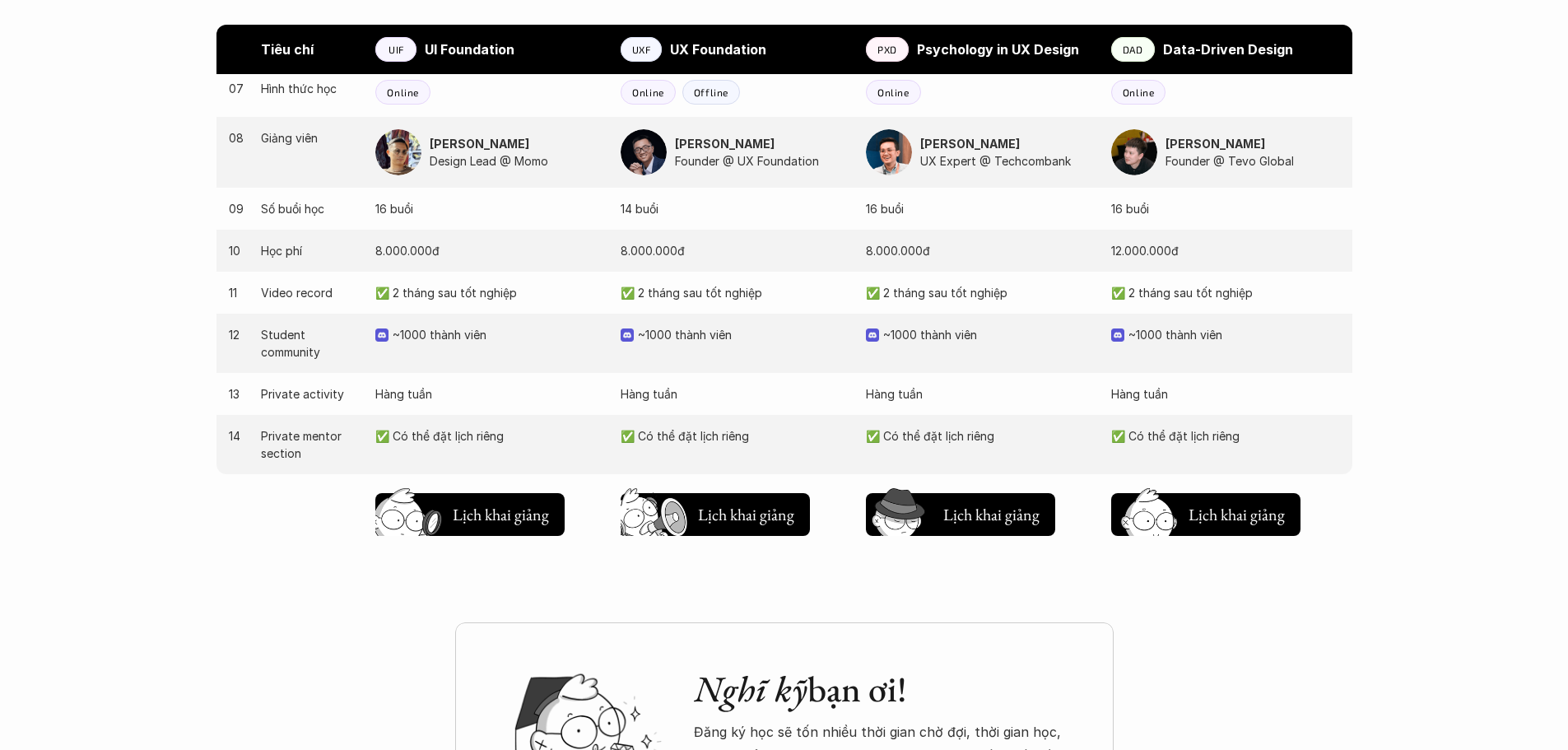
scroll to position [1646, 0]
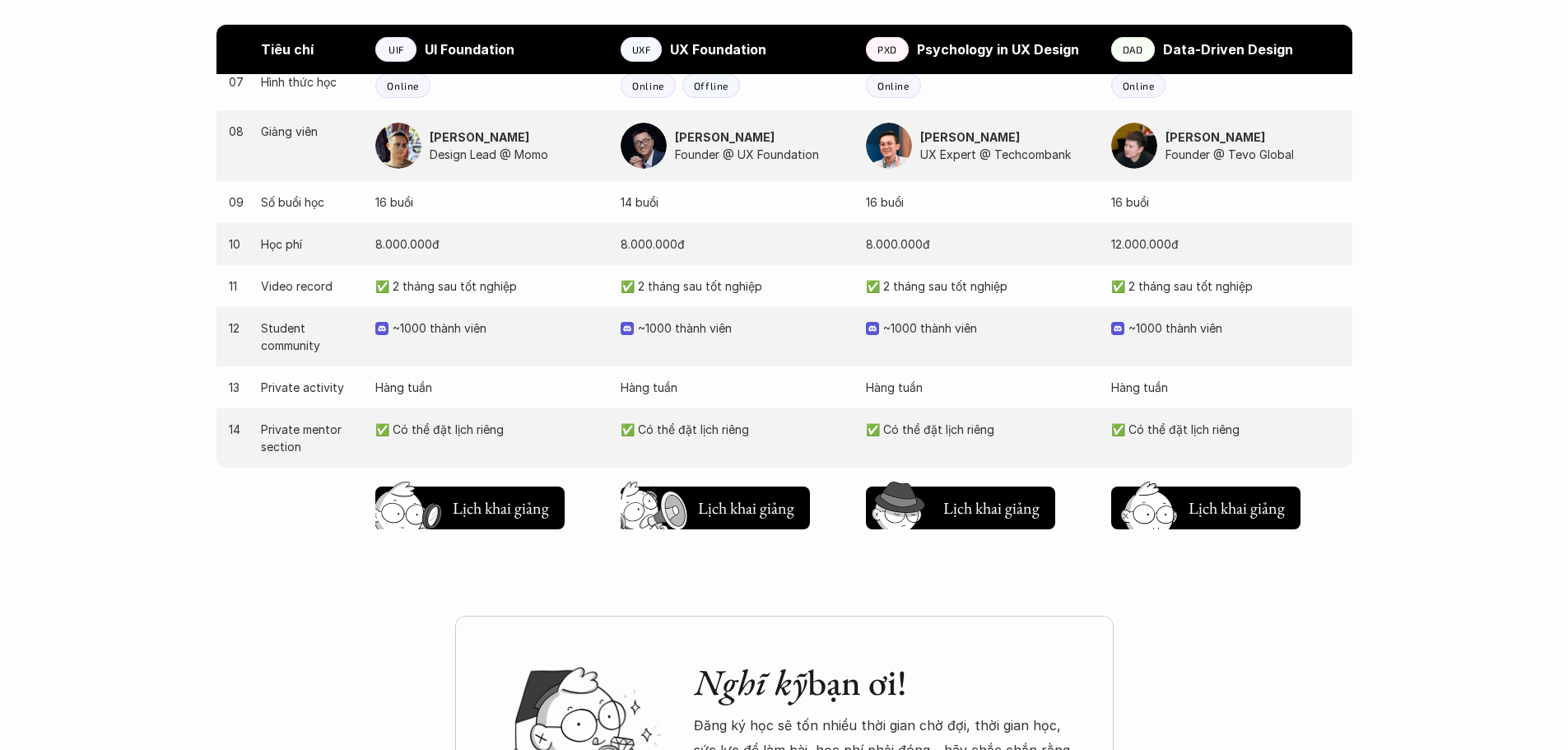
click at [626, 328] on img at bounding box center [627, 328] width 13 height 13
click at [622, 328] on img at bounding box center [627, 328] width 13 height 13
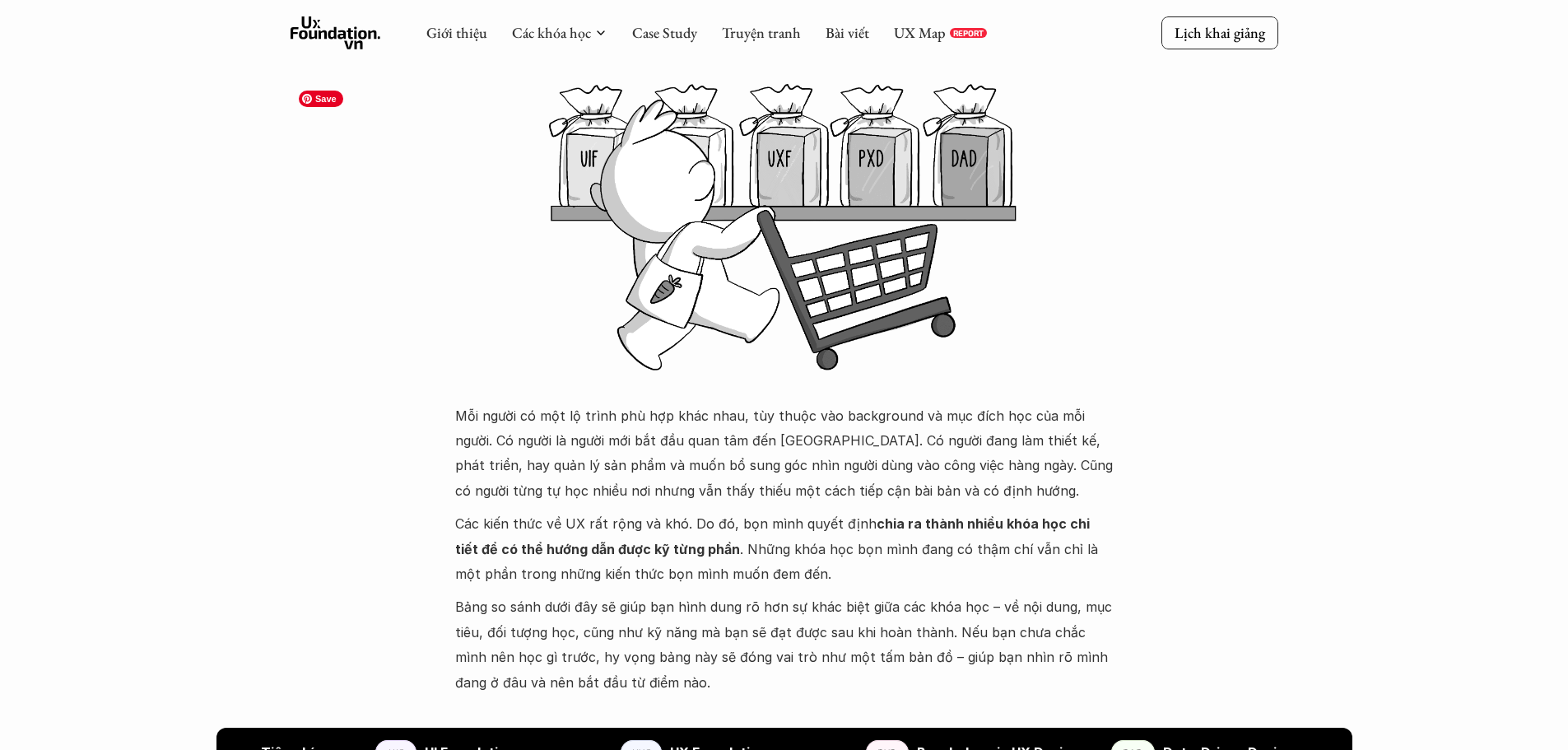
scroll to position [0, 0]
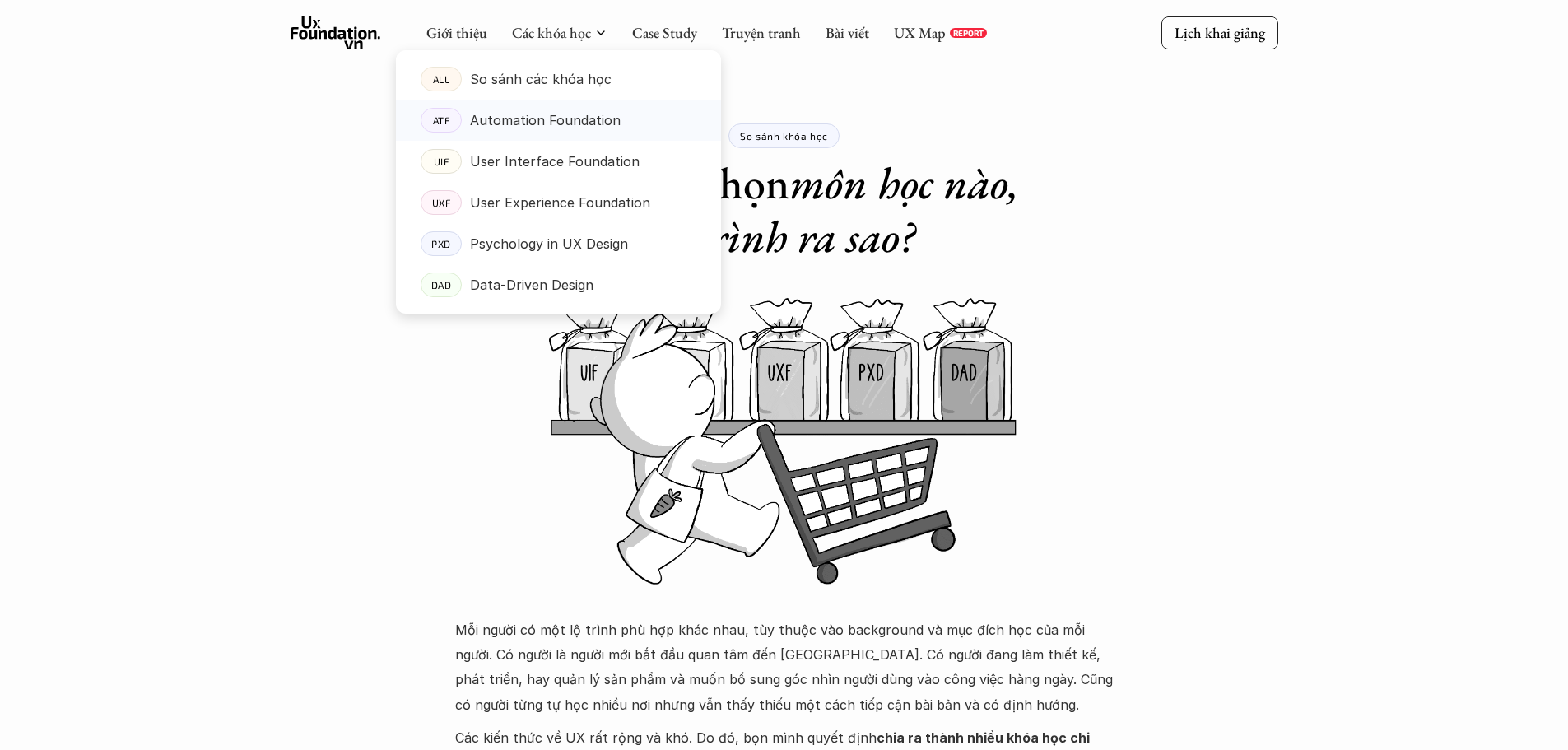
click at [552, 118] on p "Automation Foundation" at bounding box center [545, 120] width 151 height 25
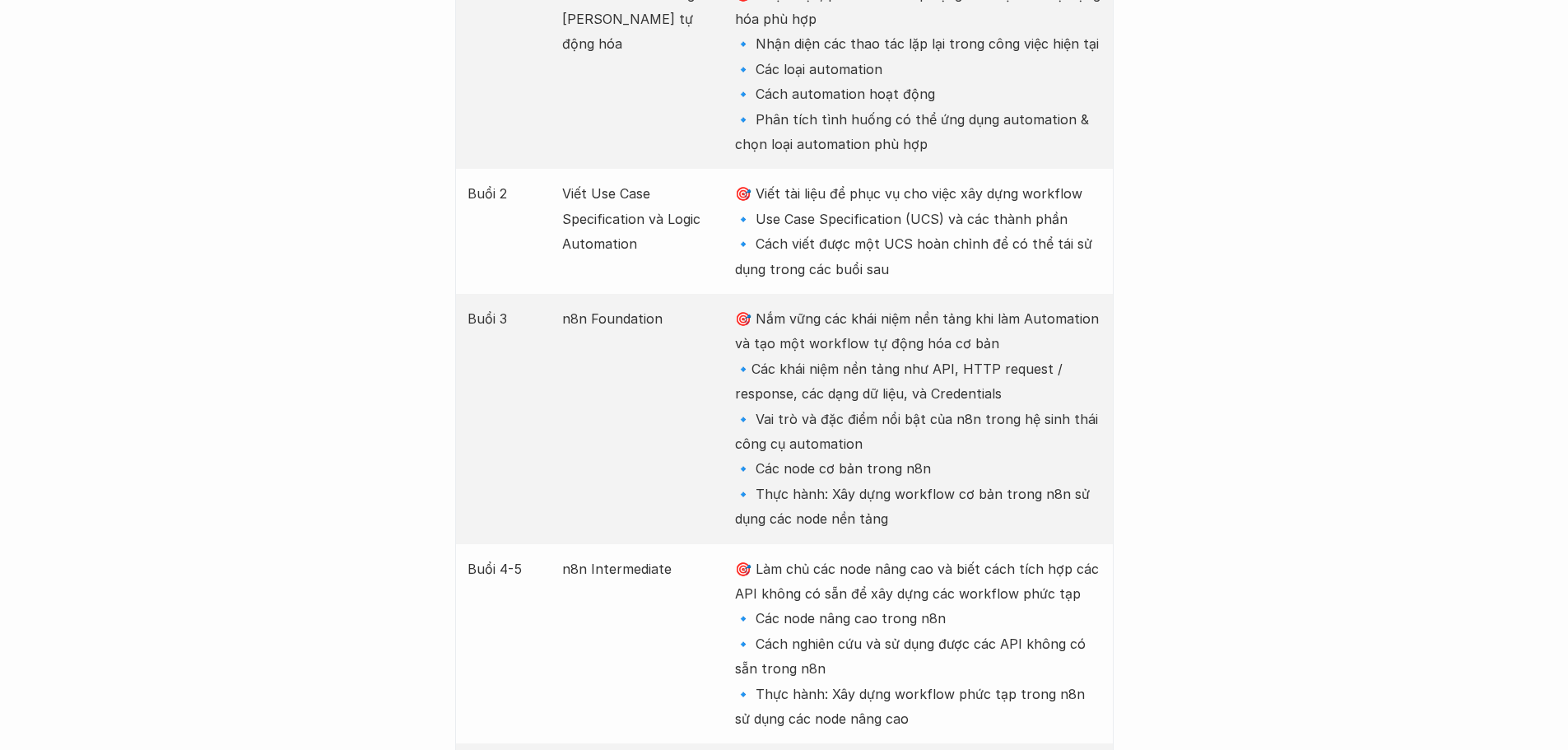
scroll to position [2304, 0]
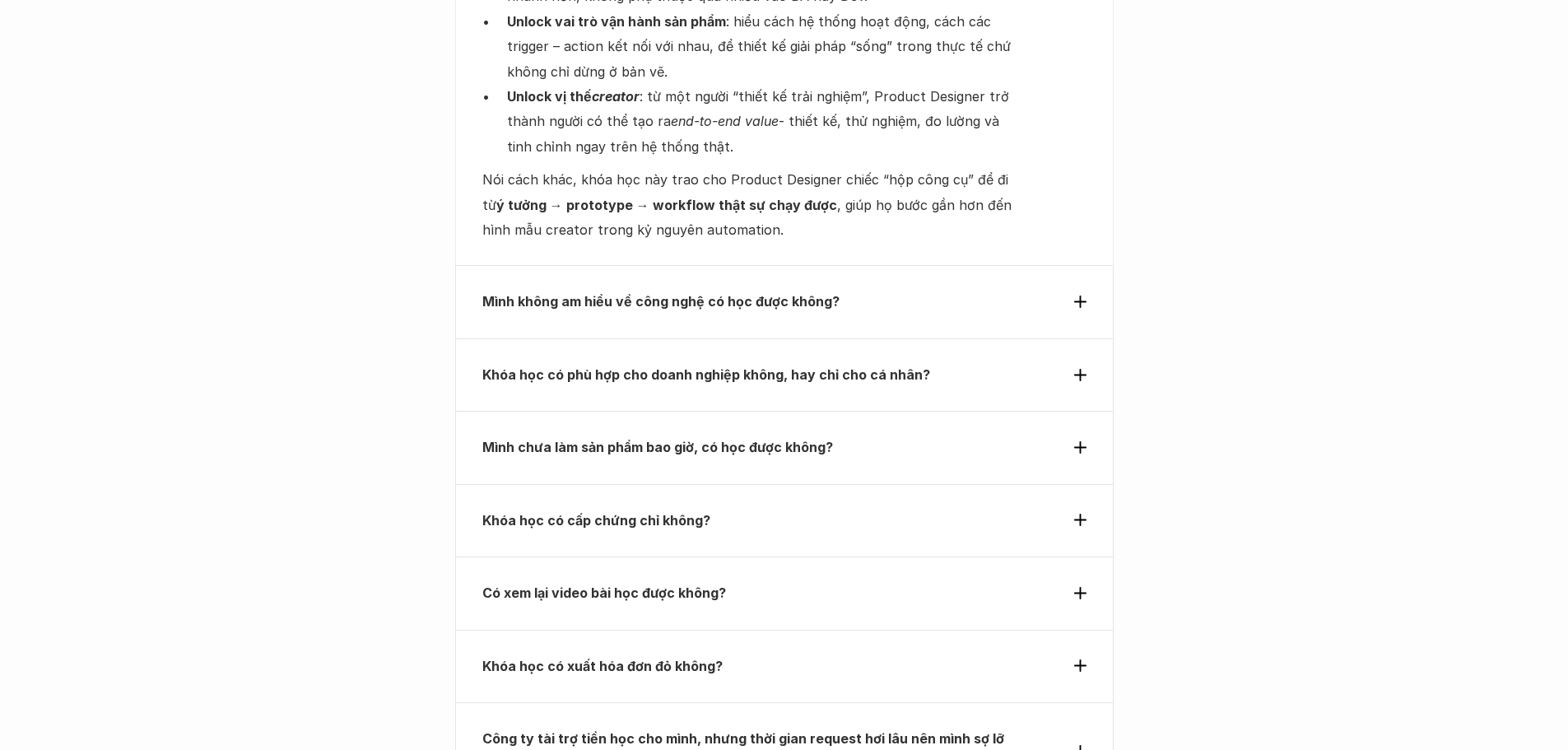
scroll to position [5759, 0]
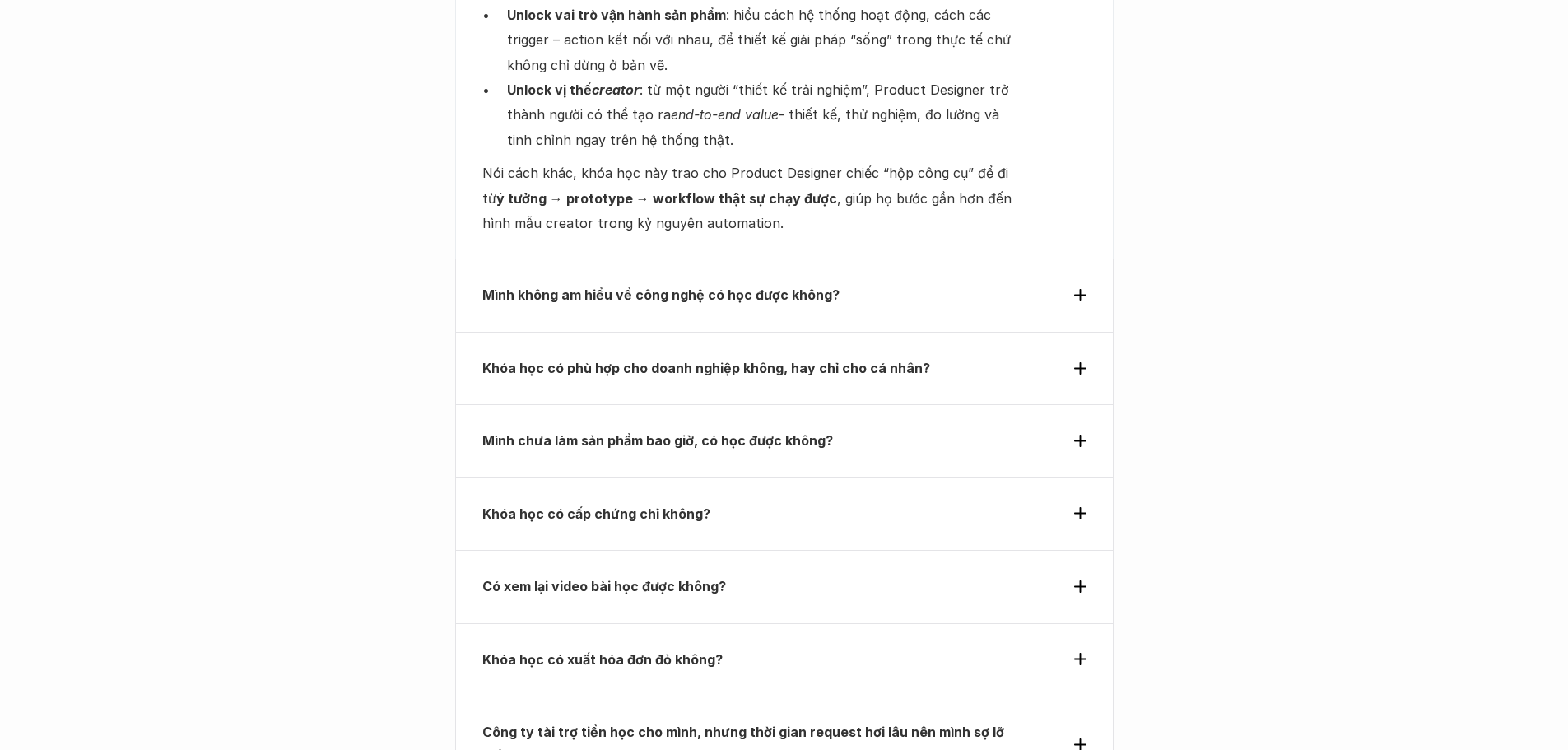
click at [1046, 282] on div "Mình không am hiểu về công nghệ có học được không?" at bounding box center [784, 295] width 604 height 25
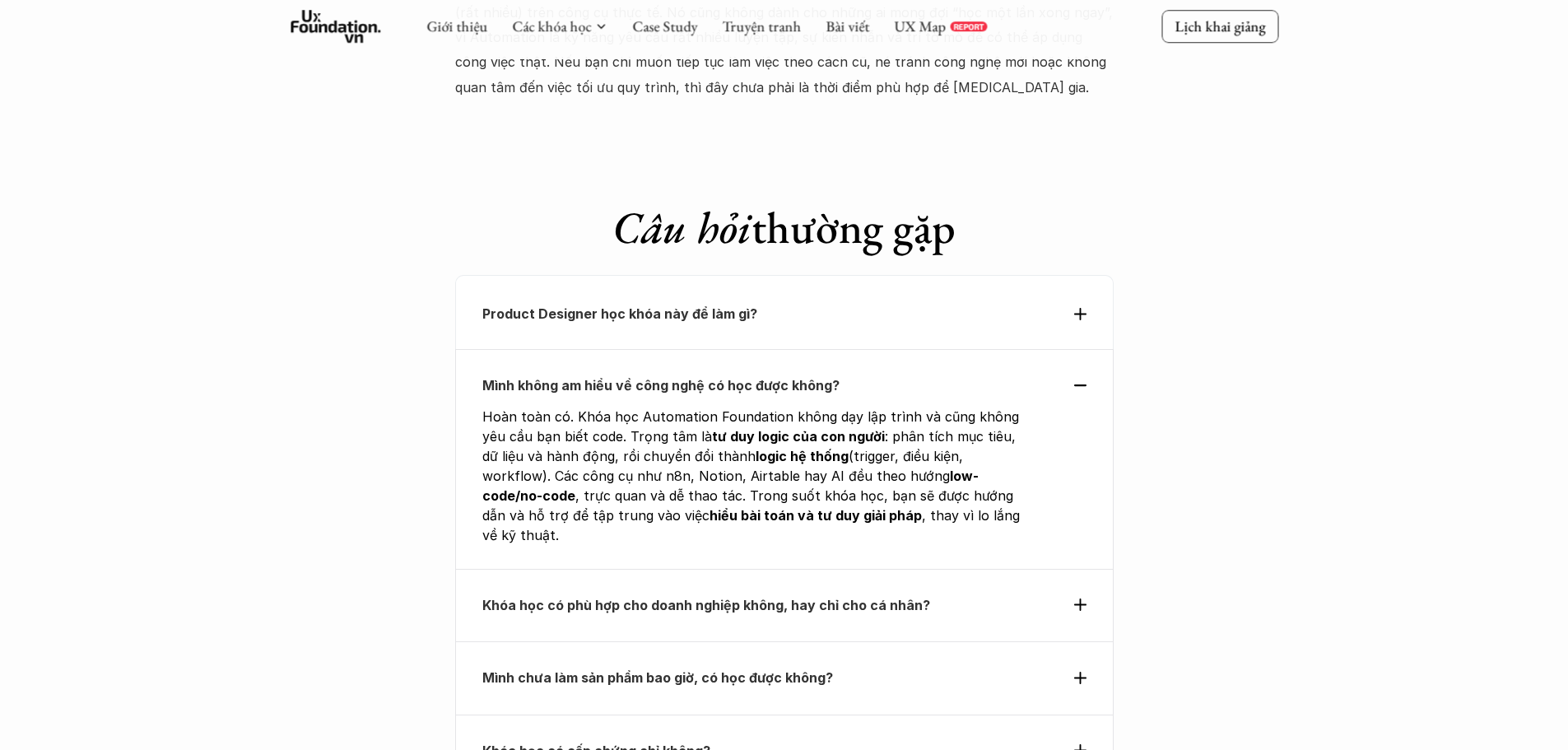
scroll to position [5431, 0]
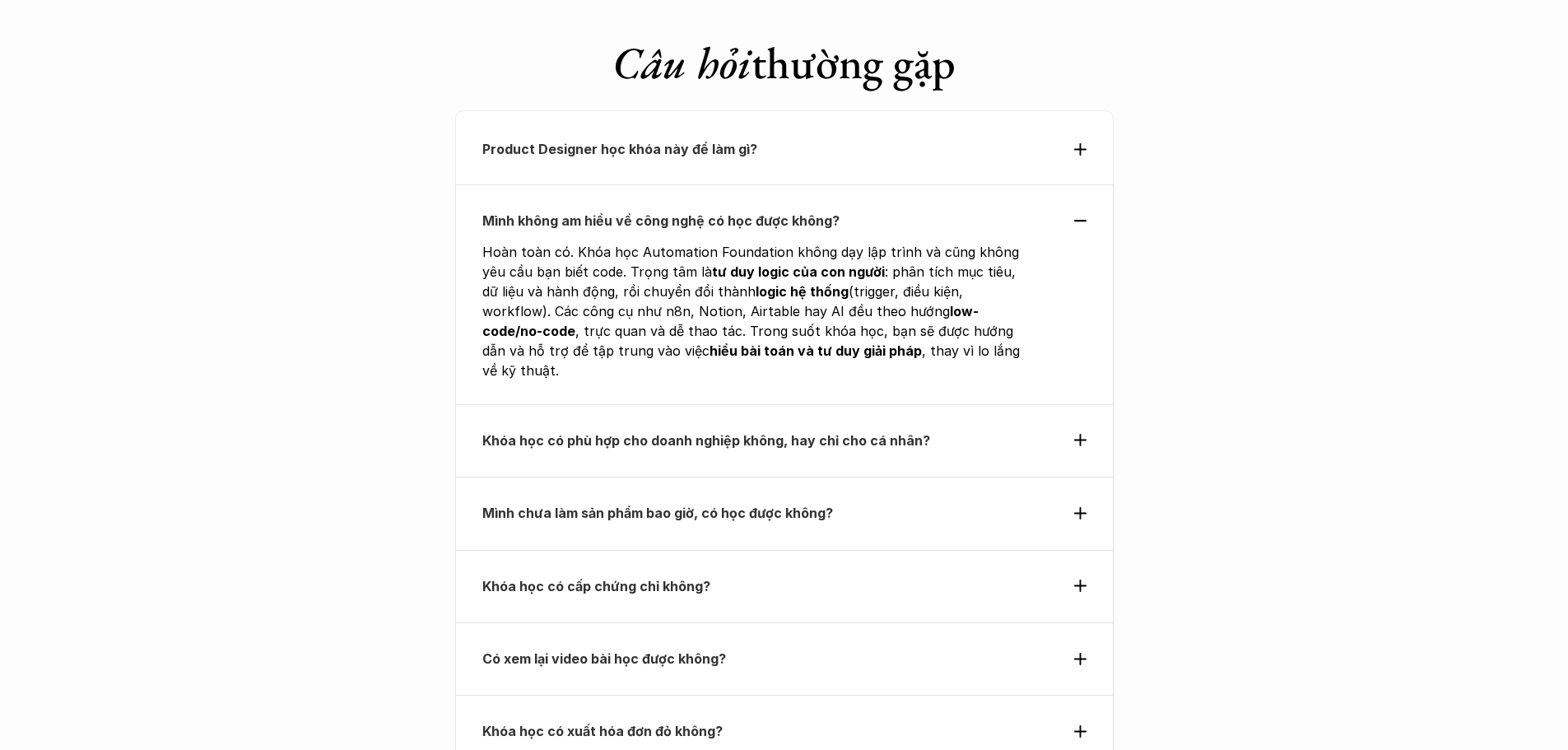
click at [620, 404] on div "Khóa học có phù hợp cho doanh nghiệp không, hay chỉ cho cá nhân?" at bounding box center [785, 440] width 659 height 73
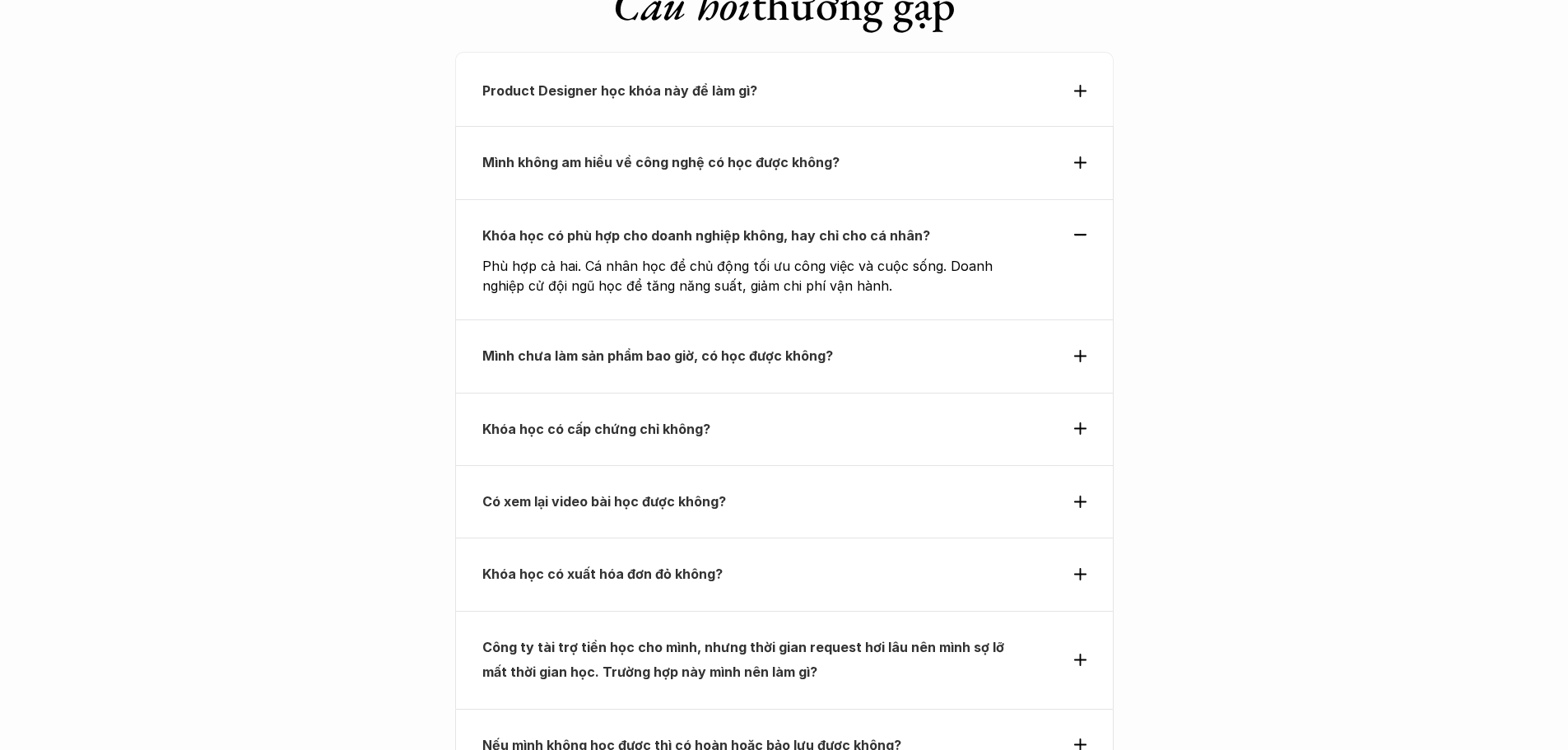
scroll to position [5513, 0]
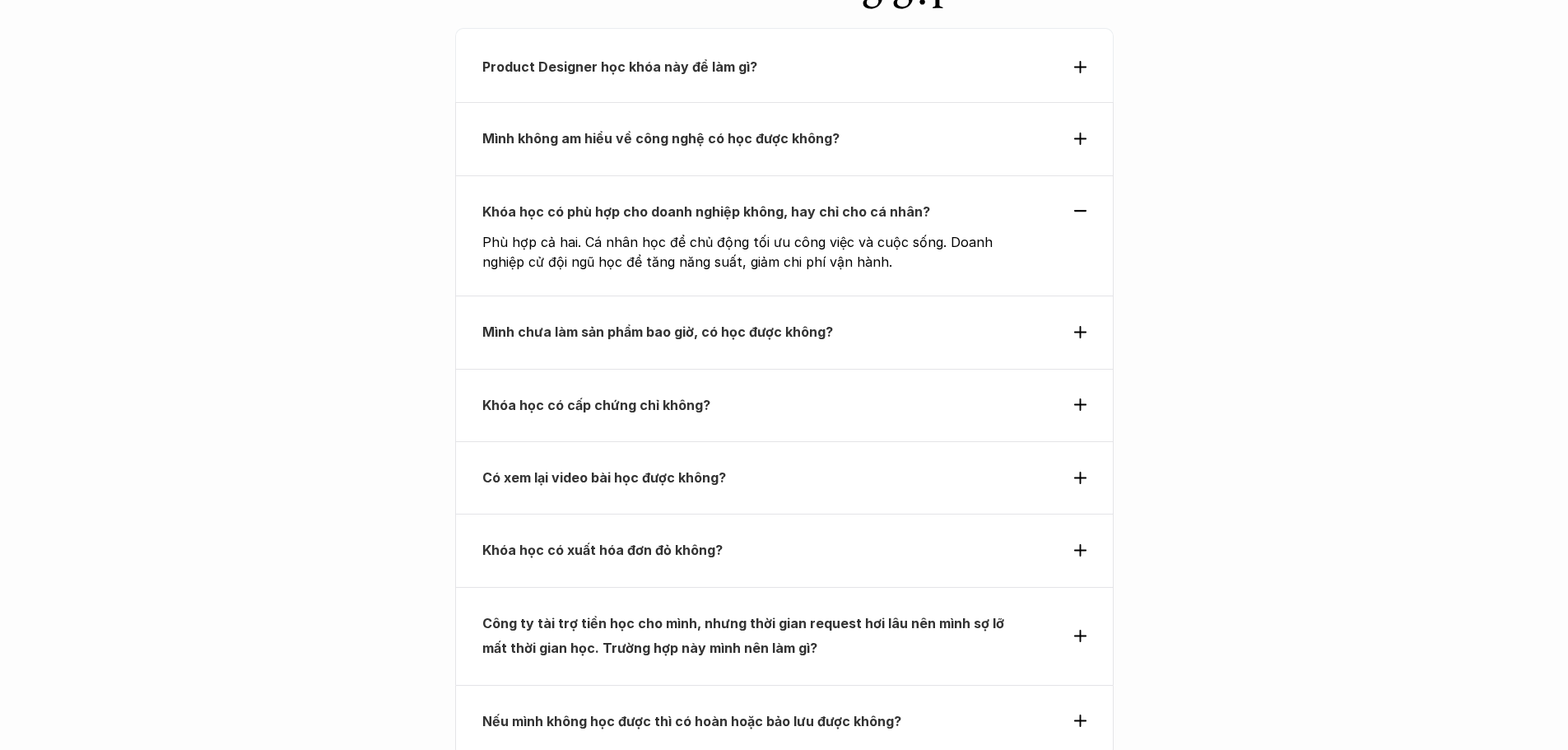
click at [593, 323] on strong "Mình chưa làm sản phẩm bao giờ, có học được không?" at bounding box center [657, 331] width 351 height 17
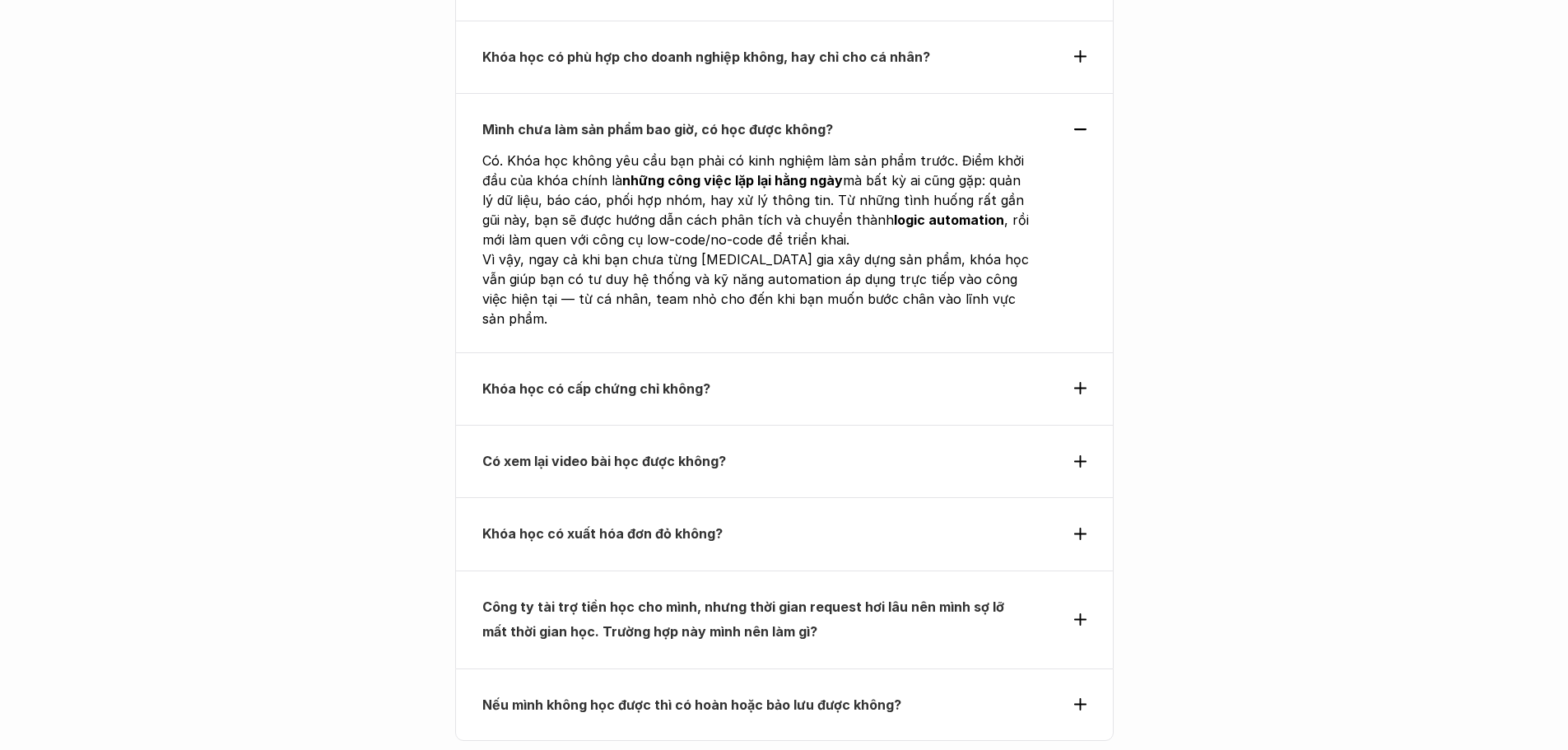
scroll to position [5678, 0]
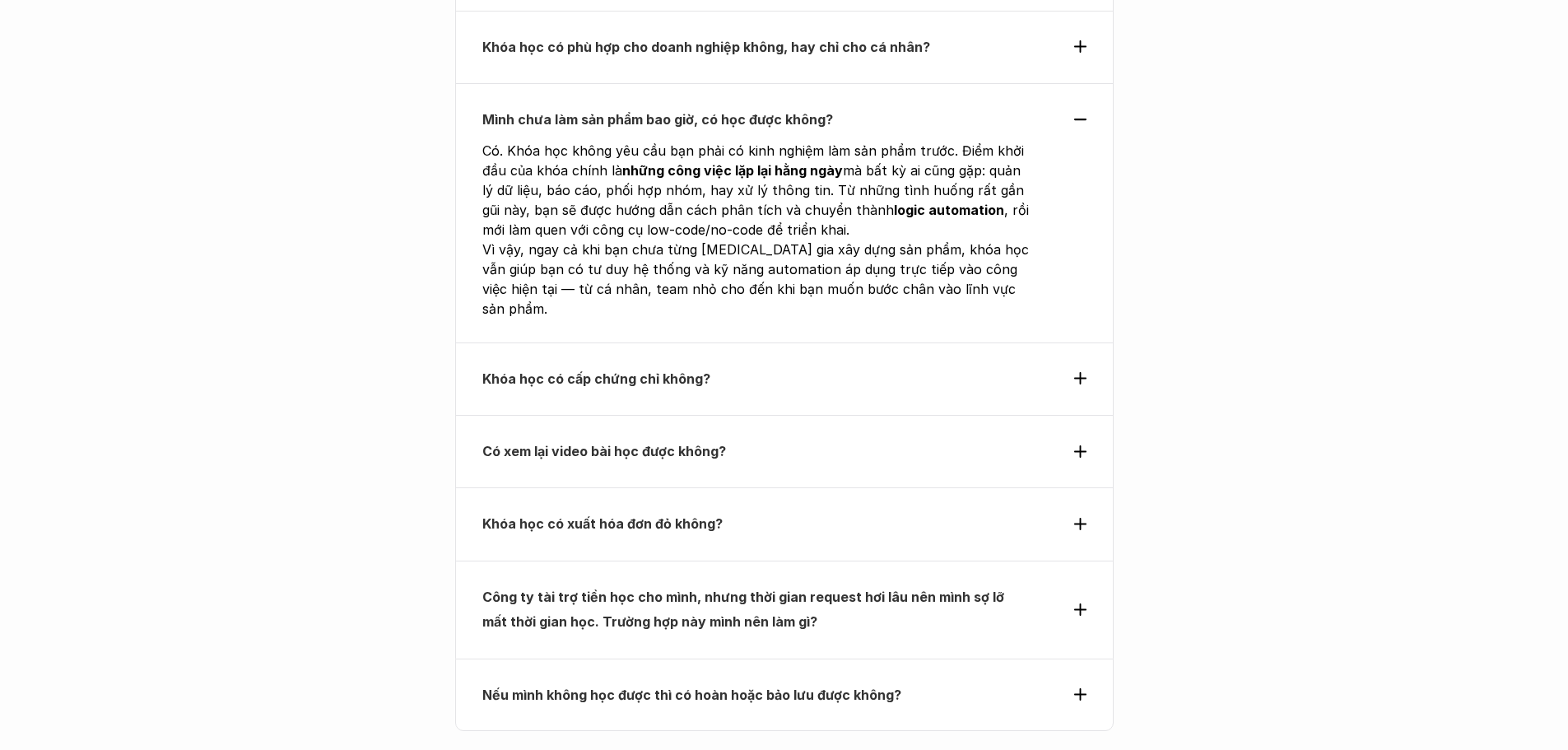
click at [780, 367] on p "Khóa học có cấp chứng chỉ không?" at bounding box center [754, 379] width 544 height 25
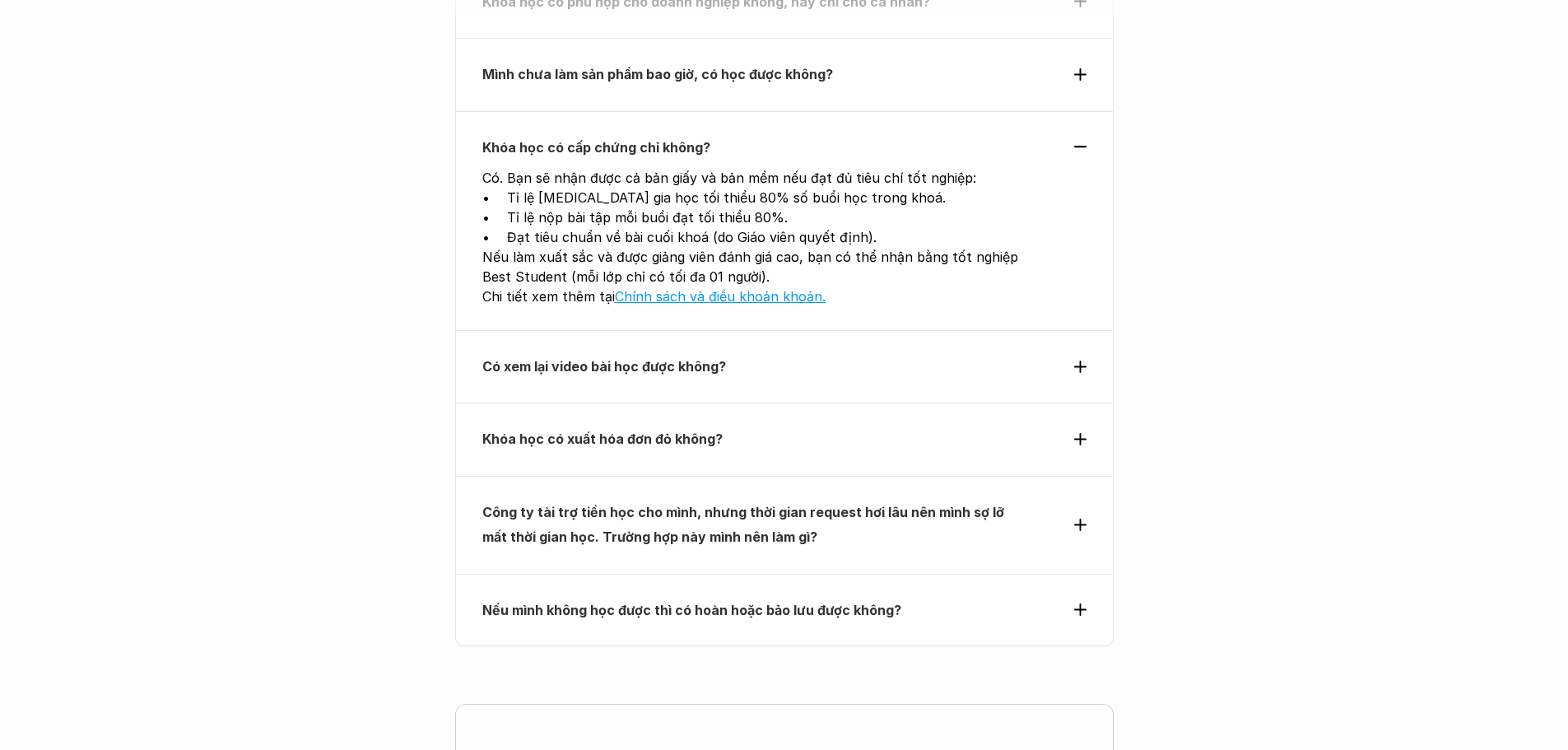
scroll to position [5759, 0]
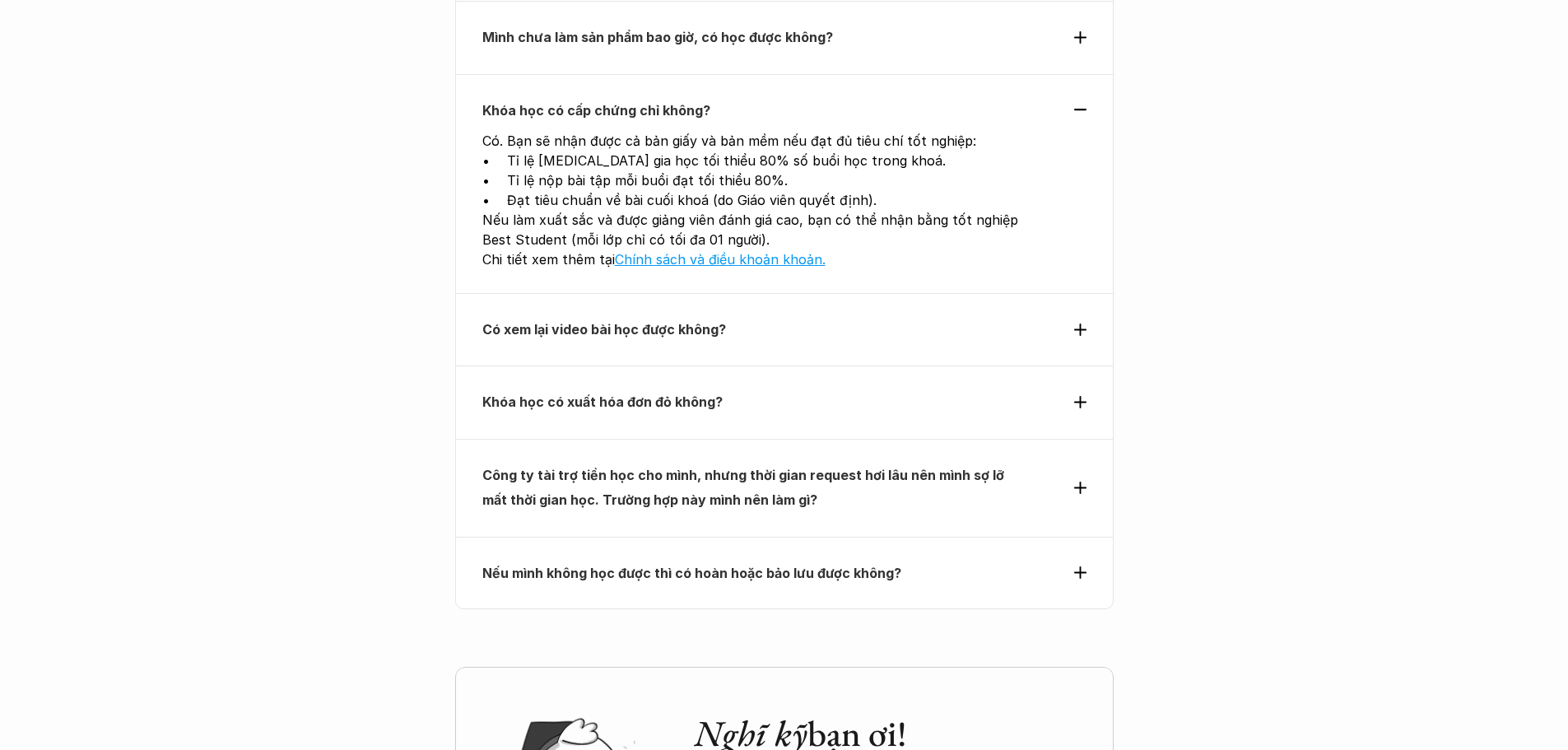
click at [692, 321] on strong "Có xem lại video bài học được không?" at bounding box center [604, 329] width 243 height 17
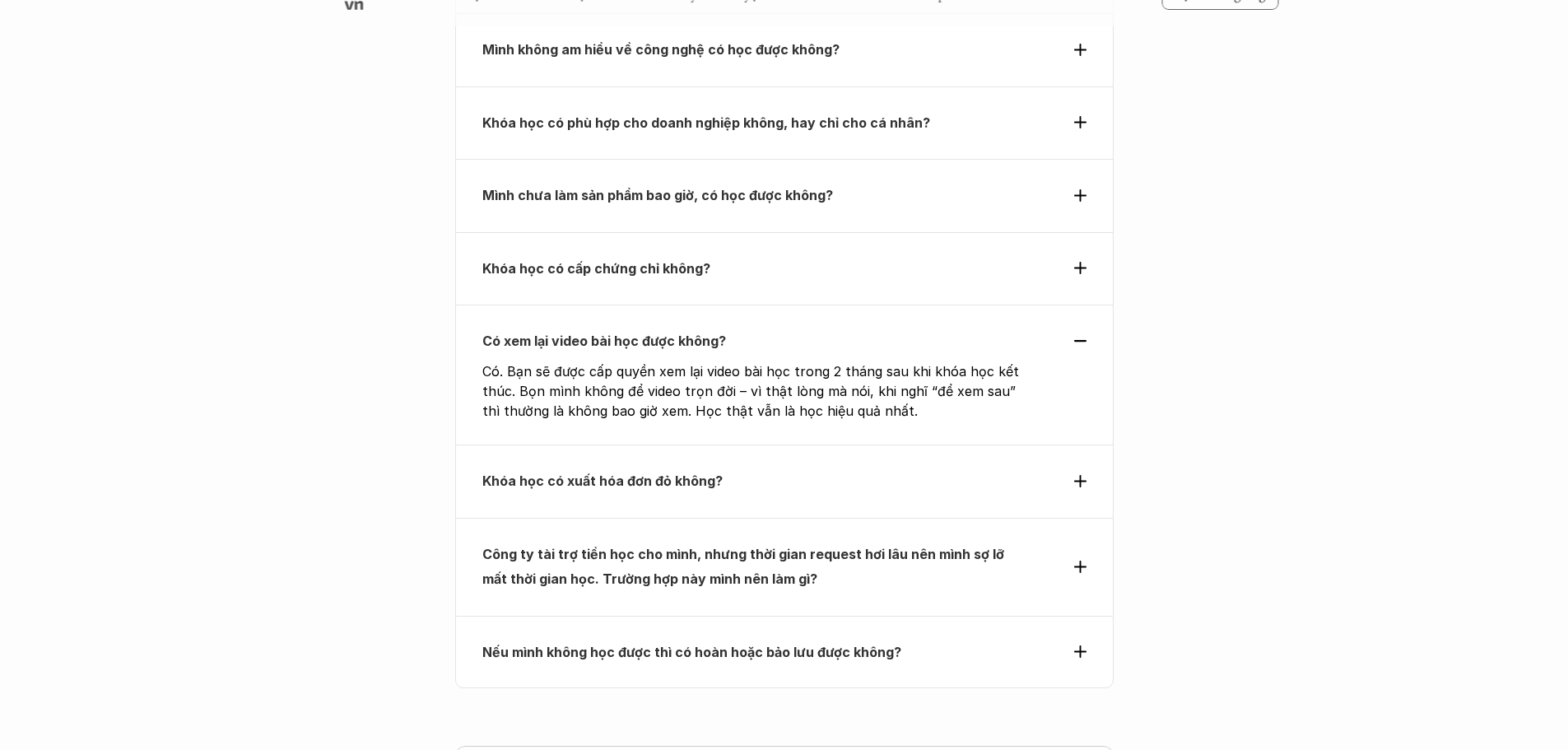
scroll to position [5595, 0]
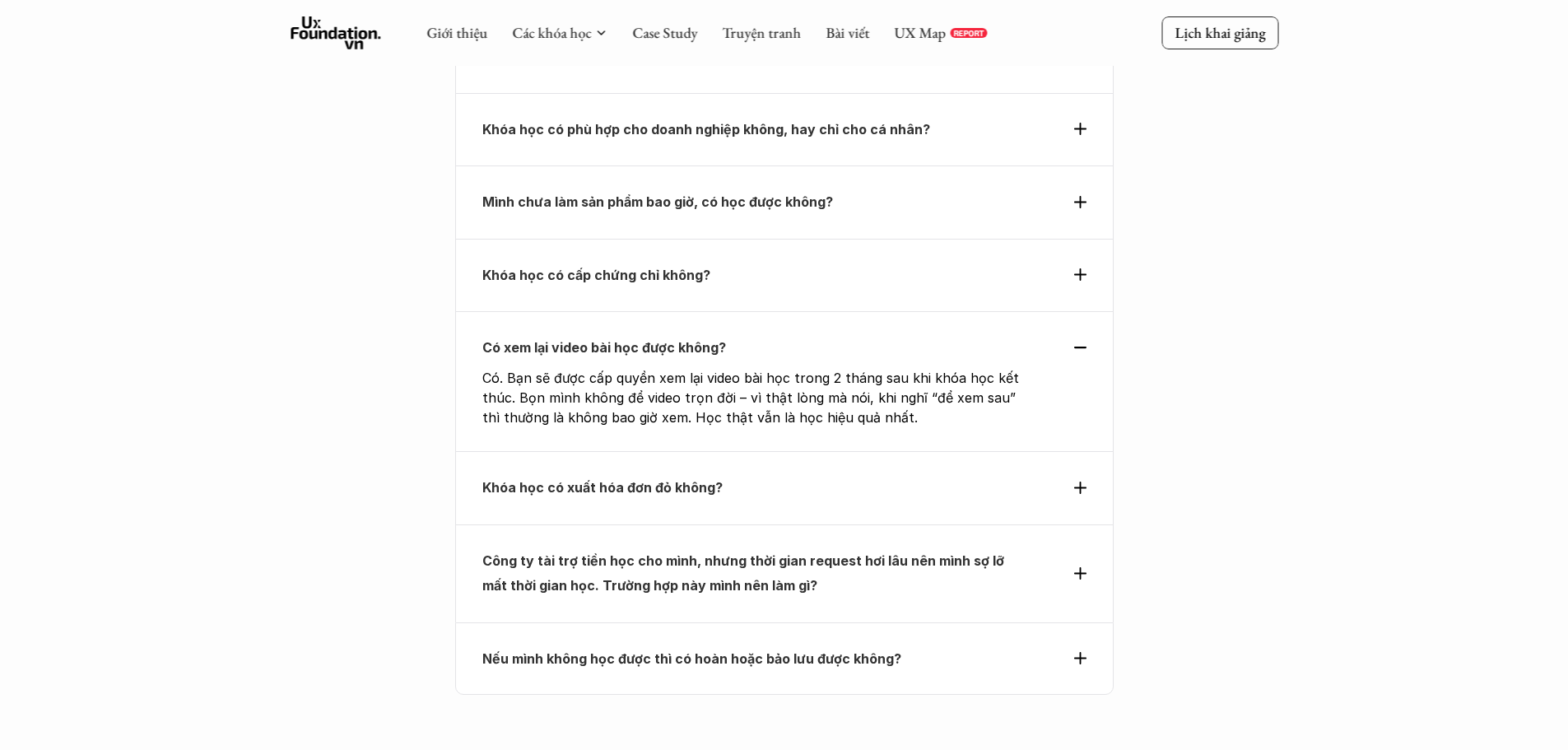
click at [604, 479] on strong "Khóa học có xuất hóa đơn đỏ không?" at bounding box center [602, 487] width 241 height 17
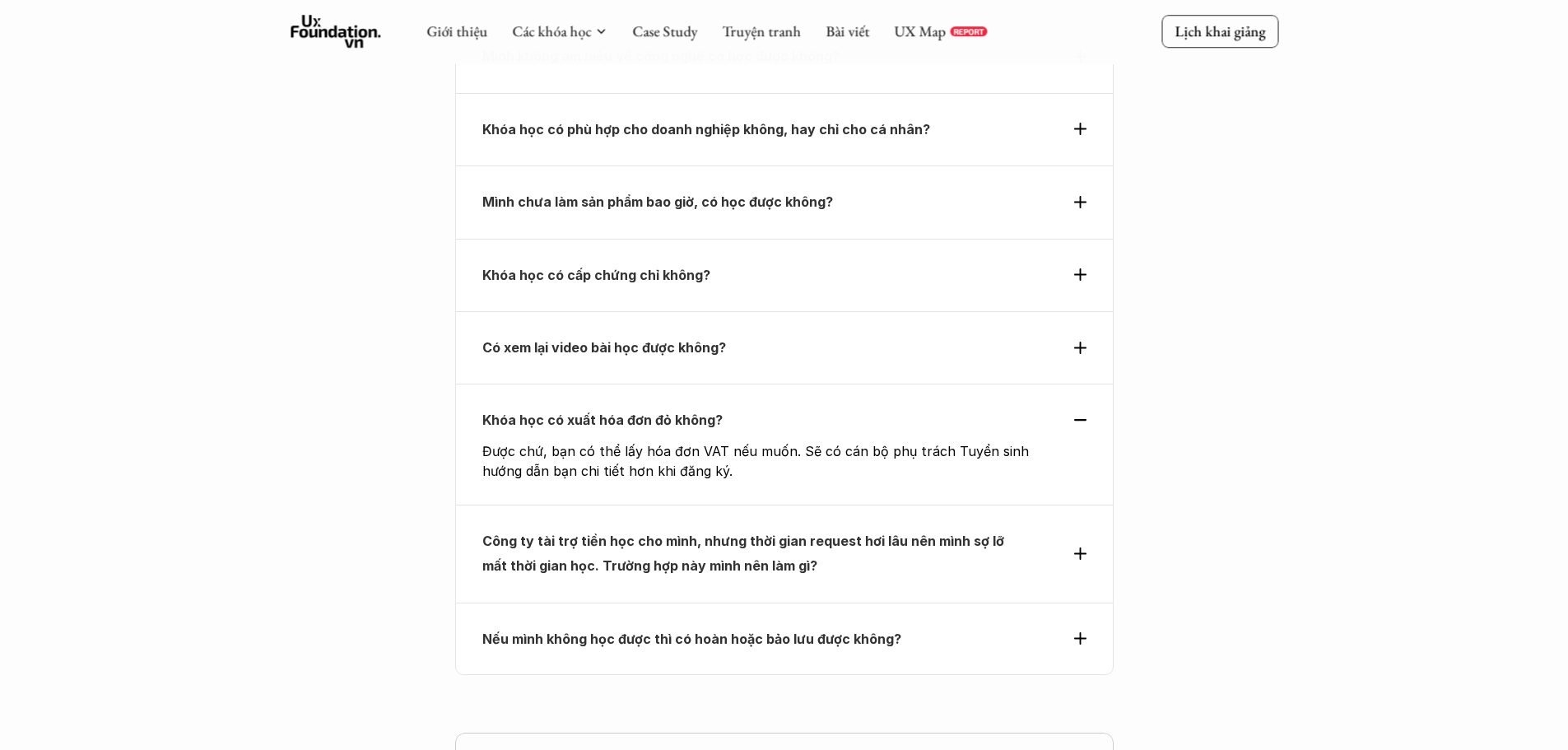
scroll to position [5678, 0]
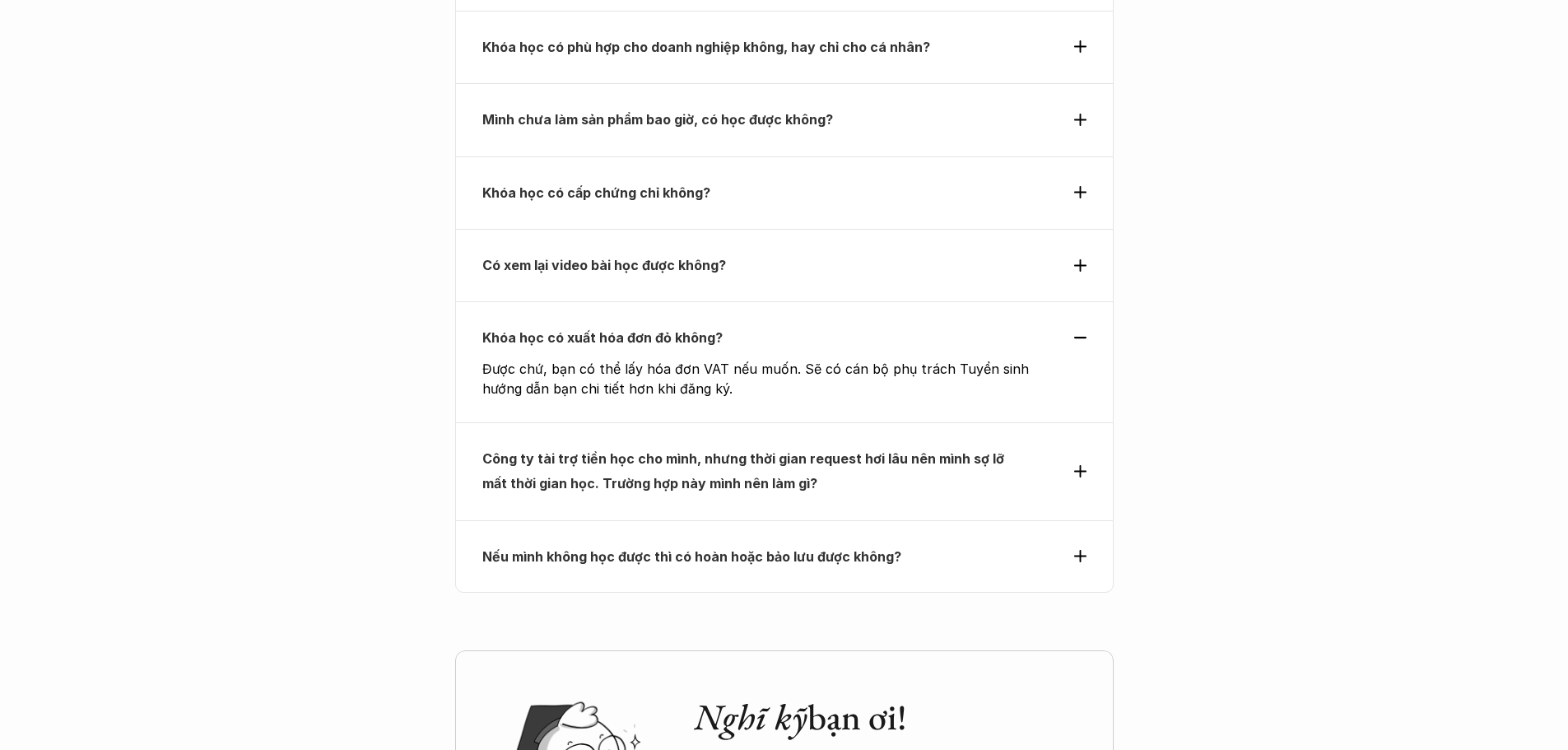
click at [784, 450] on strong "Công ty tài trợ tiền học cho mình, nhưng thời gian request hơi lâu nên mình sợ …" at bounding box center [744, 470] width 525 height 41
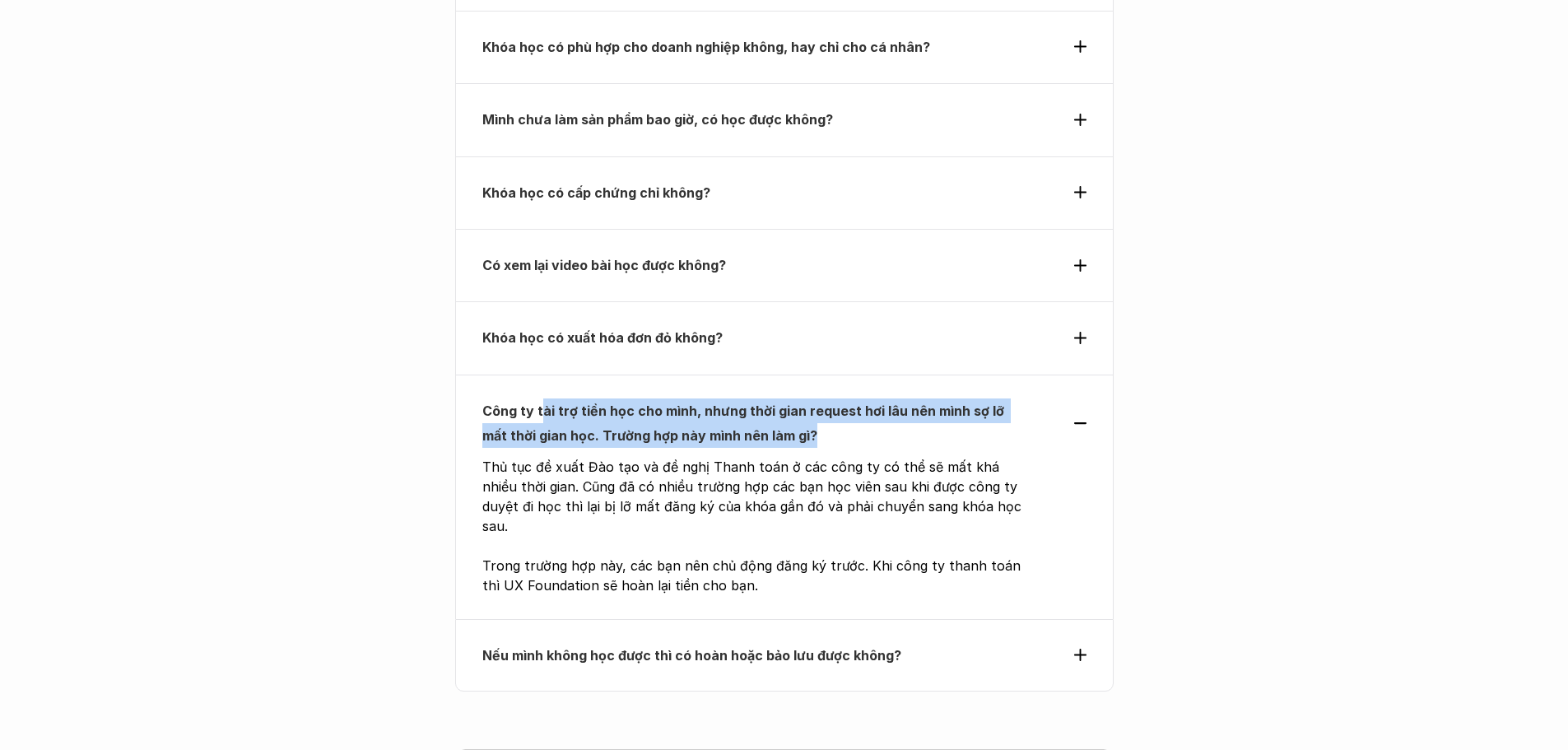
drag, startPoint x: 540, startPoint y: 359, endPoint x: 1044, endPoint y: 378, distance: 504.4
click at [1044, 399] on div "Công ty tài trợ tiền học cho mình, nhưng thời gian request hơi lâu nên mình sợ …" at bounding box center [784, 423] width 604 height 51
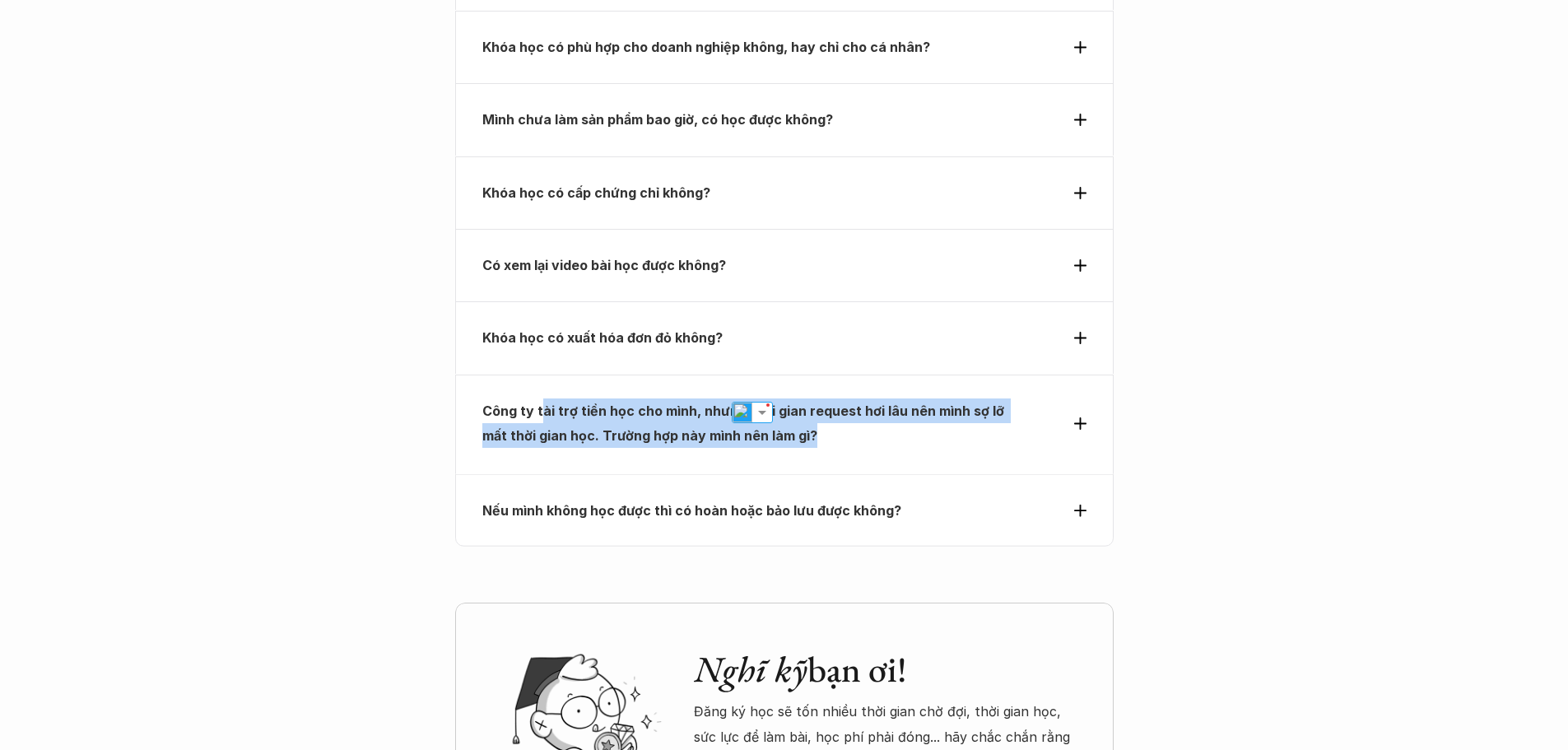
click at [990, 402] on strong "Công ty tài trợ tiền học cho mình, nhưng thời gian request hơi lâu nên mình sợ …" at bounding box center [744, 422] width 525 height 41
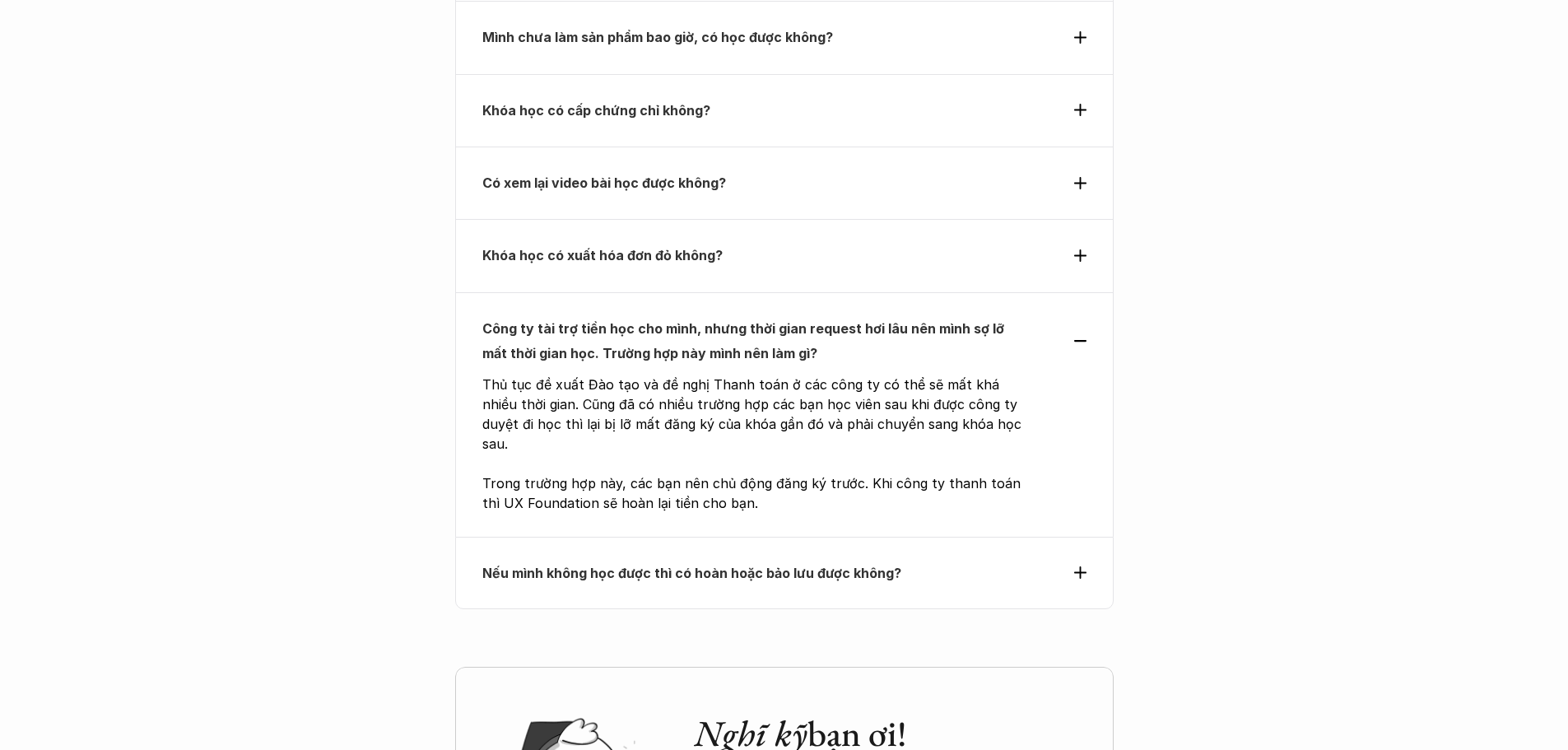
scroll to position [5842, 0]
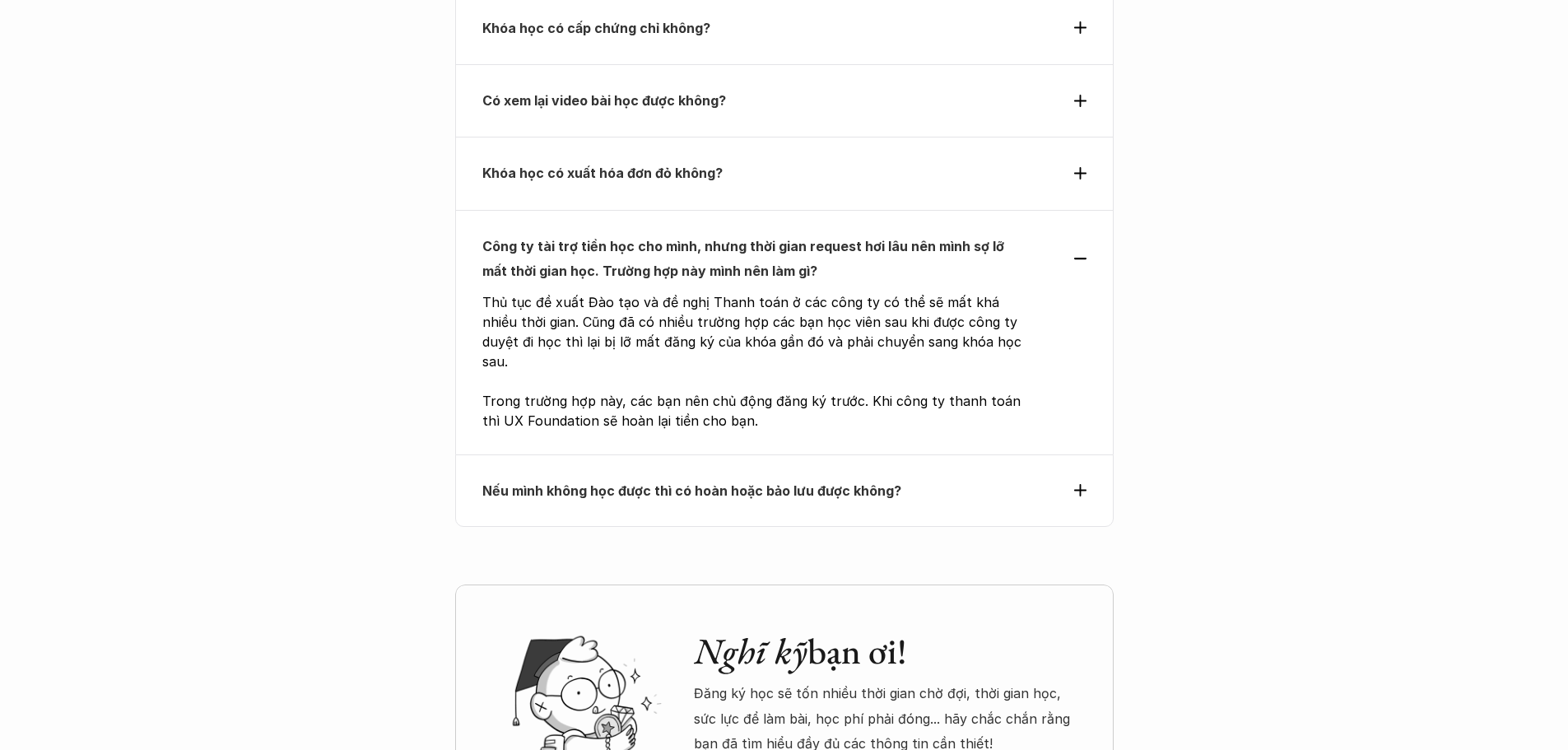
click at [674, 478] on p "Nếu mình không học được thì có hoàn hoặc bảo lưu được không?" at bounding box center [754, 491] width 544 height 25
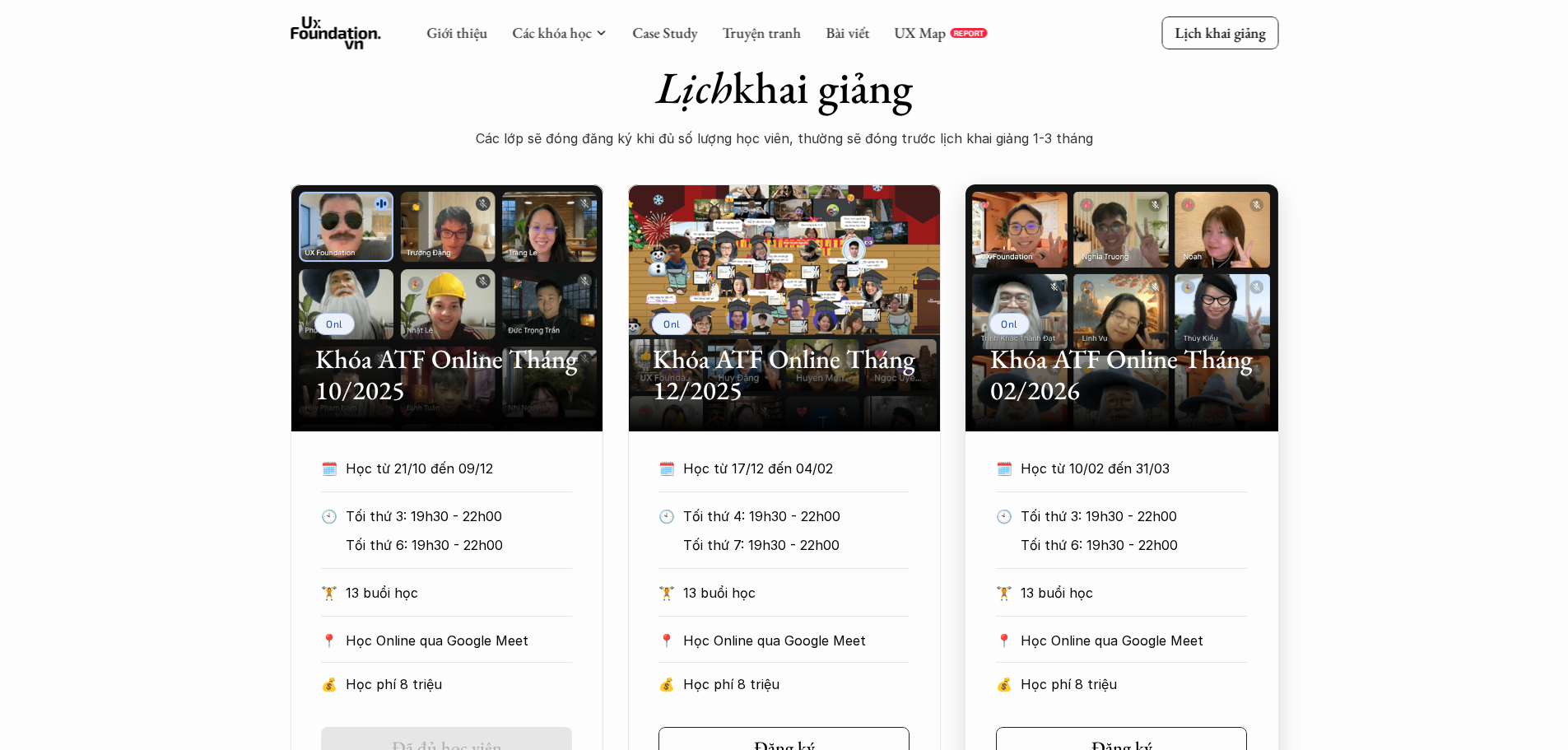
scroll to position [681, 0]
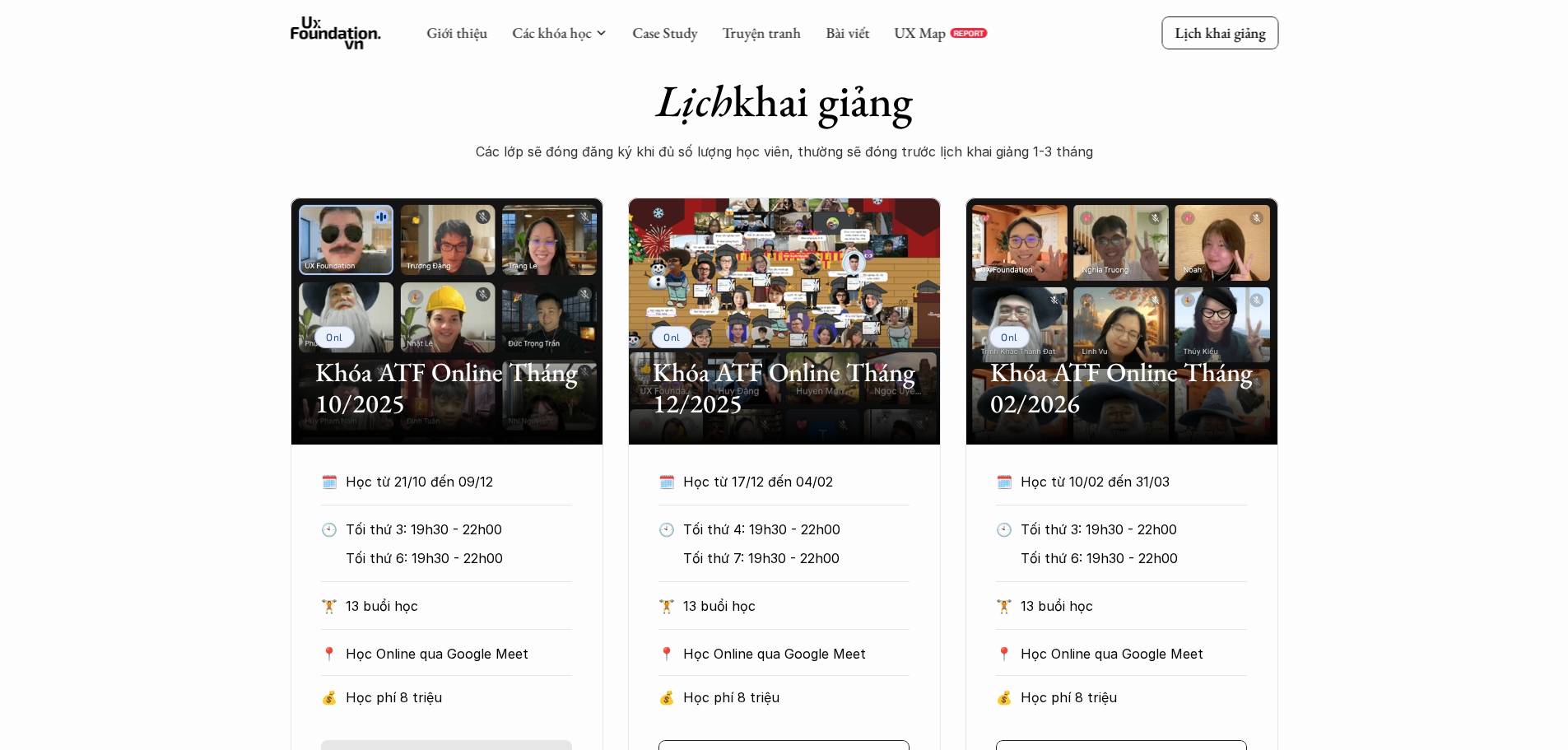
click at [1399, 420] on div "Onl Khóa ATF Online Tháng 10/2025 🗓️ Học từ 21/10 đến 09/12 🕙 Tối thứ 3: 19h30 …" at bounding box center [784, 501] width 1568 height 610
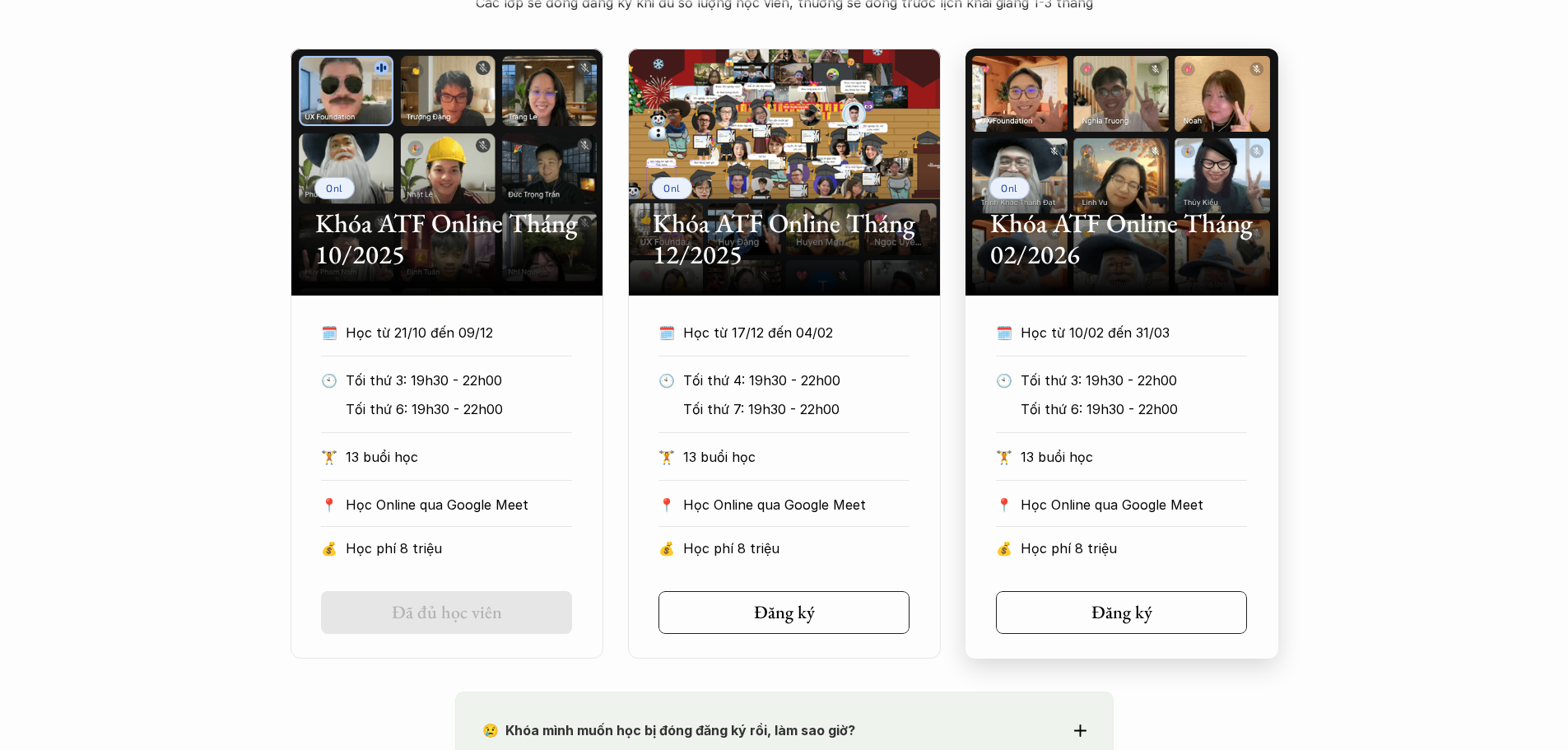
scroll to position [928, 0]
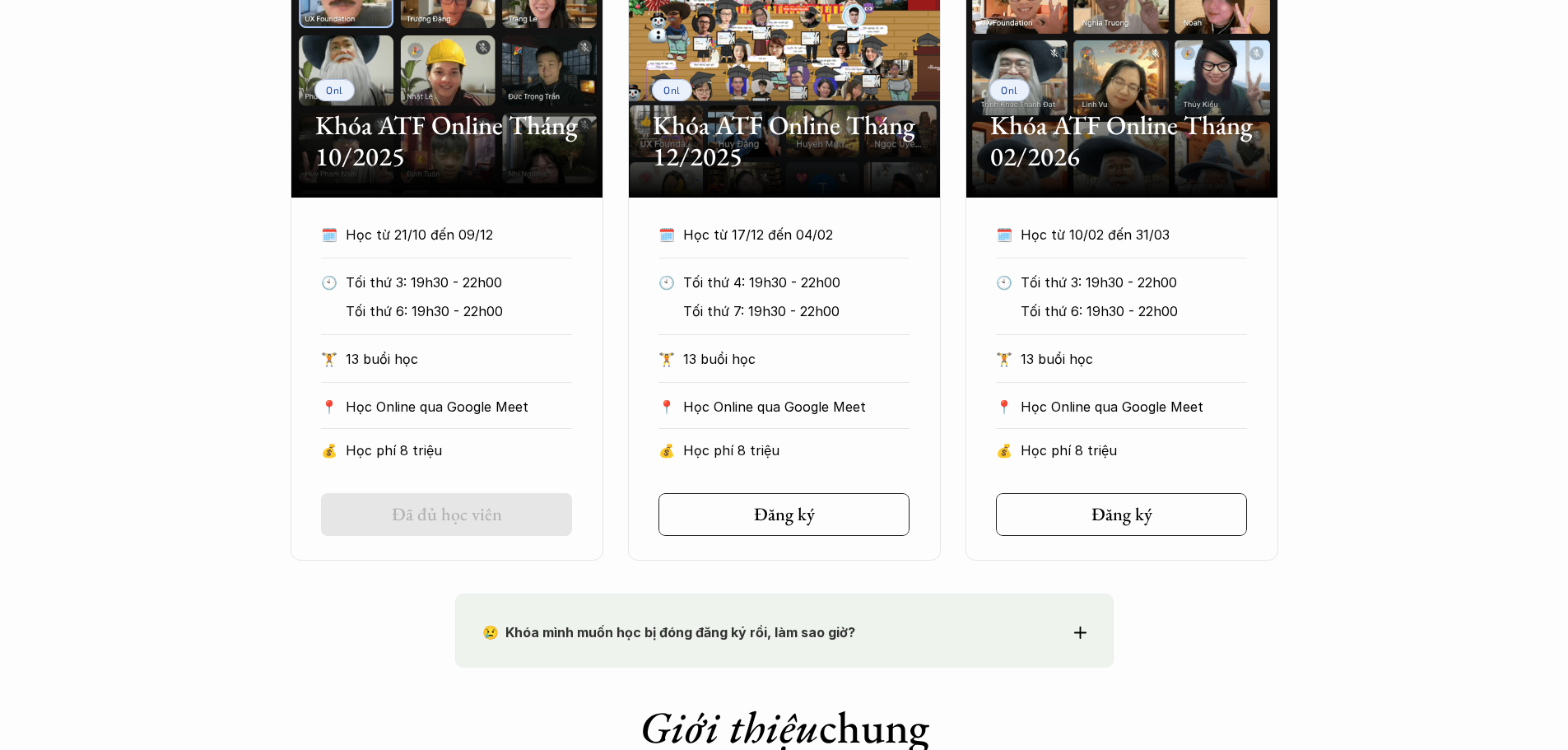
click at [1455, 399] on div "Onl Khóa ATF Online Tháng 10/2025 🗓️ Học từ 21/10 đến 09/12 🕙 Tối thứ 3: 19h30 …" at bounding box center [784, 255] width 1568 height 610
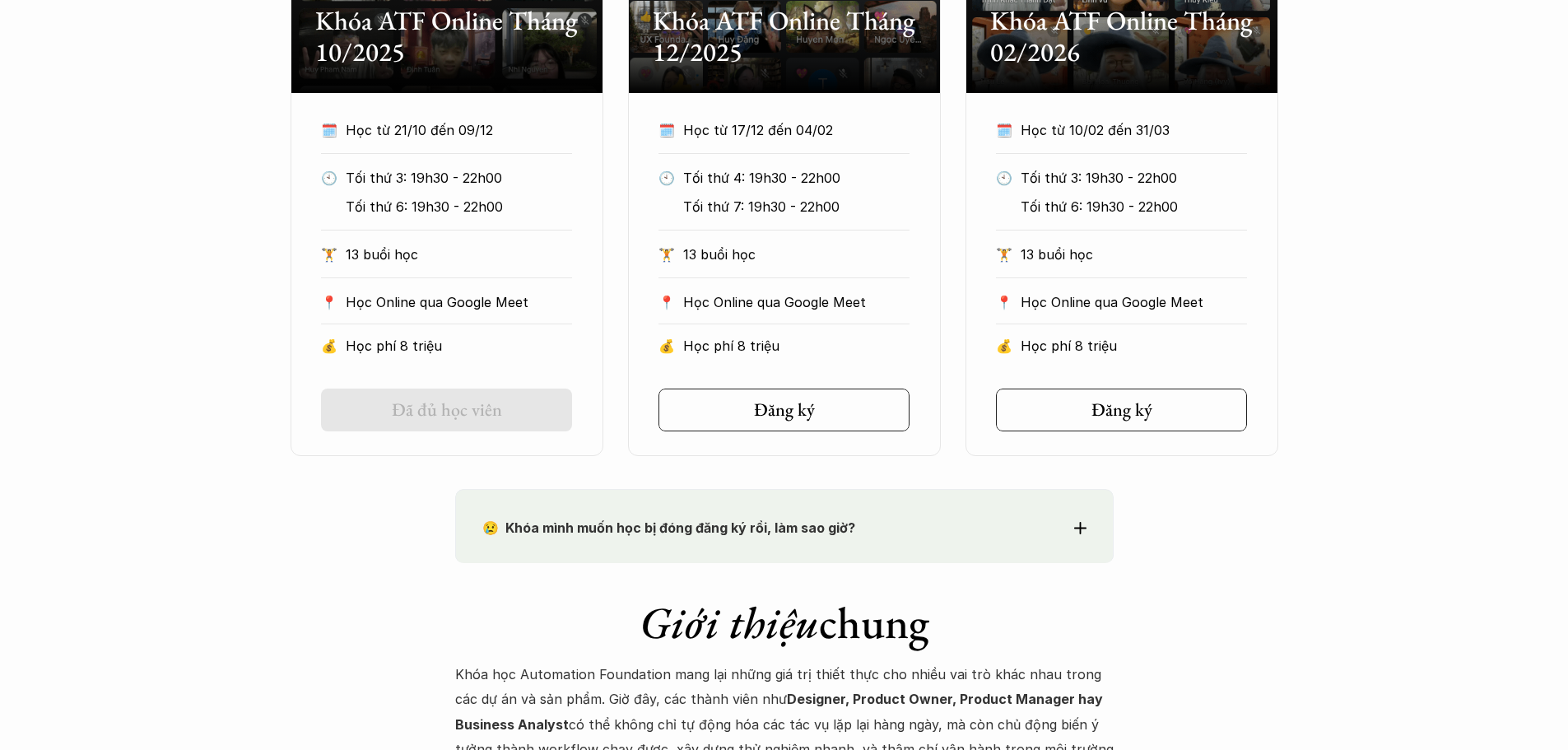
scroll to position [1174, 0]
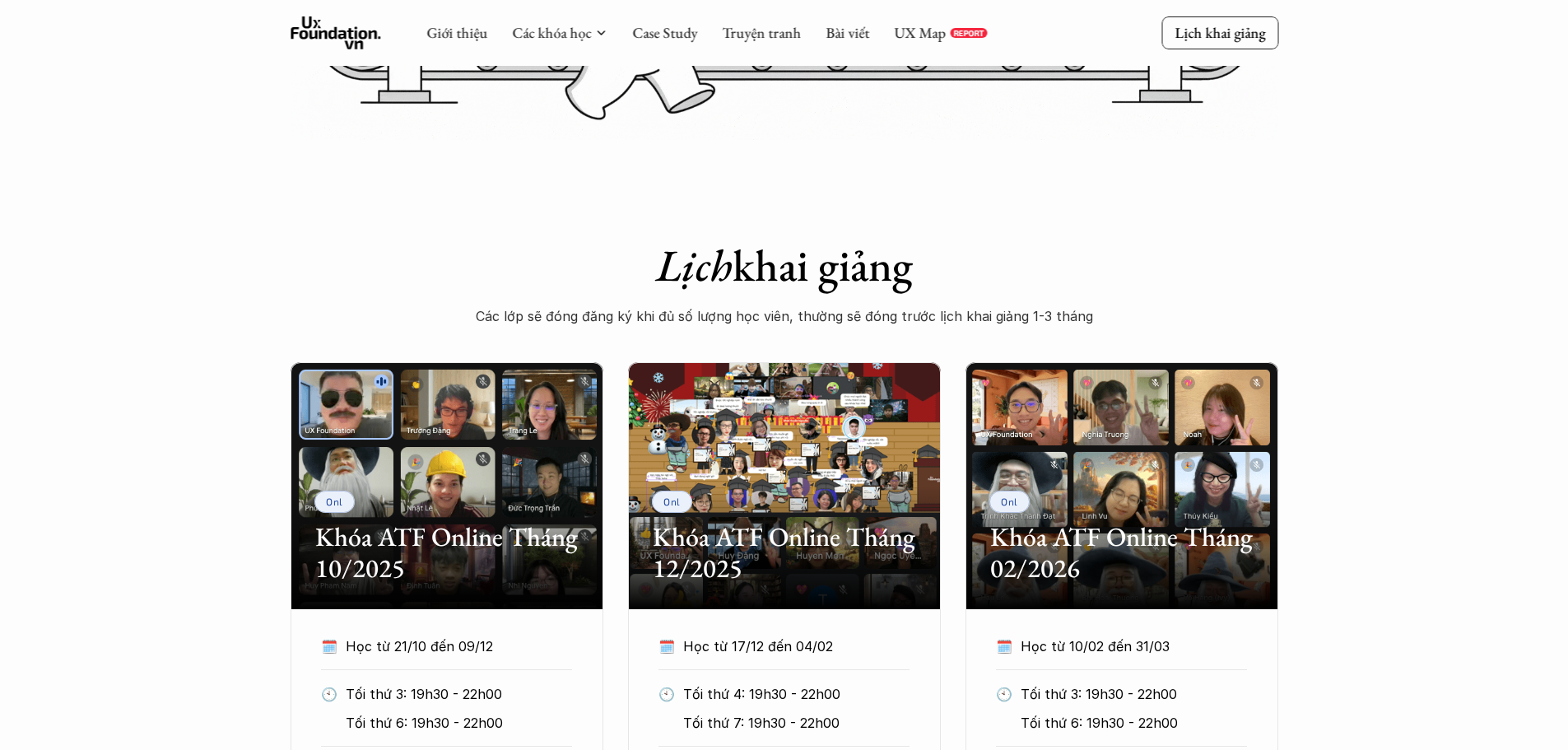
click at [1366, 403] on div "Onl Khóa ATF Online Tháng 10/2025 🗓️ Học từ 21/10 đến 09/12 🕙 Tối thứ 3: 19h30 …" at bounding box center [784, 667] width 1568 height 610
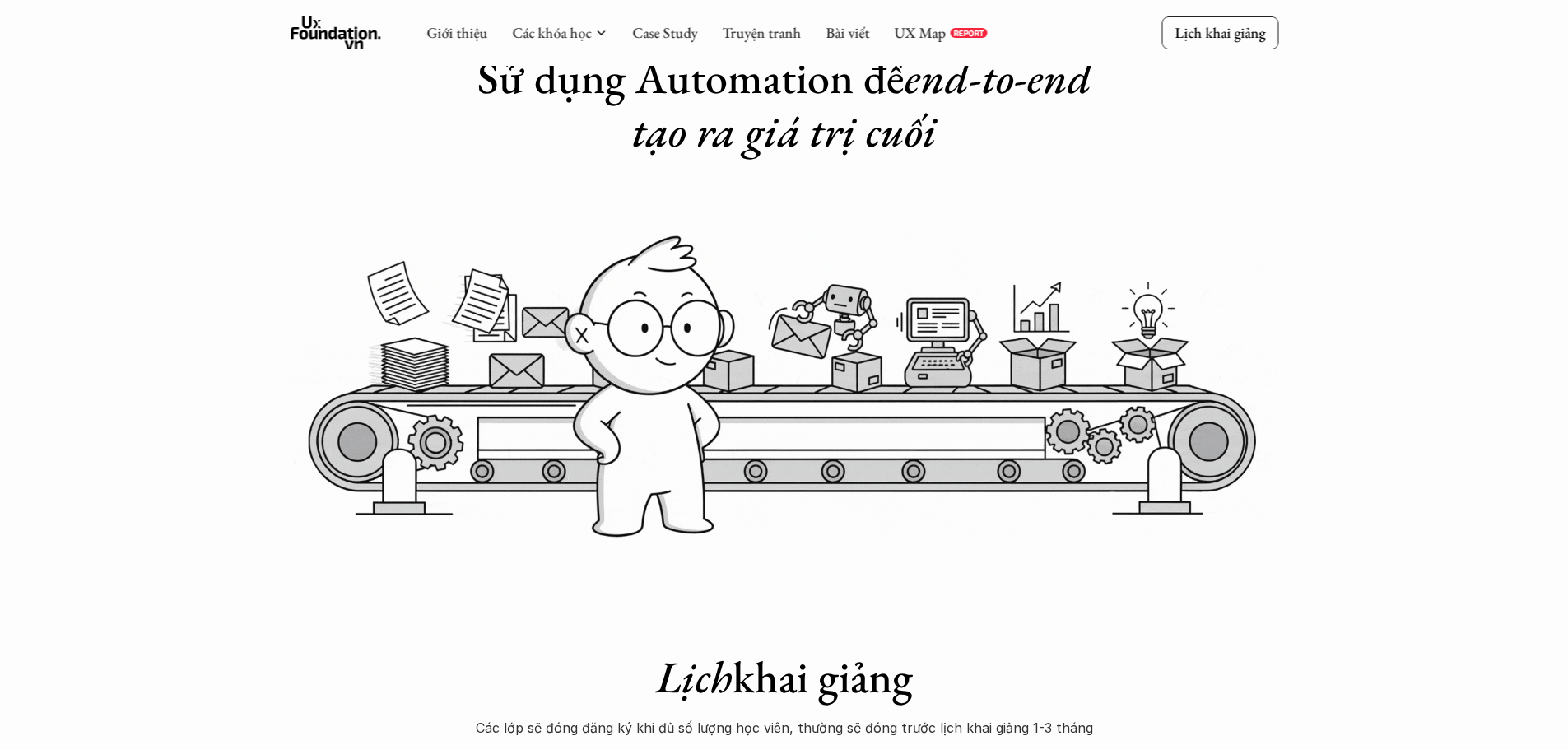
scroll to position [0, 0]
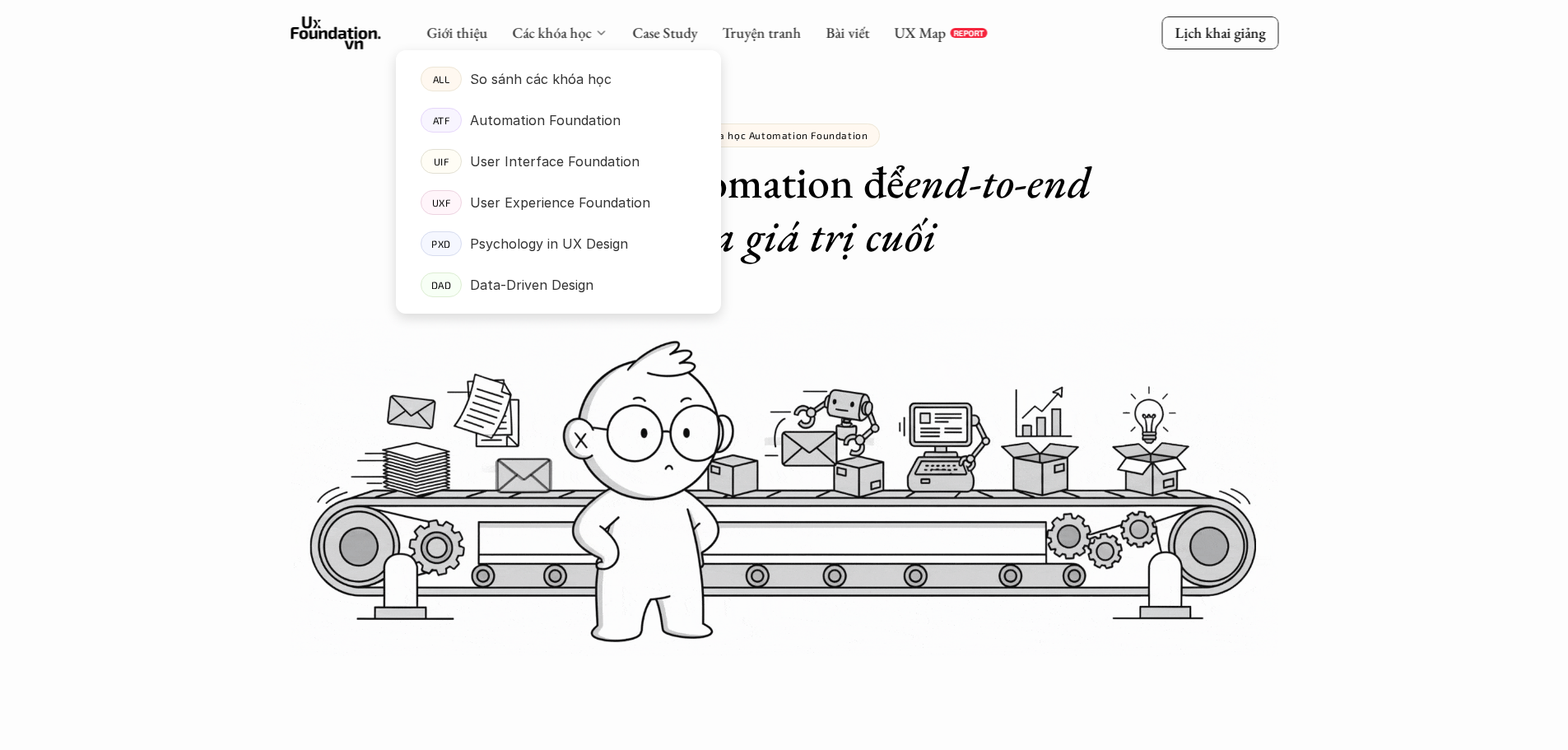
click at [590, 37] on div "Các khóa học" at bounding box center [560, 33] width 96 height 18
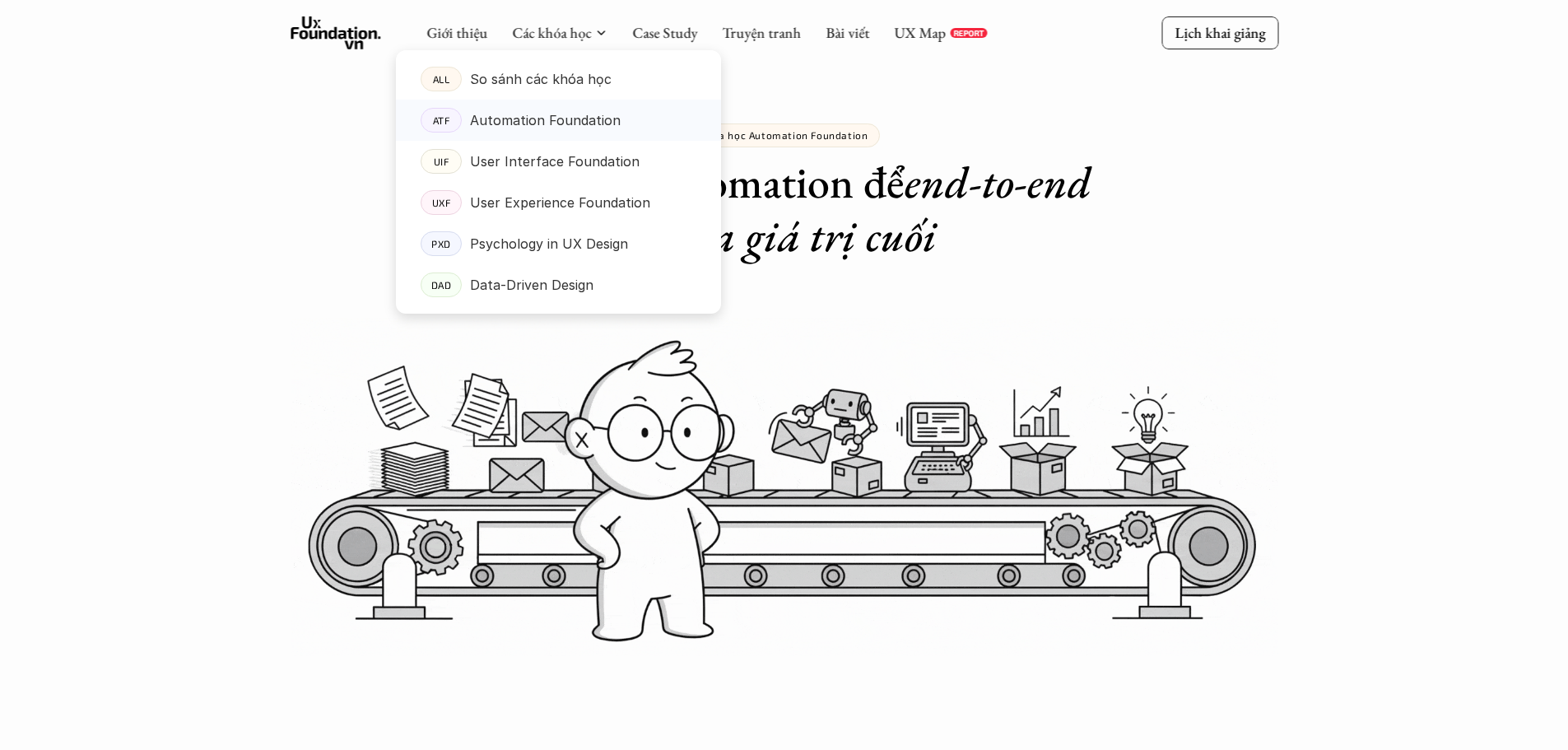
click at [545, 124] on p "Automation Foundation" at bounding box center [545, 120] width 151 height 25
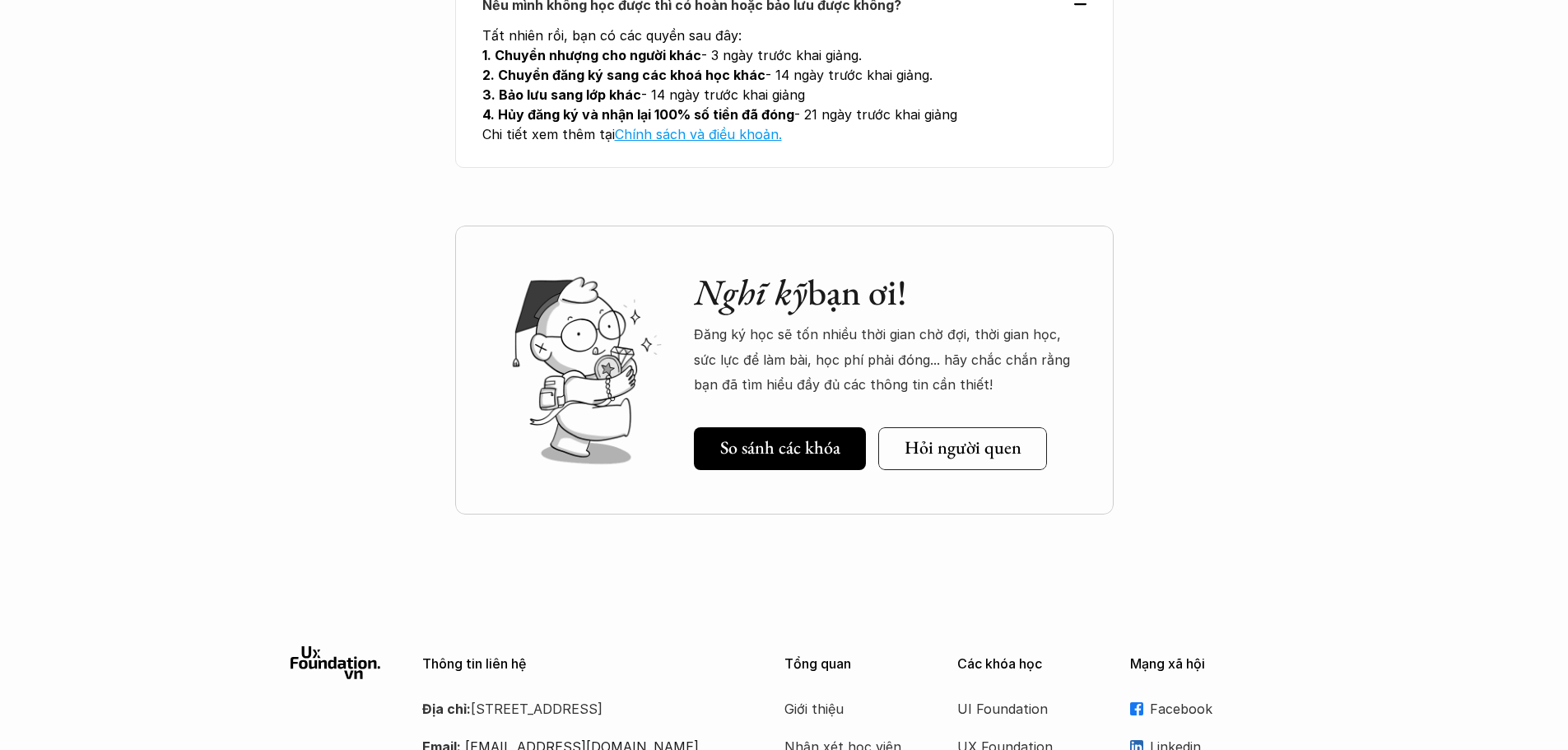
scroll to position [6358, 0]
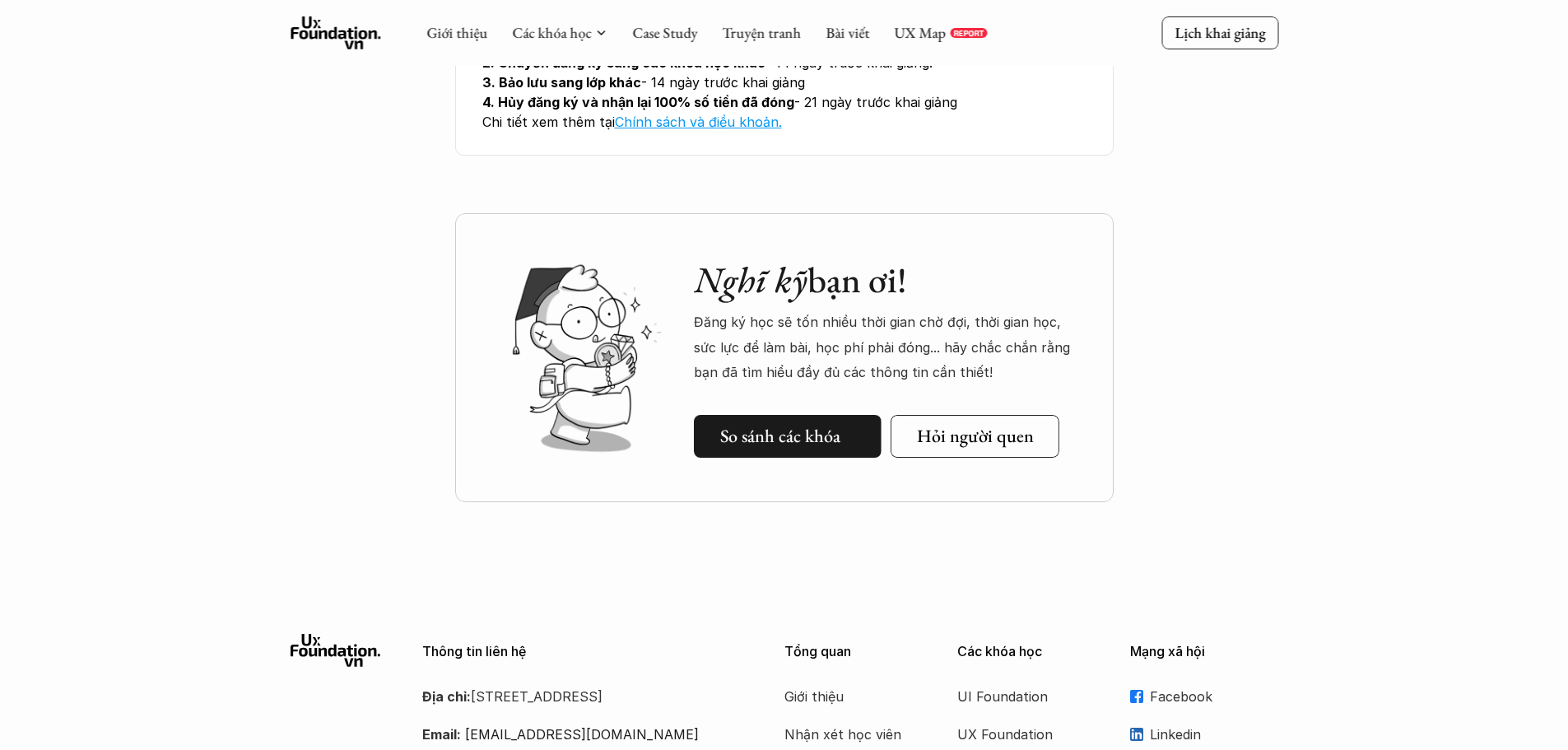
click at [807, 414] on link "So sánh các khóa" at bounding box center [788, 436] width 187 height 43
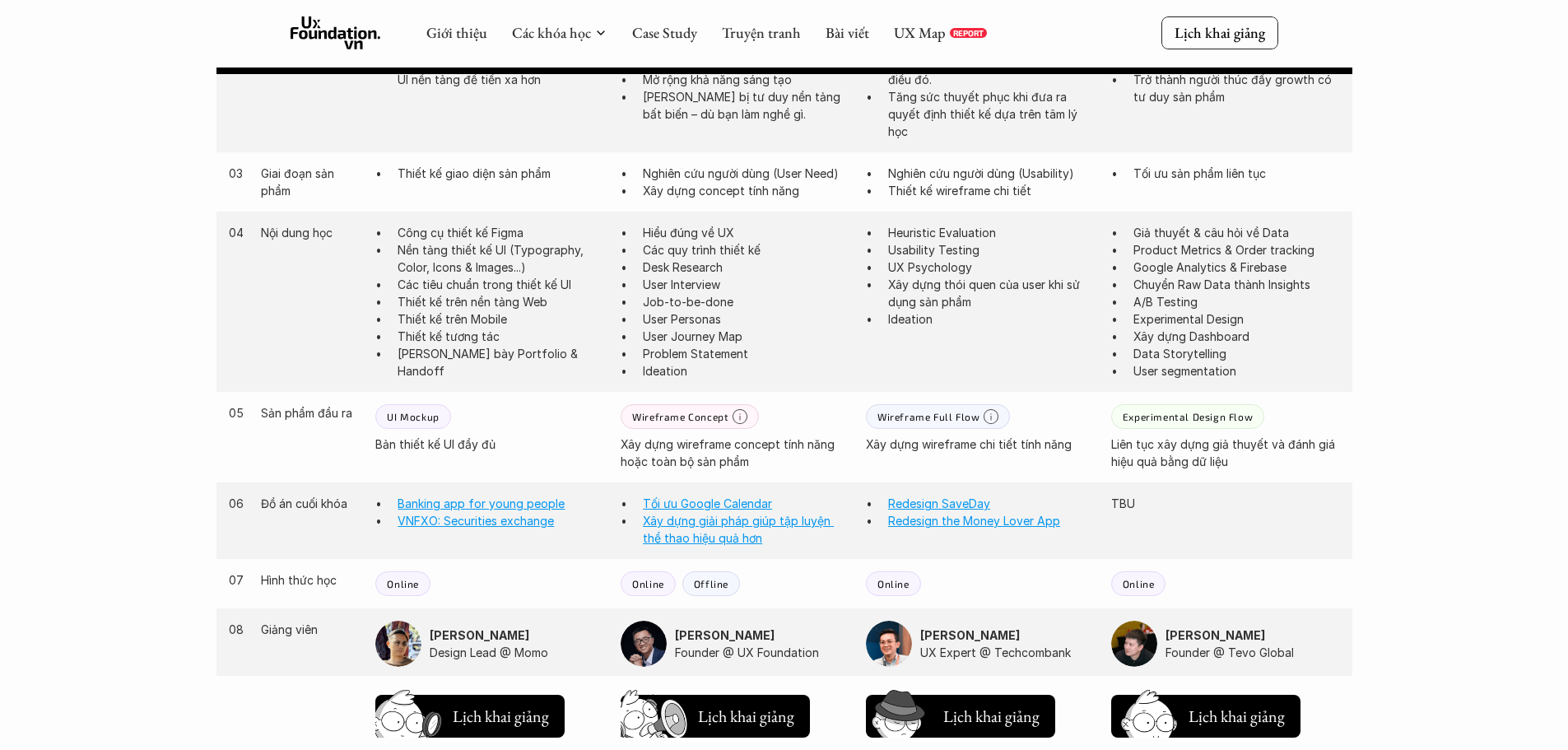
scroll to position [1119, 0]
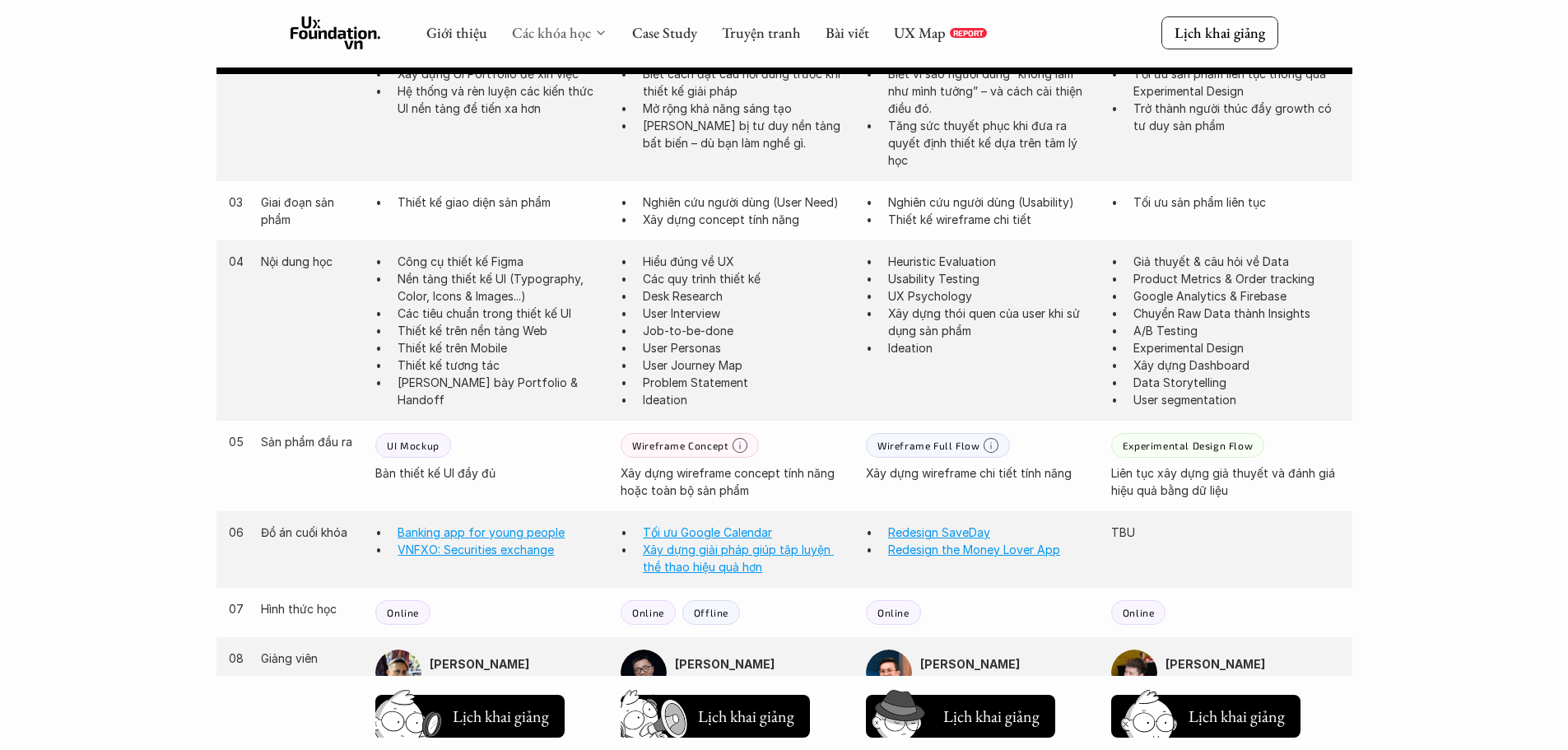
click at [567, 42] on link "Các khóa học" at bounding box center [551, 32] width 79 height 19
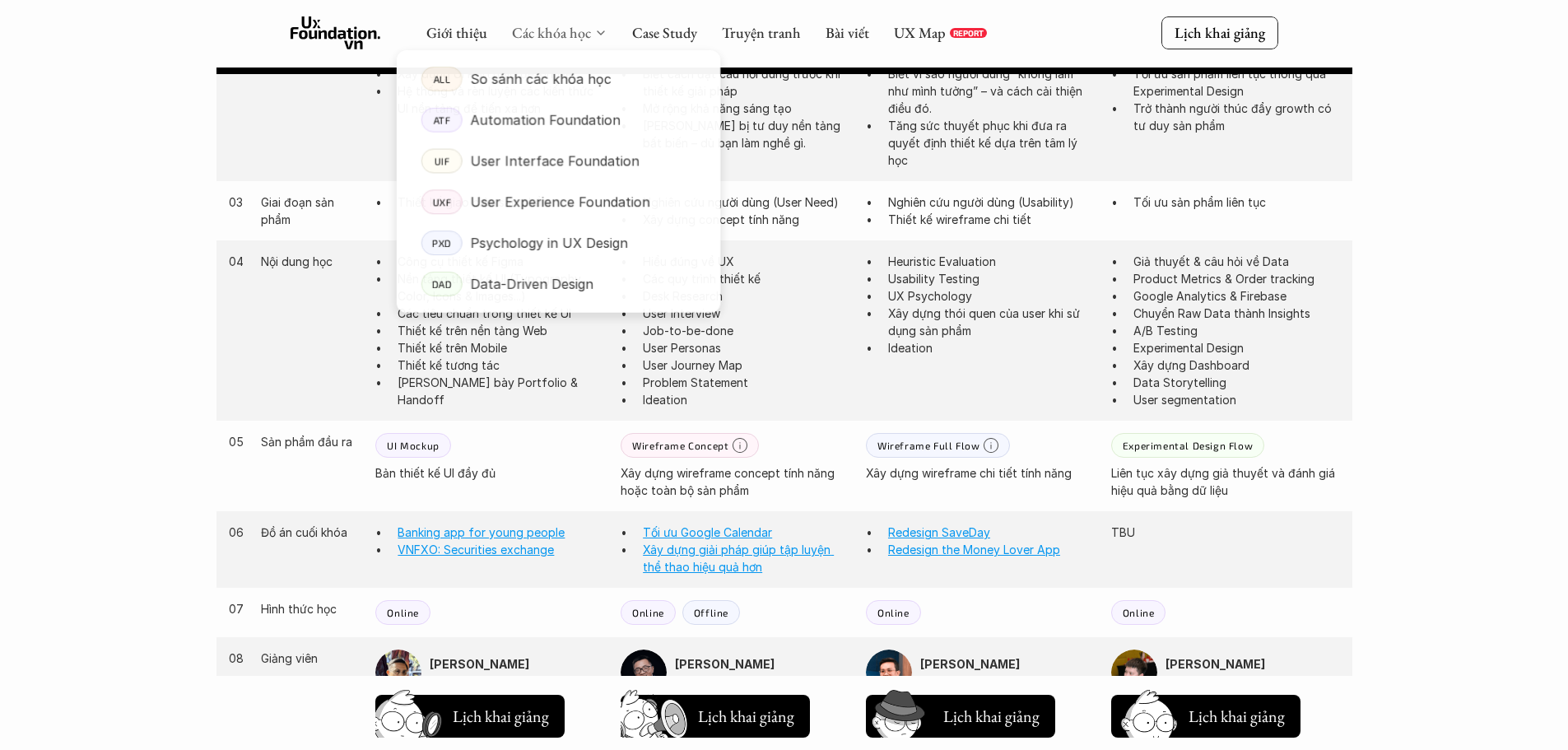
click at [589, 32] on link "Các khóa học" at bounding box center [551, 32] width 79 height 19
click at [585, 121] on p "Automation Foundation" at bounding box center [545, 120] width 151 height 25
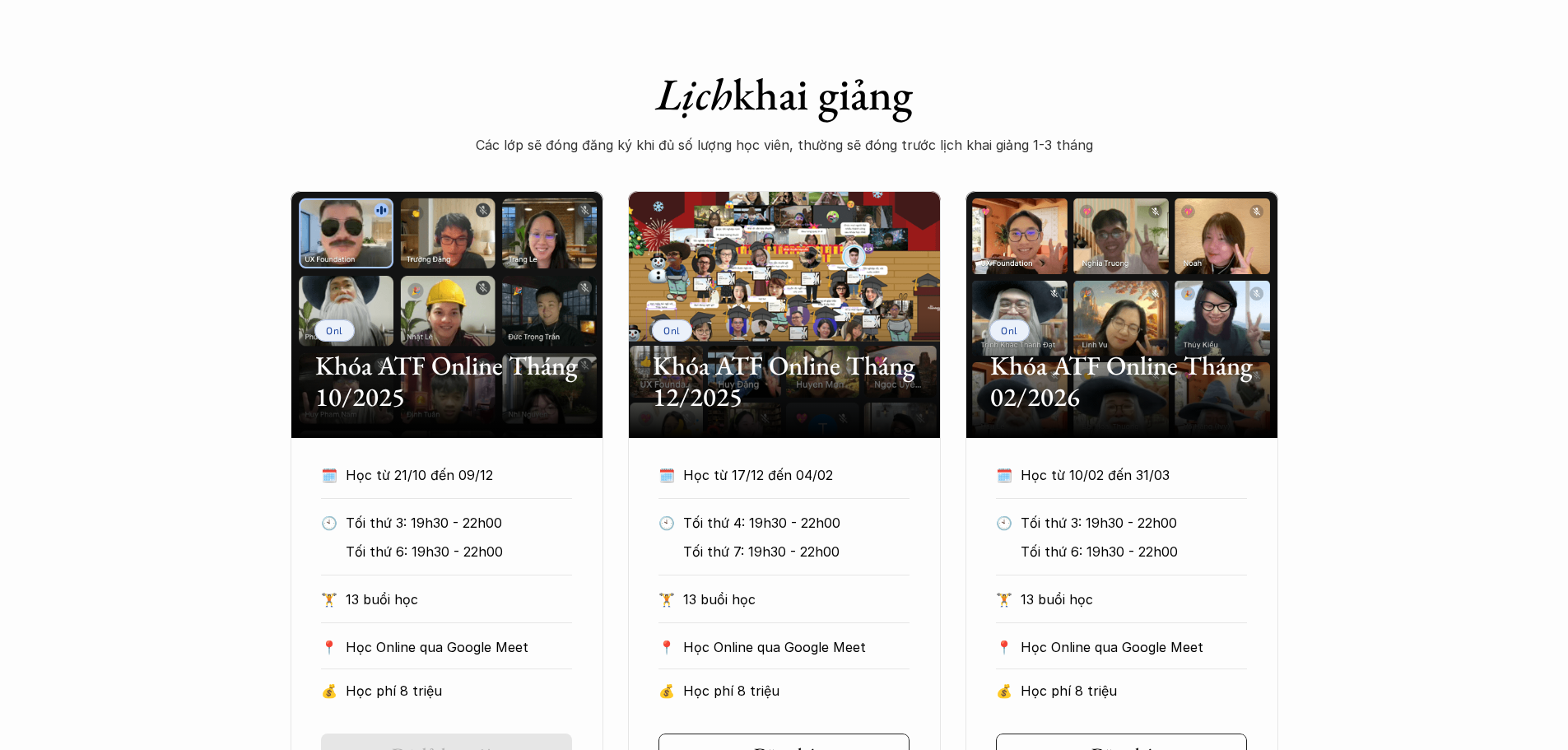
scroll to position [823, 0]
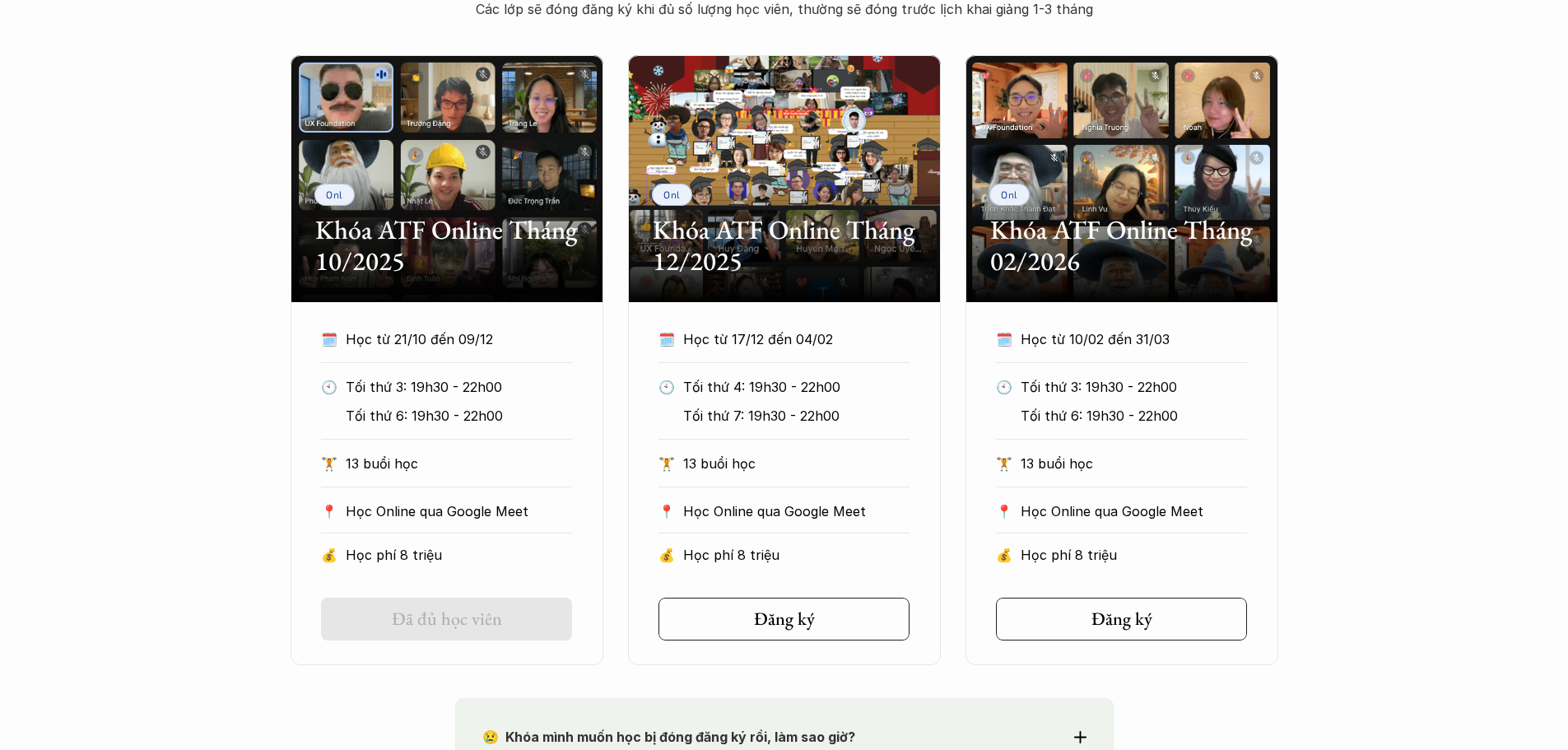
click at [1512, 391] on div "Onl Khóa ATF Online Tháng 10/2025 🗓️ Học từ 21/10 đến 09/12 🕙 Tối thứ 3: 19h30 …" at bounding box center [784, 359] width 1568 height 610
click at [202, 351] on div "Onl Khóa ATF Online Tháng 10/2025 🗓️ Học từ 21/10 đến 09/12 🕙 Tối thứ 3: 19h30 …" at bounding box center [784, 359] width 1568 height 610
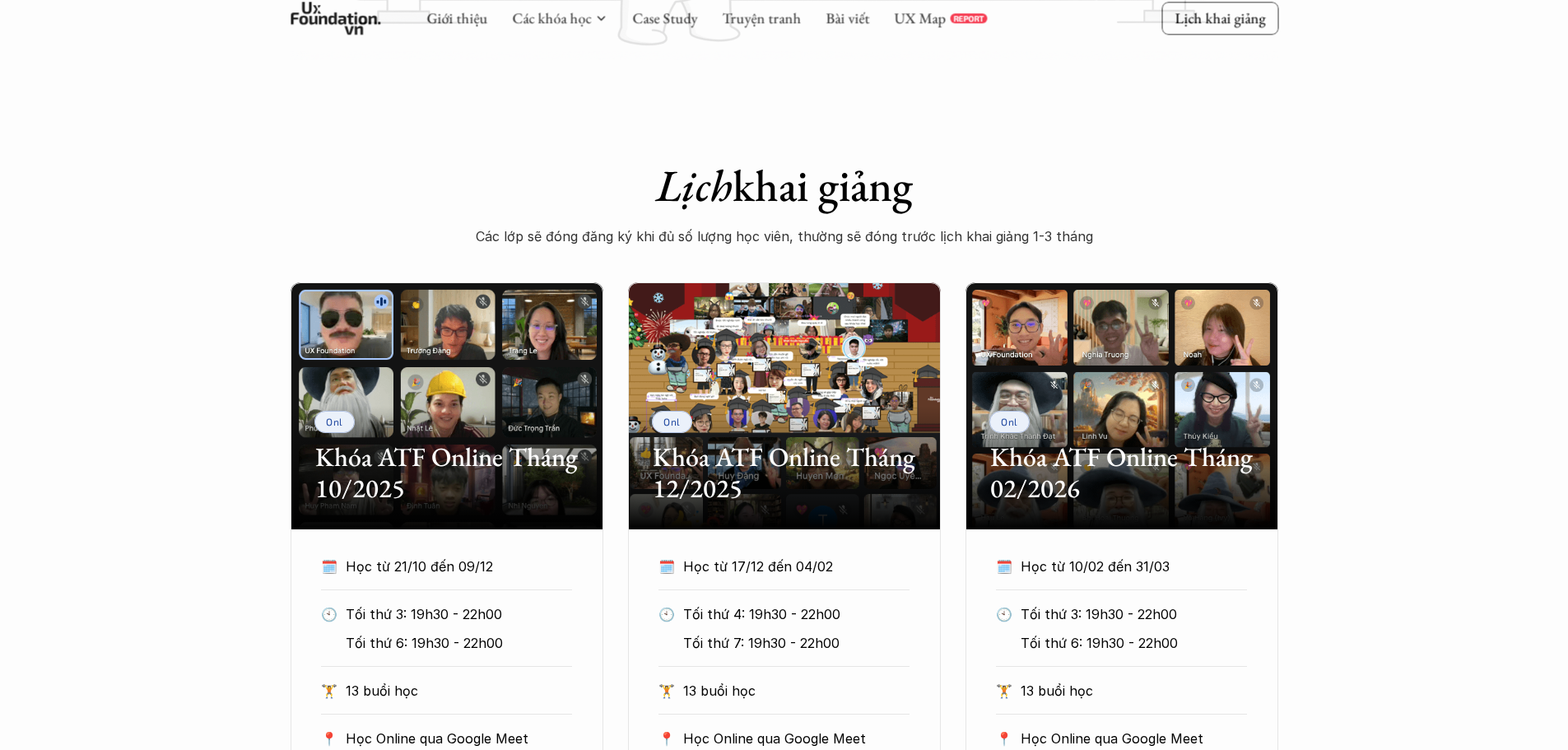
scroll to position [576, 0]
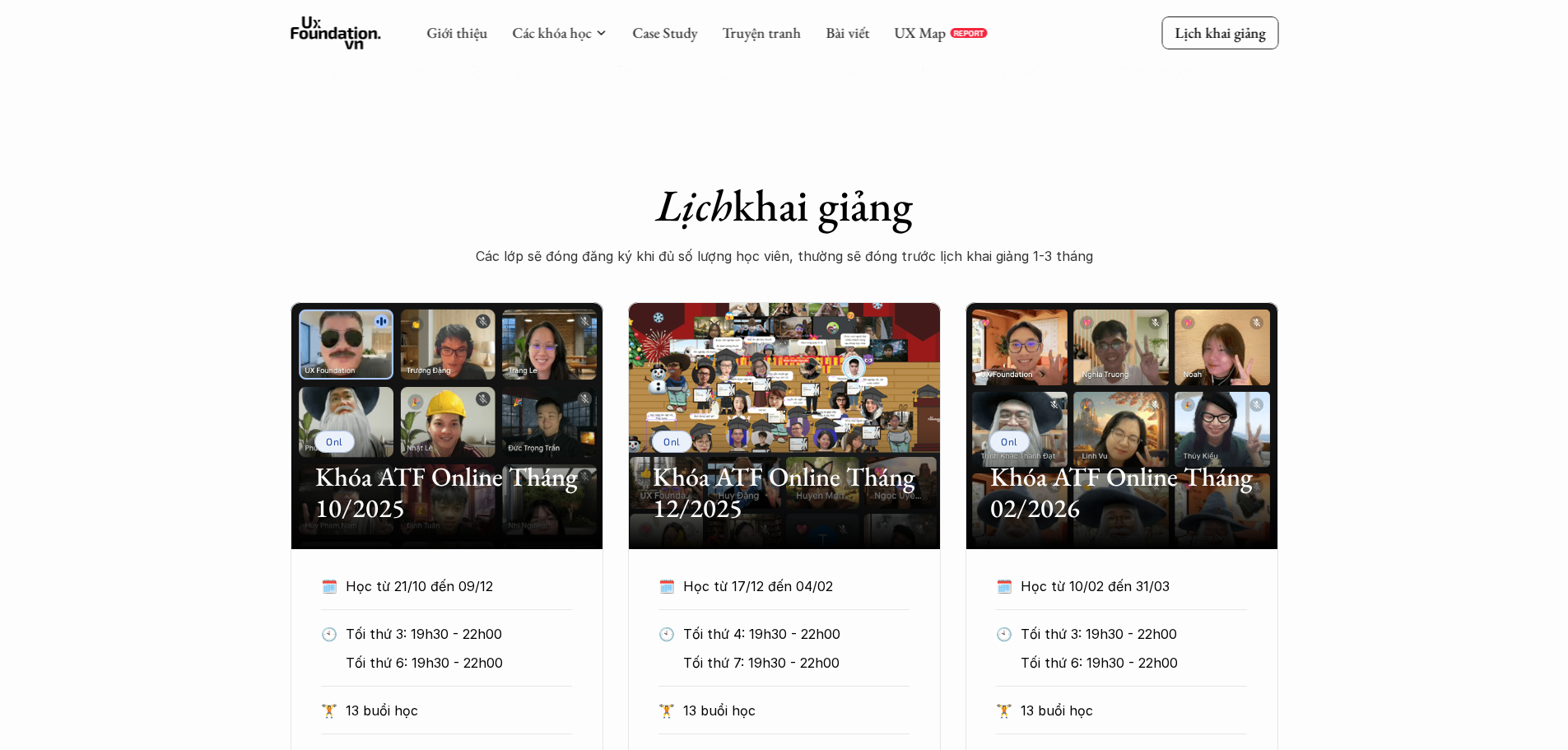
click at [1517, 420] on div "Onl Khóa ATF Online Tháng 10/2025 🗓️ Học từ 21/10 đến 09/12 🕙 Tối thứ 3: 19h30 …" at bounding box center [784, 606] width 1568 height 610
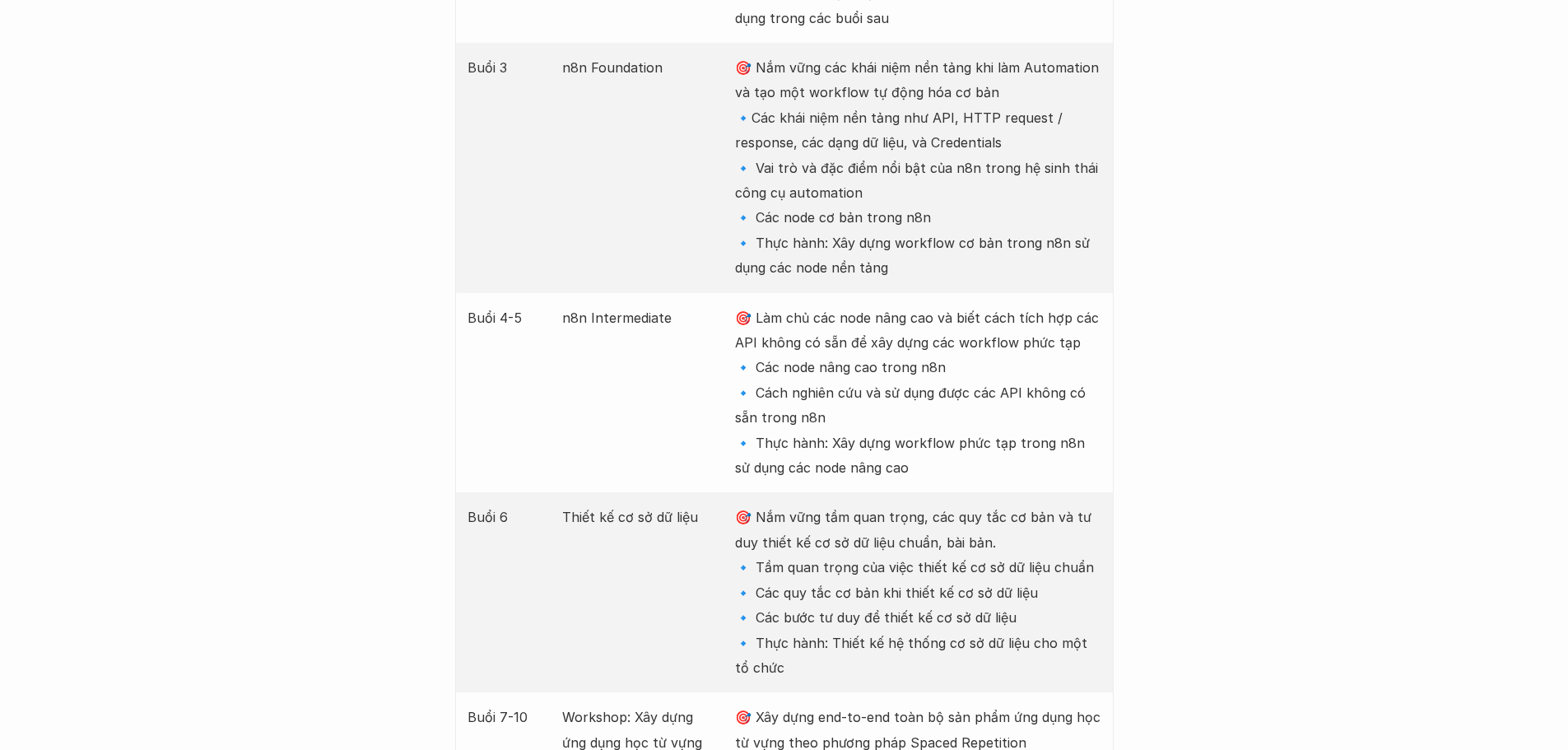
scroll to position [2633, 0]
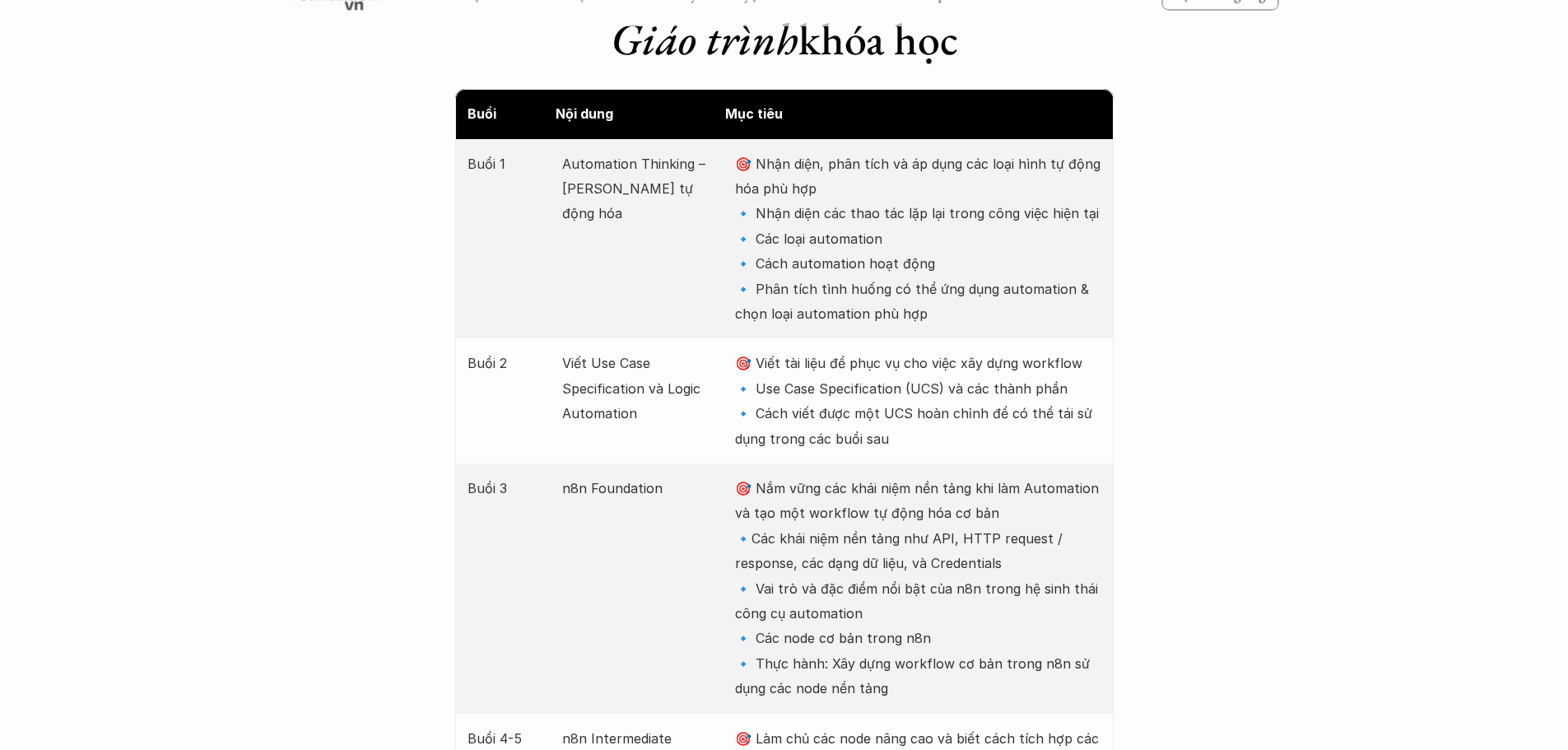
scroll to position [2139, 0]
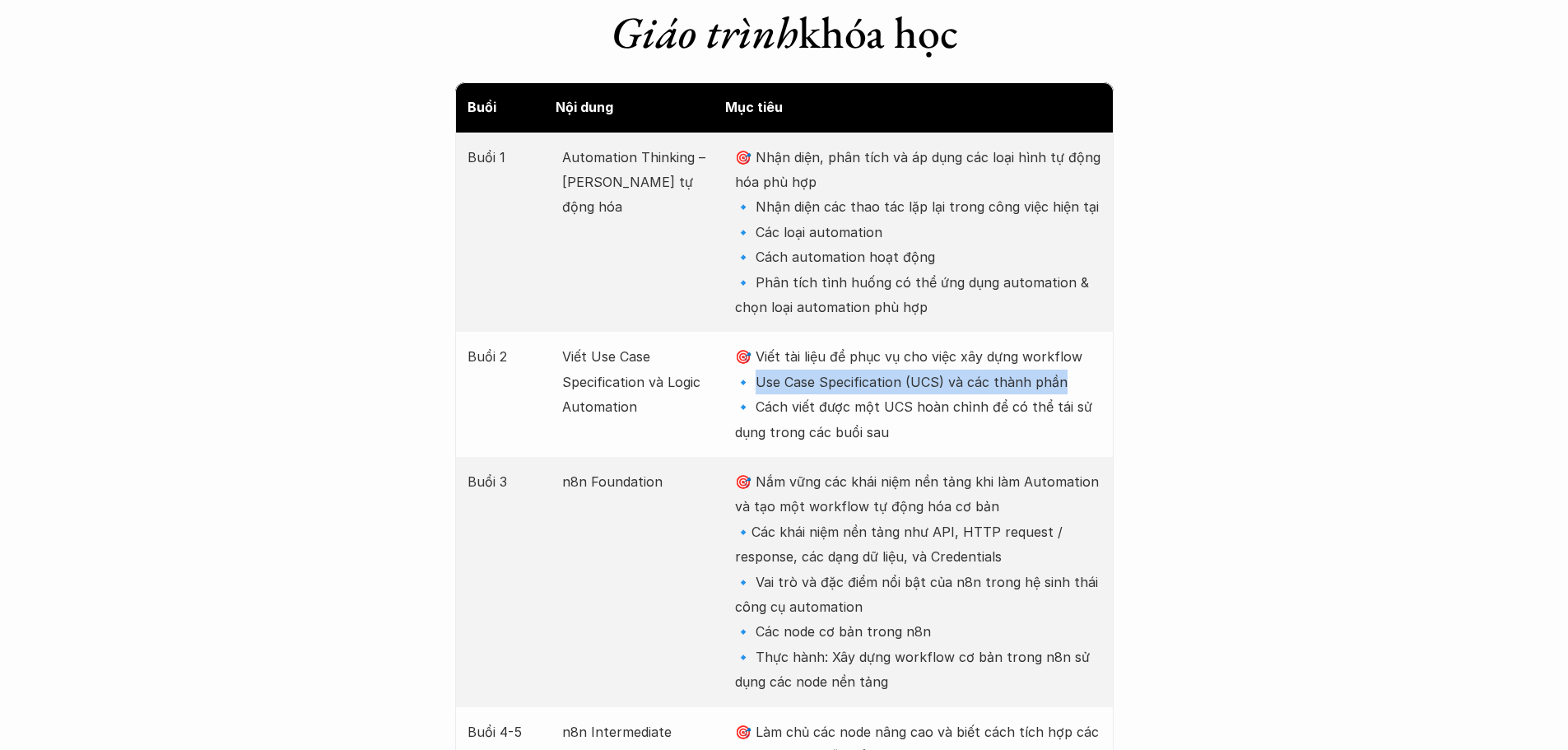
drag, startPoint x: 756, startPoint y: 383, endPoint x: 1091, endPoint y: 392, distance: 335.1
click at [1091, 392] on p "🎯 Viết tài liệu để phục vụ cho việc xây dựng workflow 🔹 Use Case Specification …" at bounding box center [918, 394] width 366 height 100
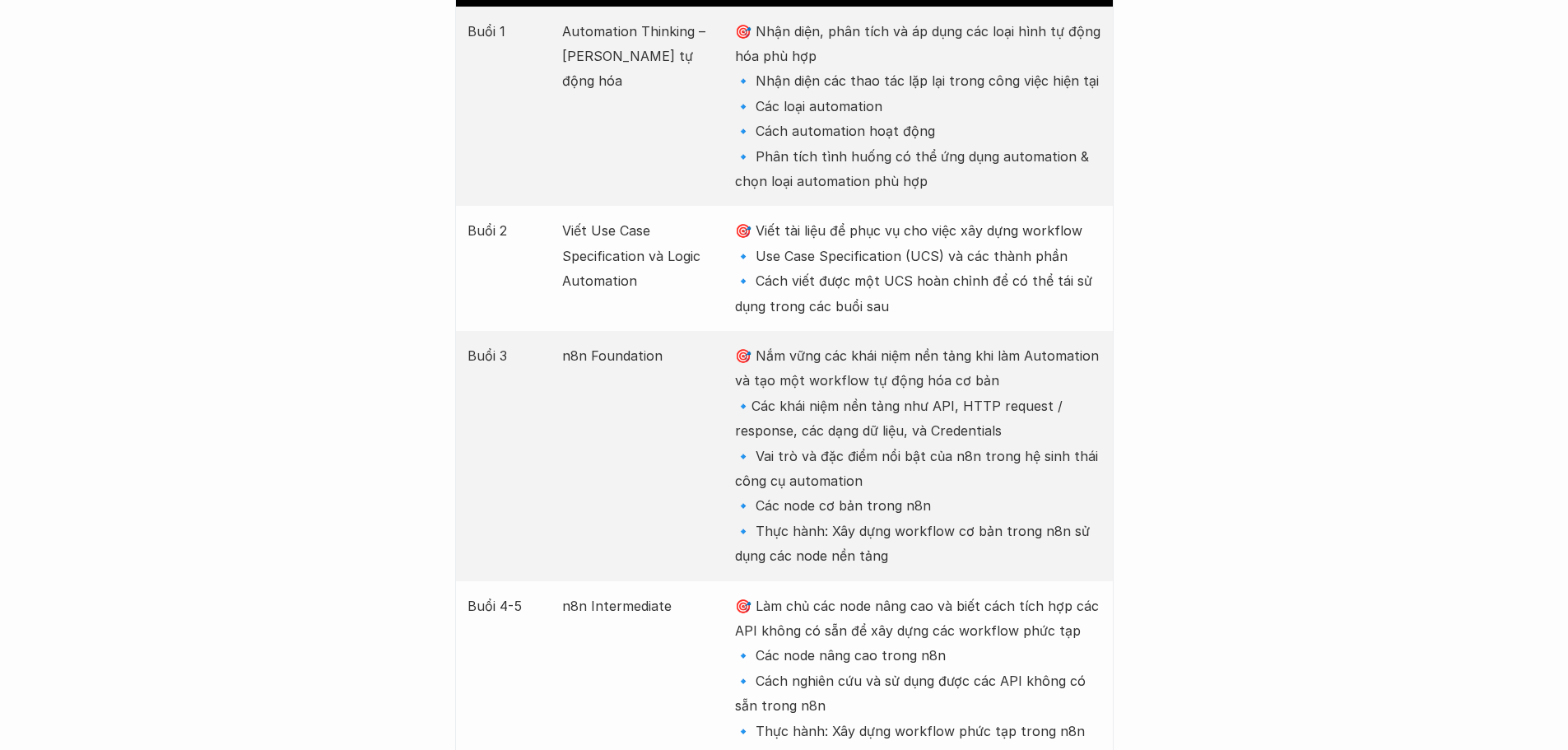
scroll to position [2304, 0]
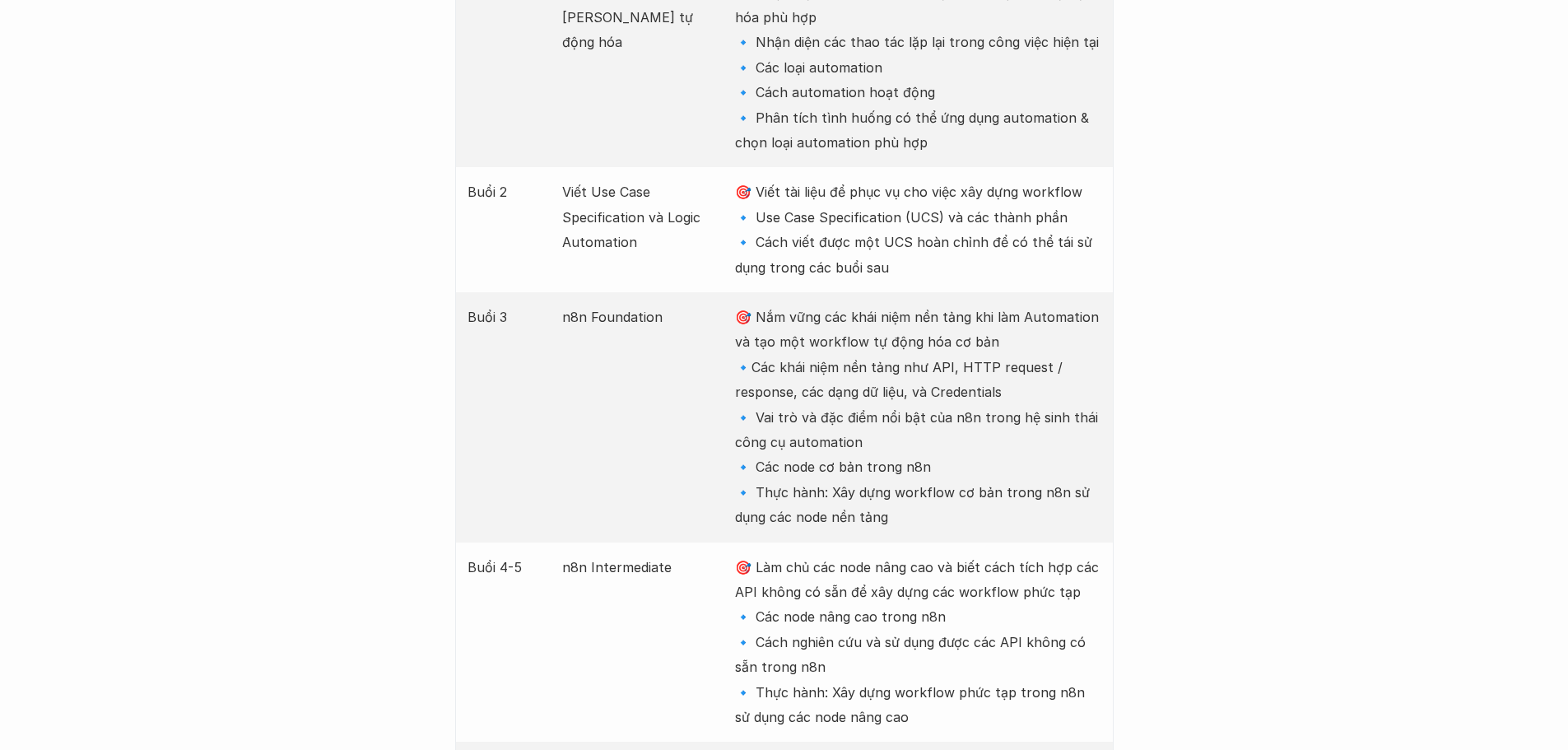
click at [920, 220] on p "🎯 Viết tài liệu để phục vụ cho việc xây dựng workflow 🔹 Use Case Specification …" at bounding box center [918, 229] width 366 height 100
drag, startPoint x: 757, startPoint y: 219, endPoint x: 899, endPoint y: 222, distance: 142.0
click at [899, 222] on p "🎯 Viết tài liệu để phục vụ cho việc xây dựng workflow 🔹 Use Case Specification …" at bounding box center [918, 229] width 366 height 100
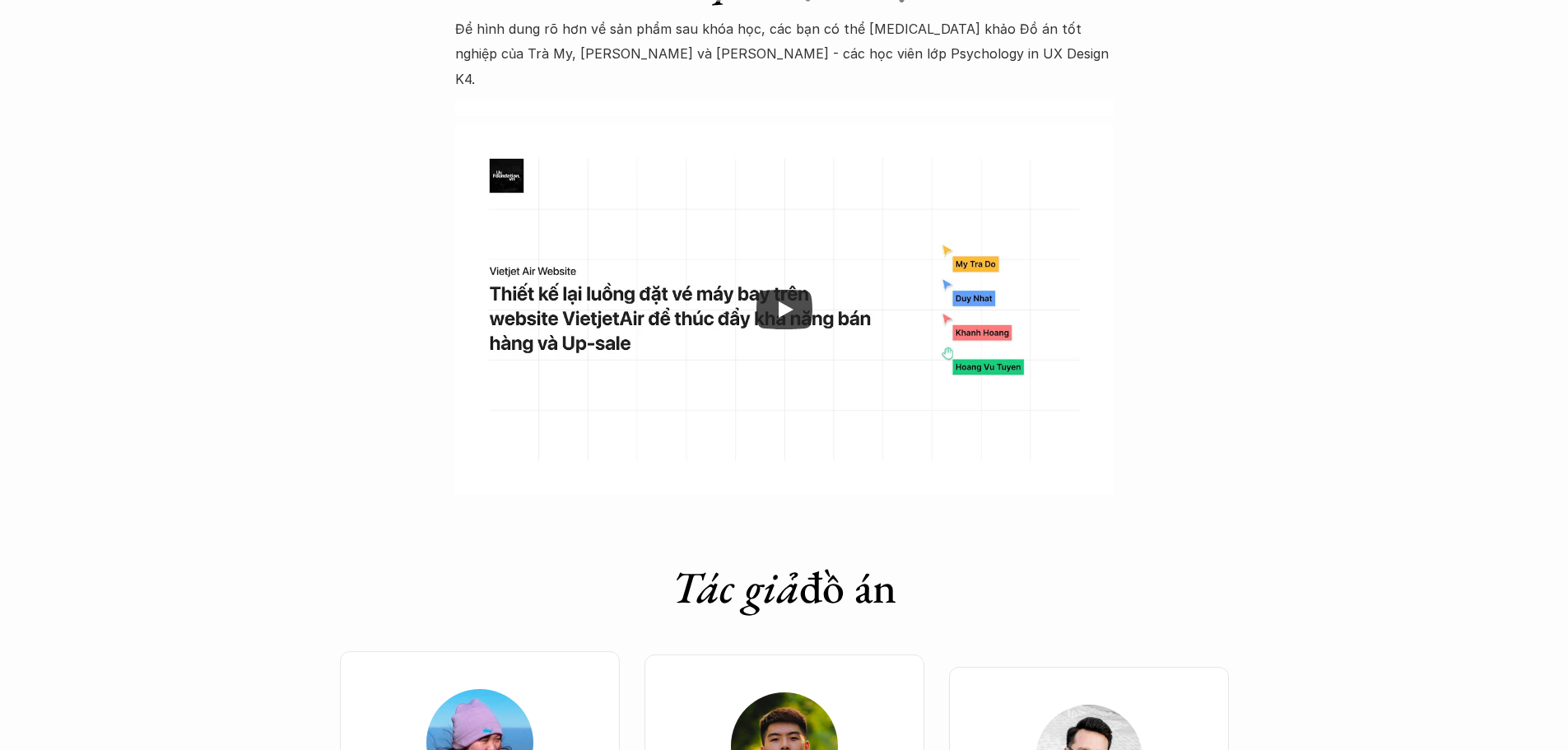
scroll to position [4937, 0]
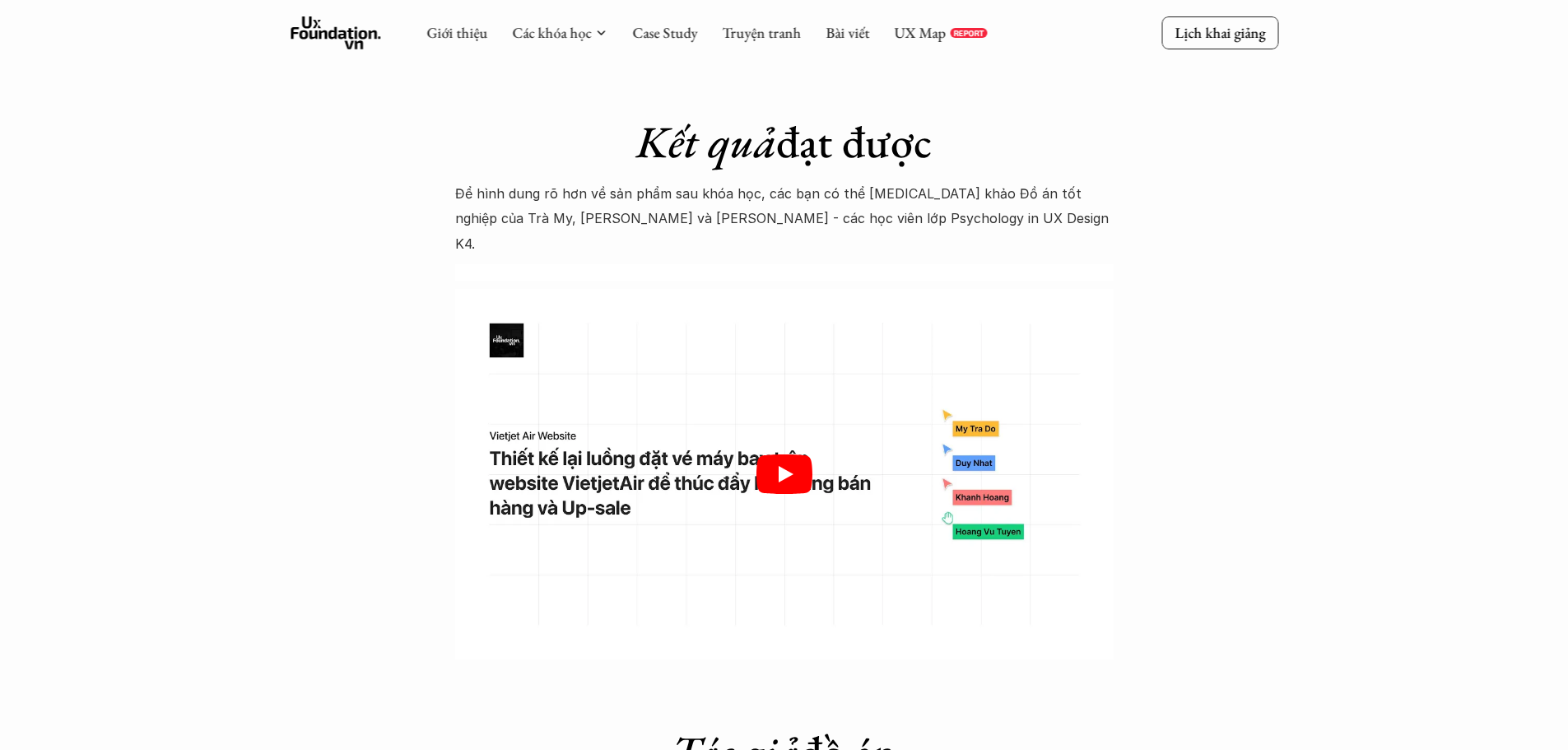
click at [786, 454] on icon "Play" at bounding box center [784, 474] width 56 height 39
drag, startPoint x: 1160, startPoint y: 472, endPoint x: 1194, endPoint y: 591, distance: 123.8
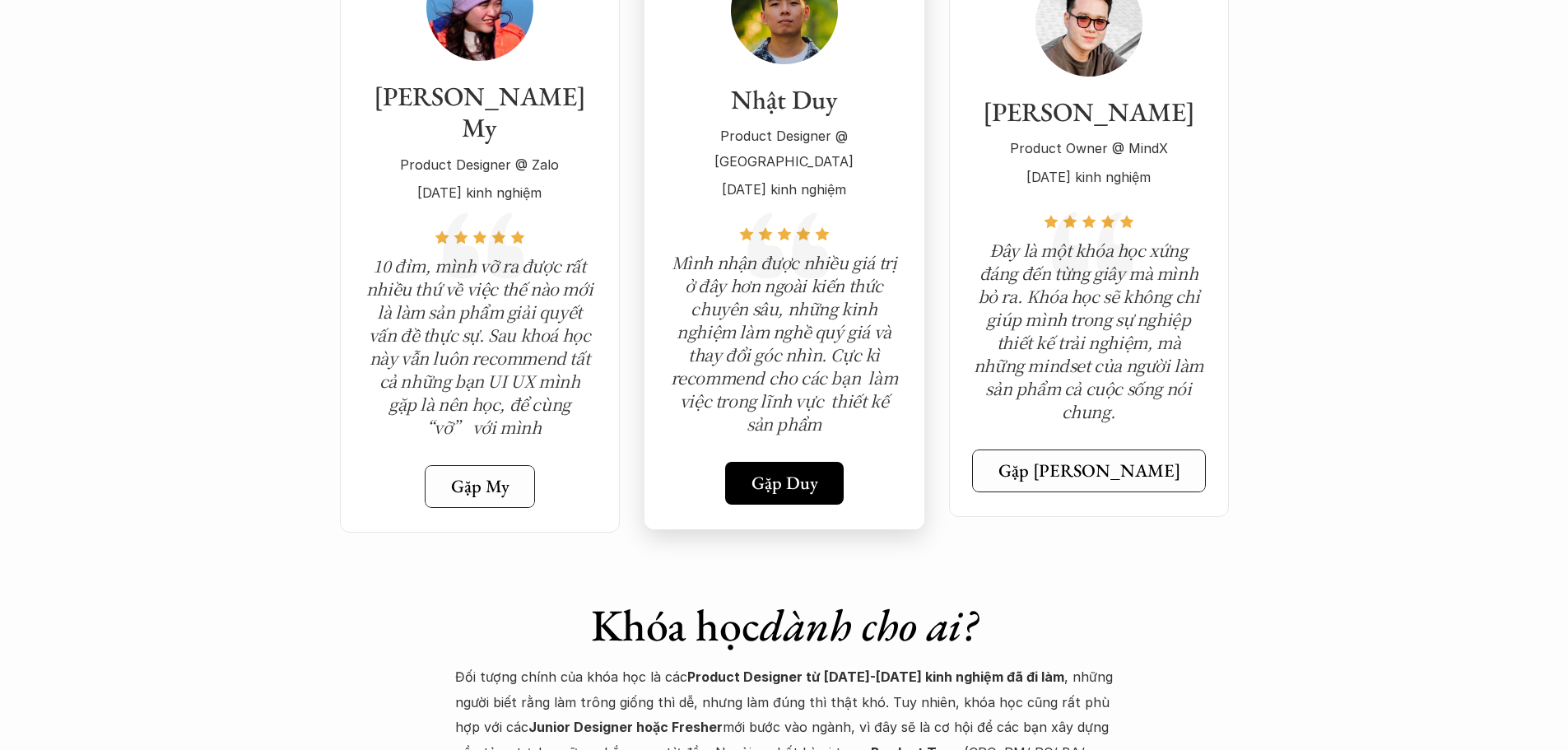
scroll to position [5842, 0]
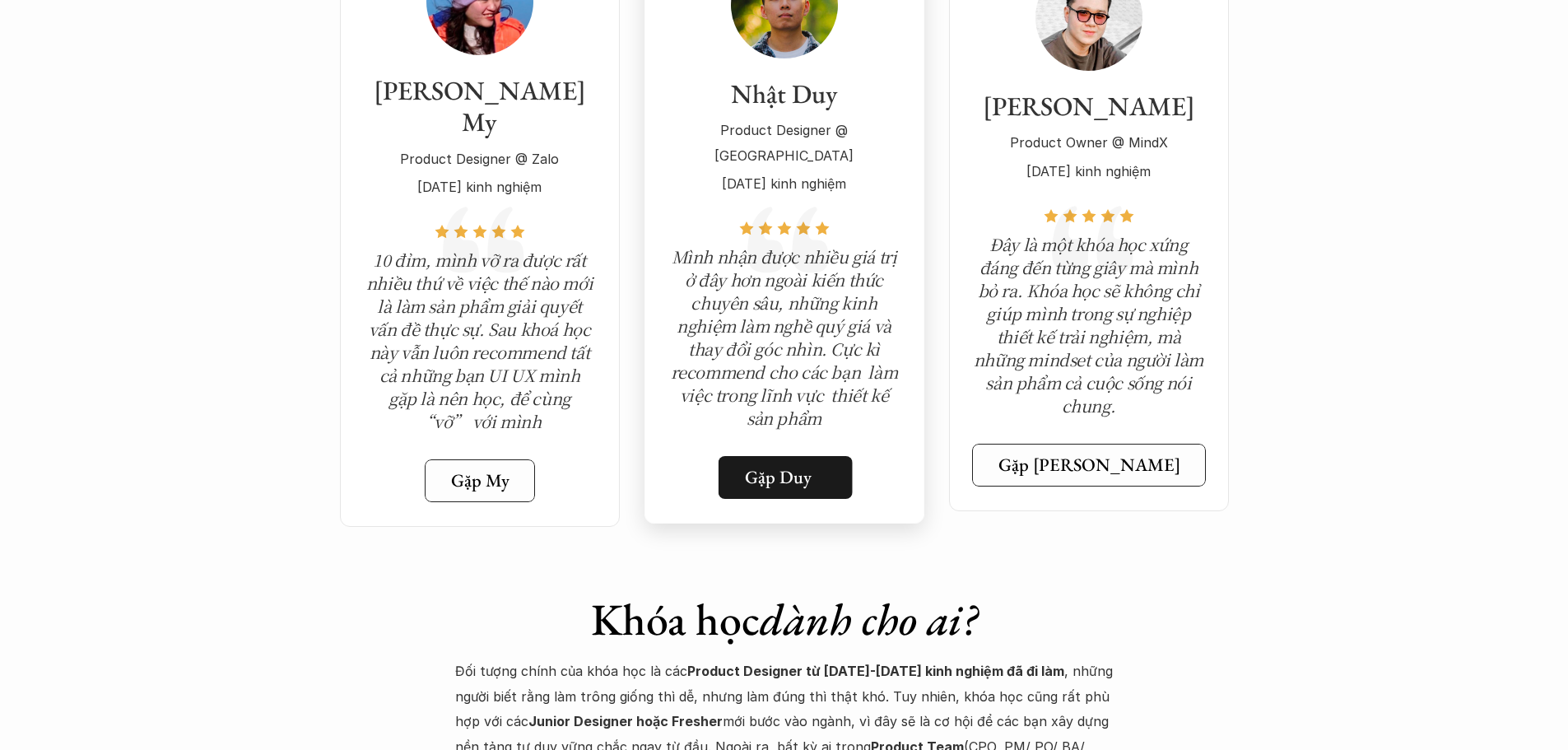
click at [772, 467] on h5 "Gặp Duy" at bounding box center [778, 478] width 67 height 21
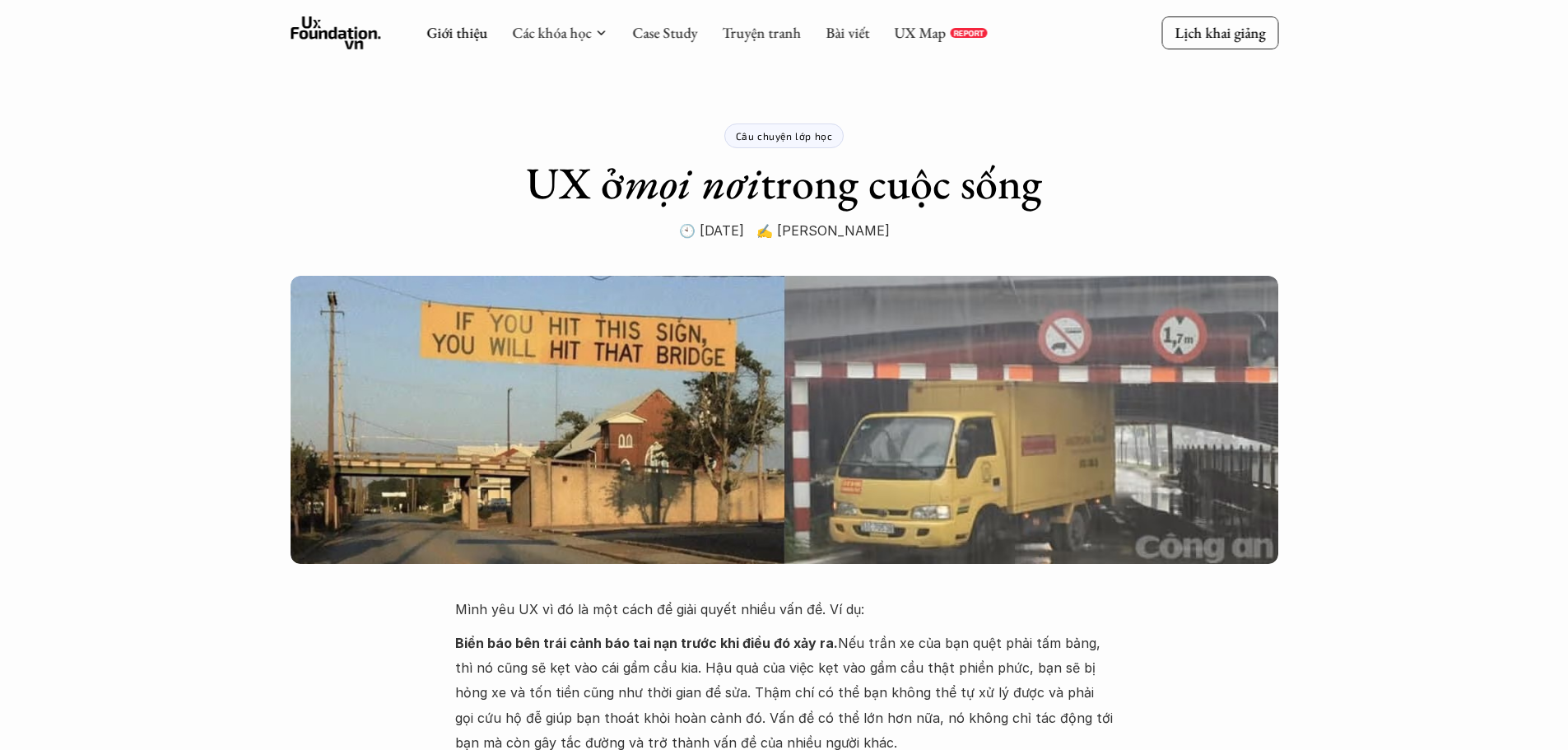
scroll to position [2222, 0]
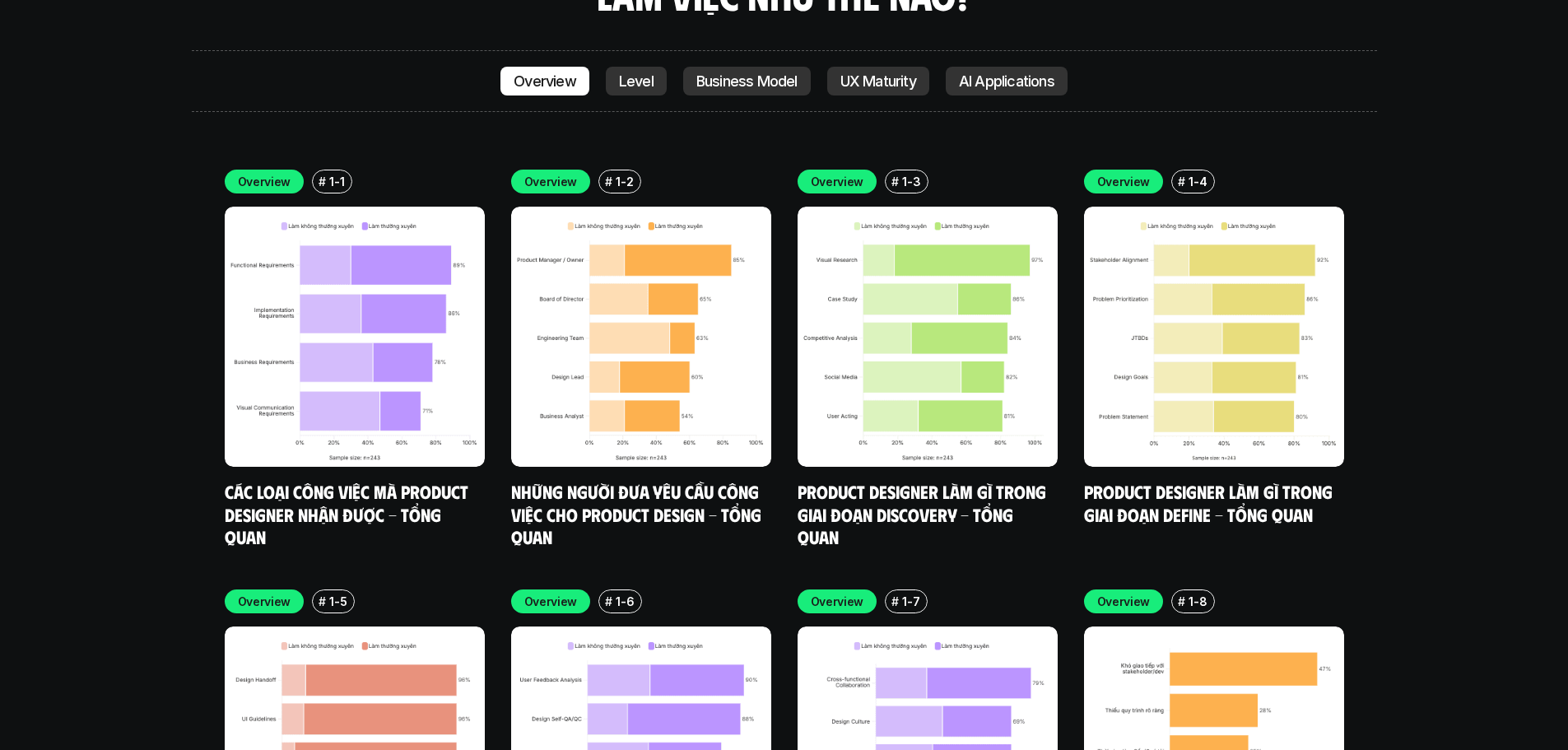
scroll to position [5838, 0]
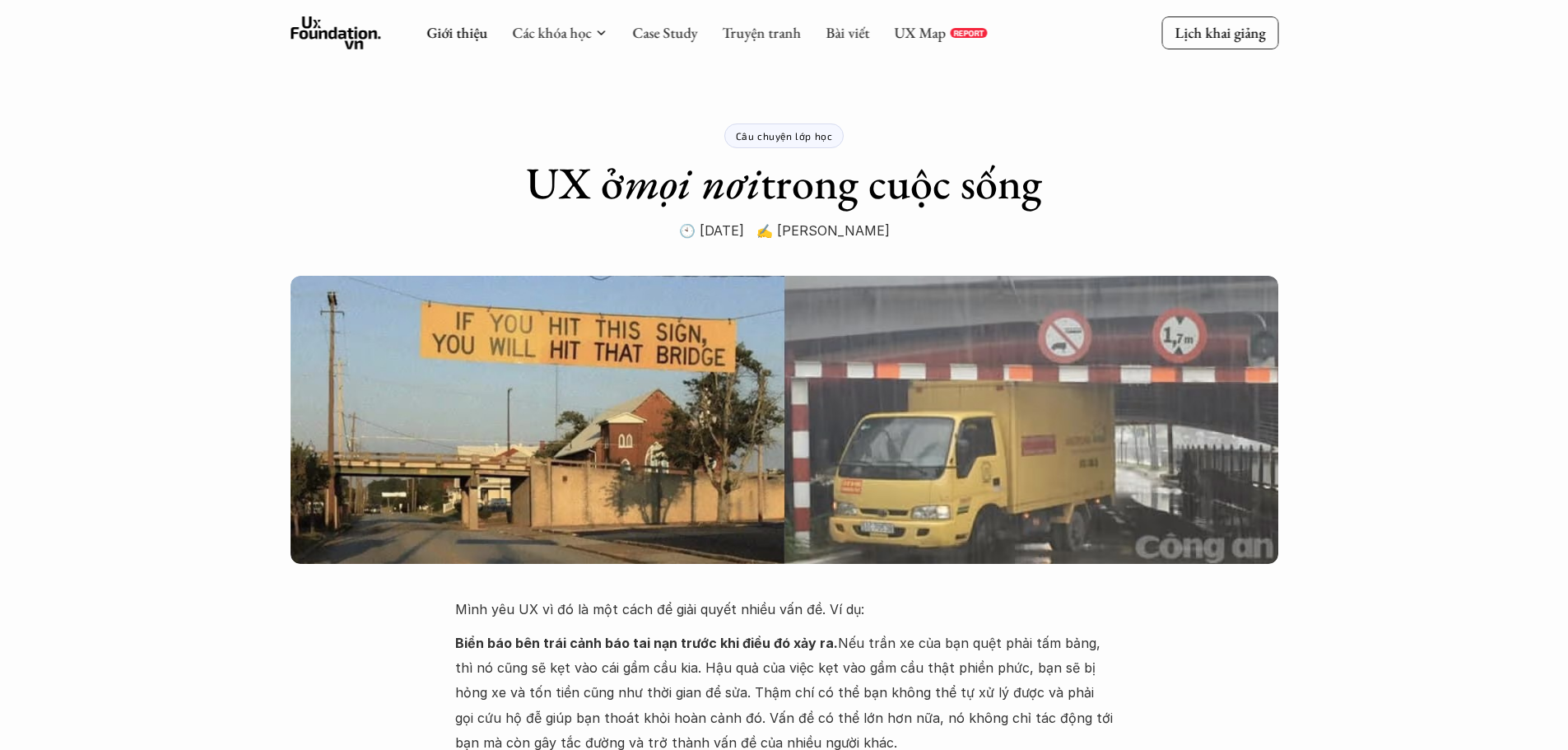
scroll to position [2222, 0]
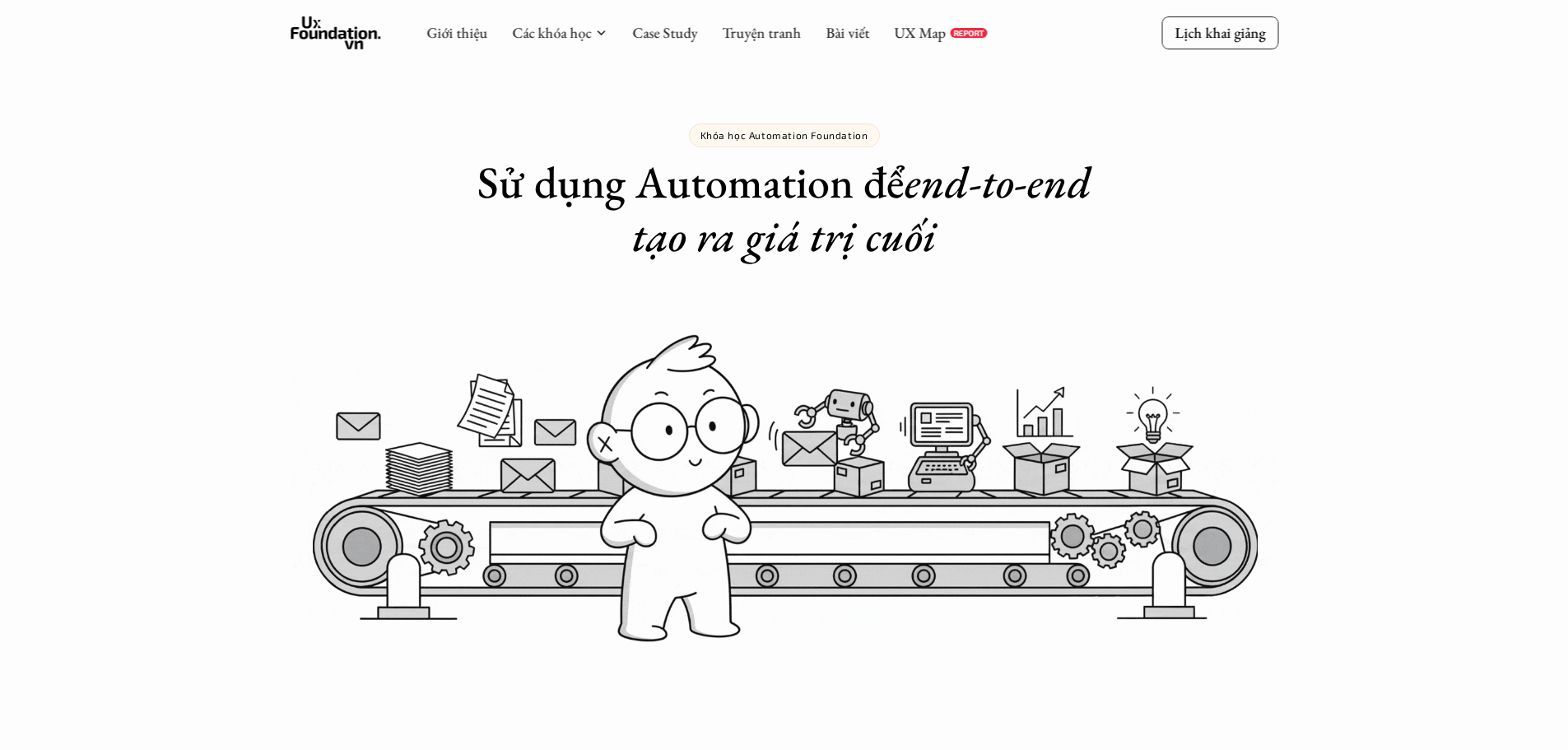
scroll to position [2304, 0]
